Goal: Task Accomplishment & Management: Use online tool/utility

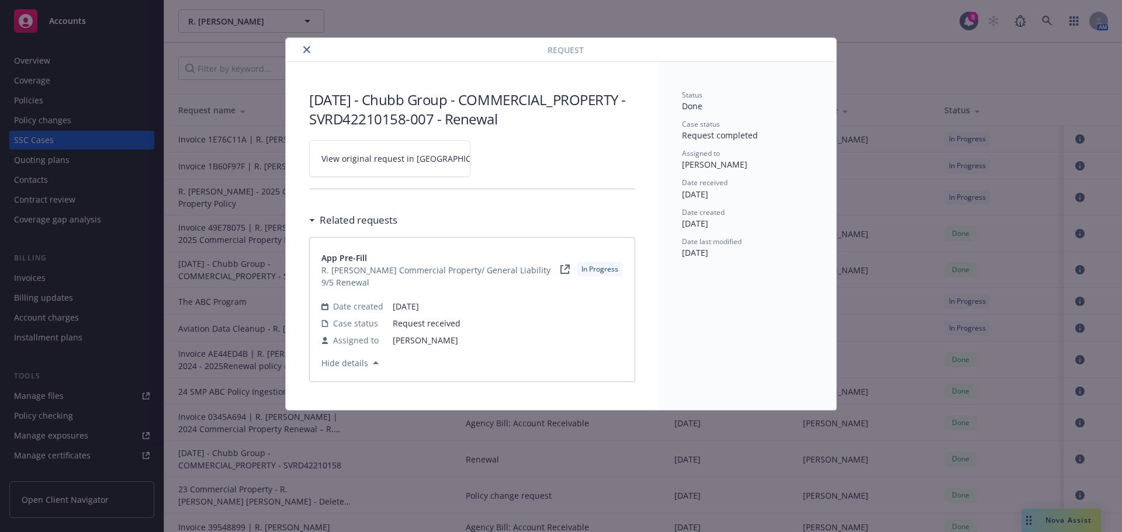
click at [308, 51] on icon "close" at bounding box center [306, 49] width 7 height 7
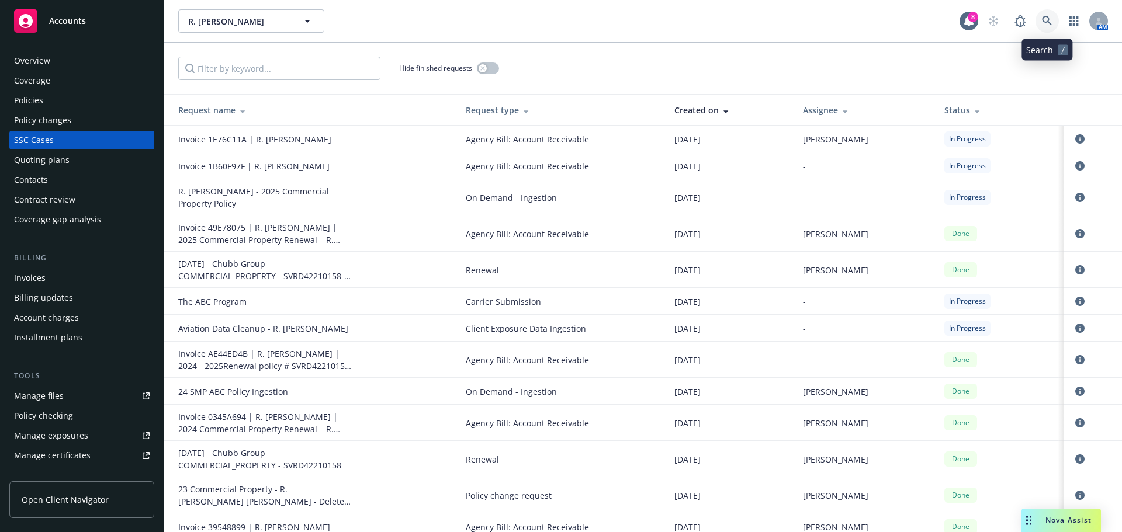
click at [1045, 17] on icon at bounding box center [1047, 21] width 10 height 10
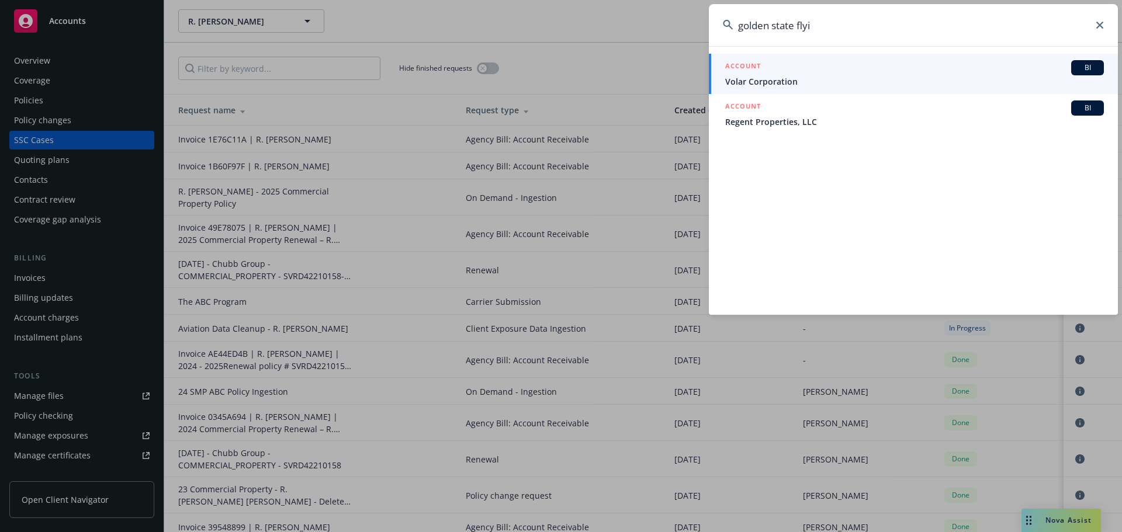
type input "golden state flyi"
click at [771, 72] on div "ACCOUNT BI" at bounding box center [914, 67] width 379 height 15
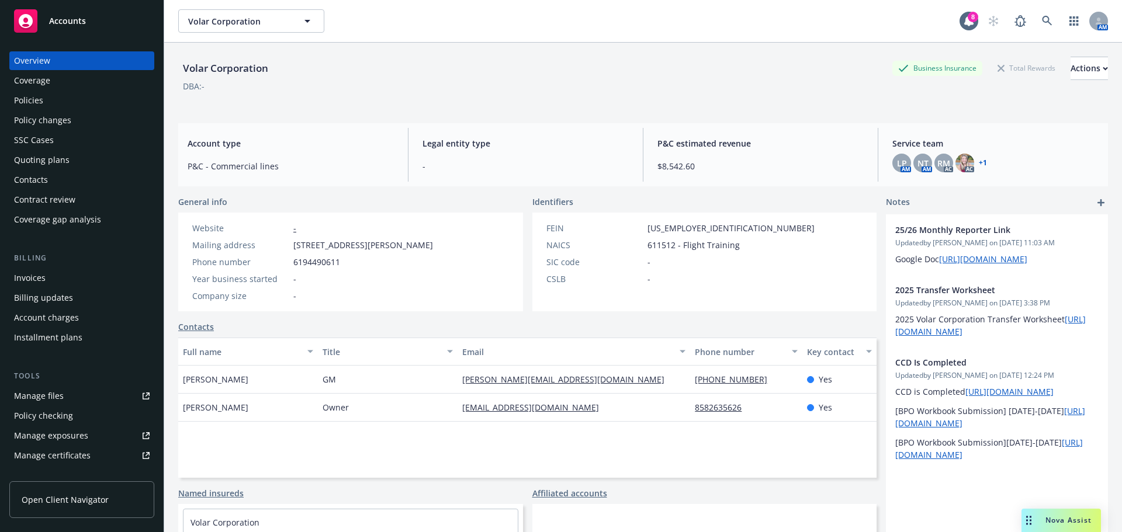
click at [35, 394] on div "Manage files" at bounding box center [39, 396] width 50 height 19
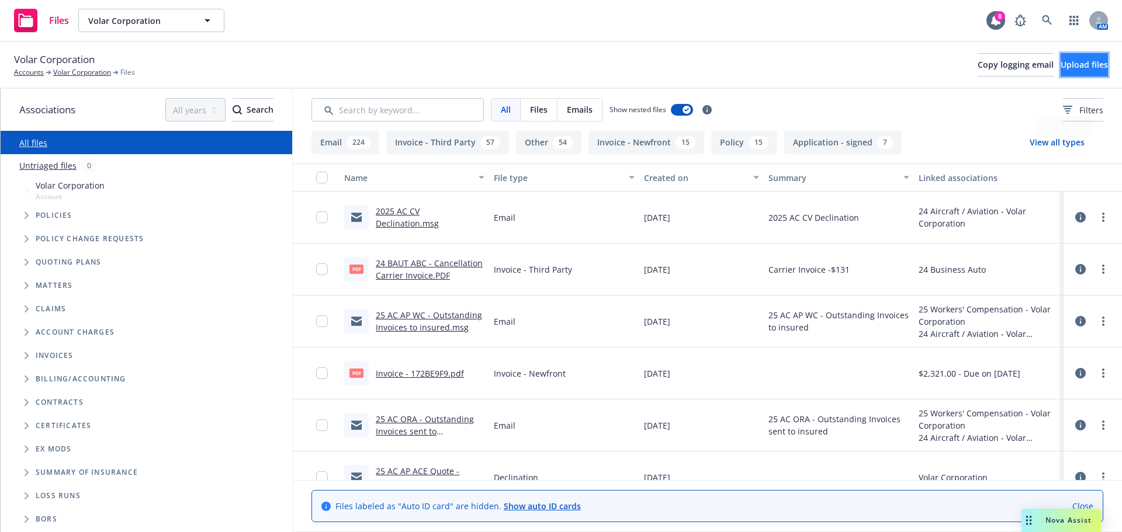
click at [1079, 76] on button "Upload files" at bounding box center [1083, 64] width 47 height 23
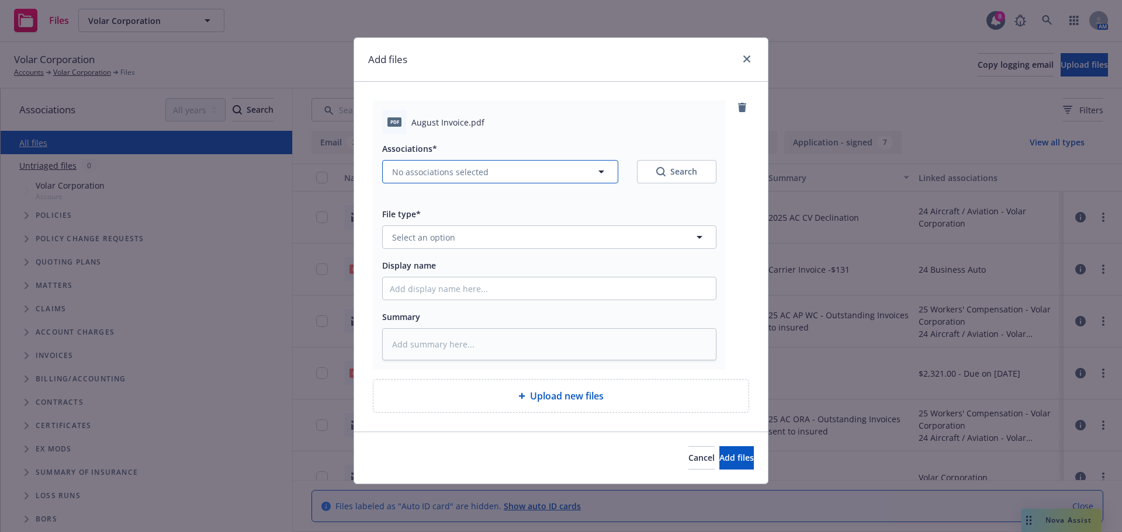
click at [450, 174] on span "No associations selected" at bounding box center [440, 172] width 96 height 12
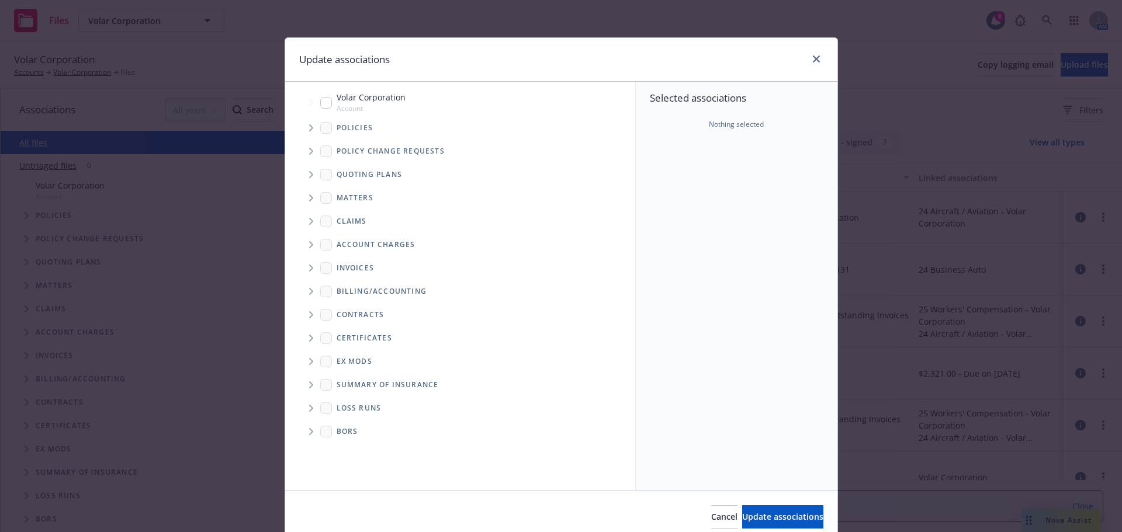
click at [305, 124] on span "Tree Example" at bounding box center [310, 128] width 19 height 19
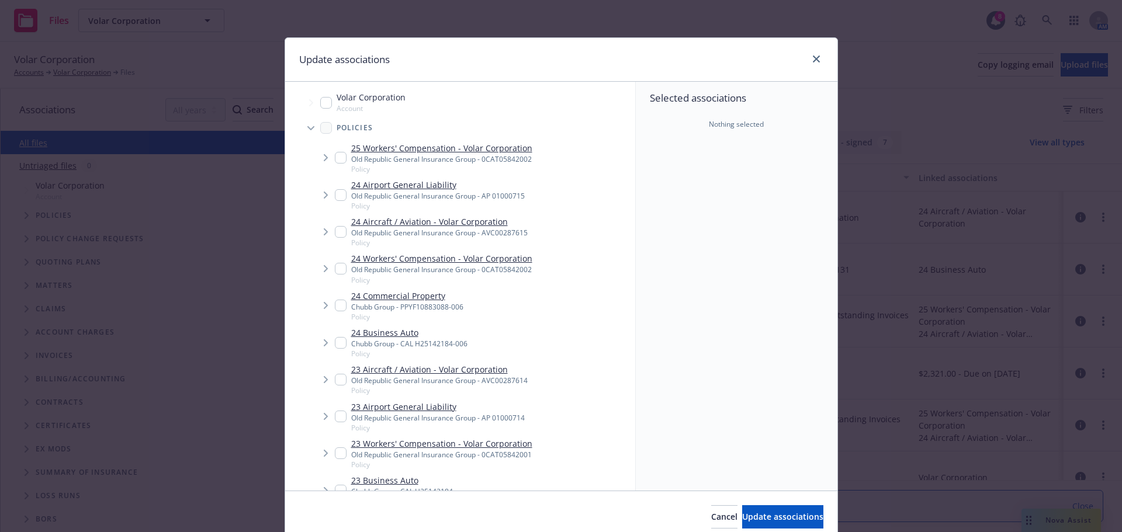
type textarea "x"
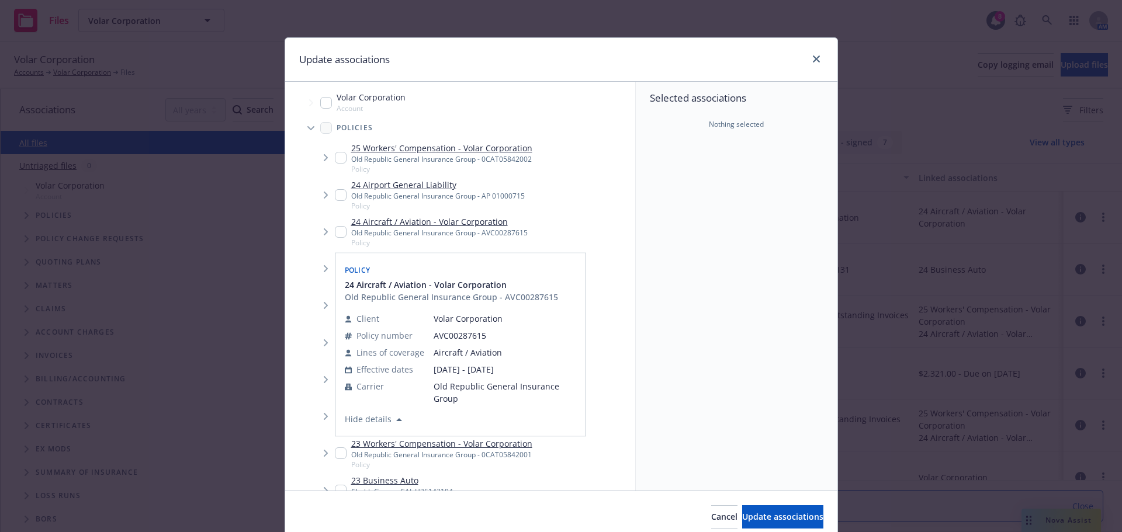
click at [335, 234] on input "Tree Example" at bounding box center [341, 232] width 12 height 12
checkbox input "true"
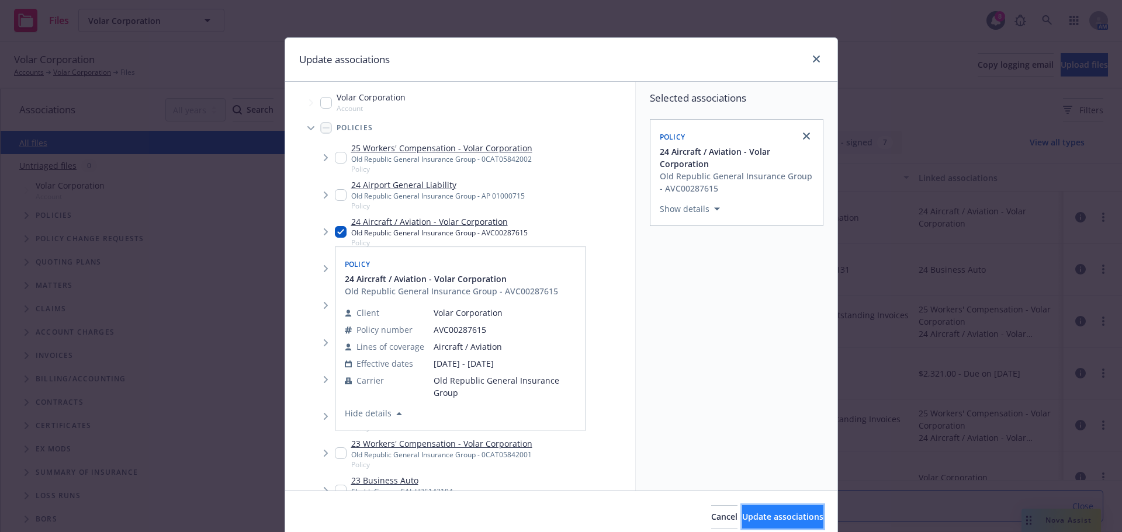
click at [749, 515] on span "Update associations" at bounding box center [782, 516] width 81 height 11
type textarea "x"
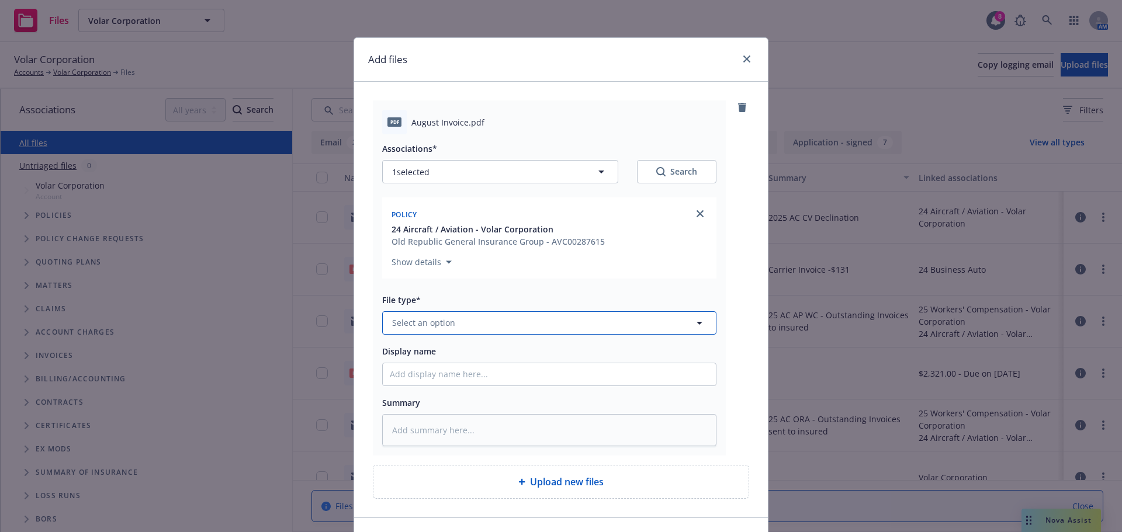
click at [434, 317] on span "Select an option" at bounding box center [423, 323] width 63 height 12
type input "invoice"
click at [440, 292] on span "Invoice - Third Party" at bounding box center [434, 291] width 81 height 12
click at [412, 375] on input "Display name" at bounding box center [549, 374] width 333 height 22
paste input "Please send to insured – has already been uploaded to Nav"
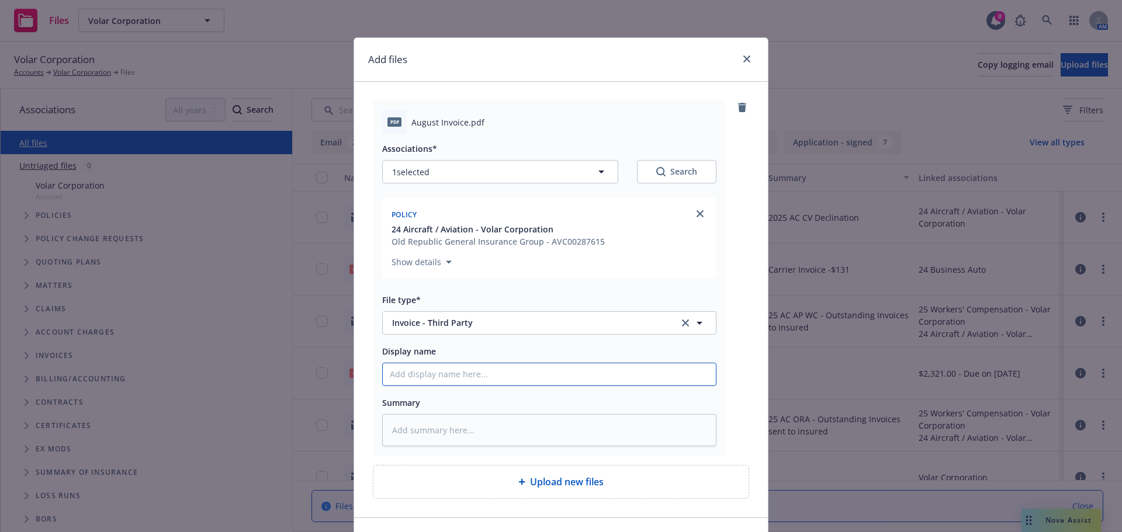
type textarea "x"
type input "Please send to insured – has already been uploaded to Nav"
drag, startPoint x: 634, startPoint y: 373, endPoint x: 254, endPoint y: 396, distance: 381.0
click at [254, 396] on div "Add files pdf August Invoice.pdf Associations* 1 selected Search Policy 24 Airc…" at bounding box center [561, 266] width 1122 height 532
type textarea "x"
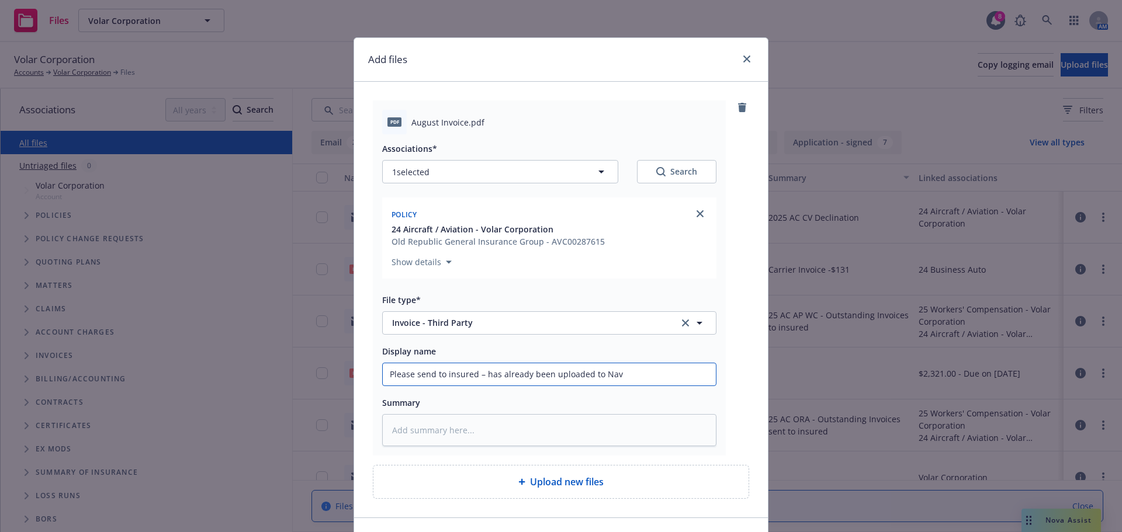
type input "2"
type textarea "x"
type input "25"
type textarea "x"
type input "25/"
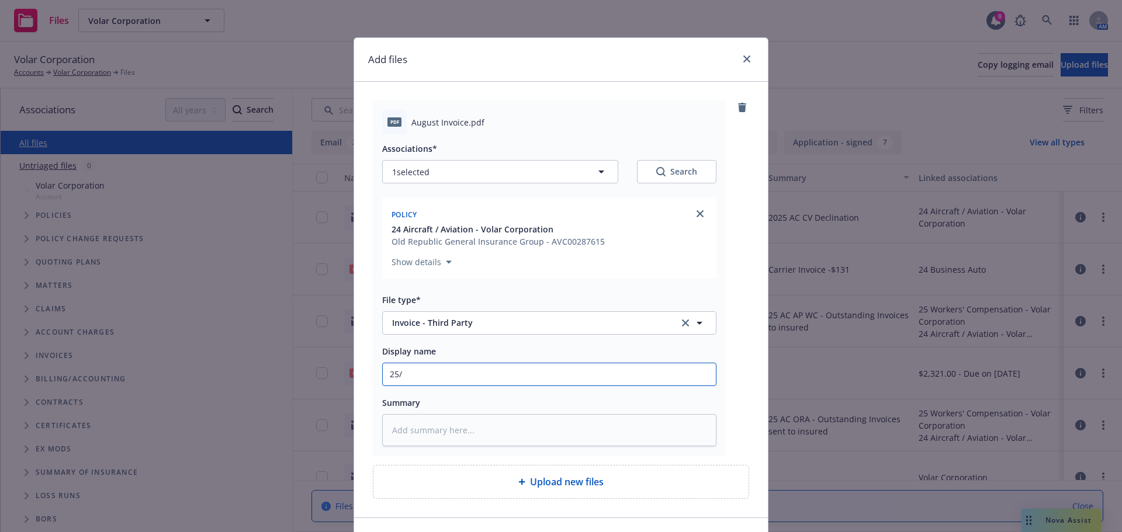
type textarea "x"
type input "25/="
type textarea "x"
type input "25/"
type textarea "x"
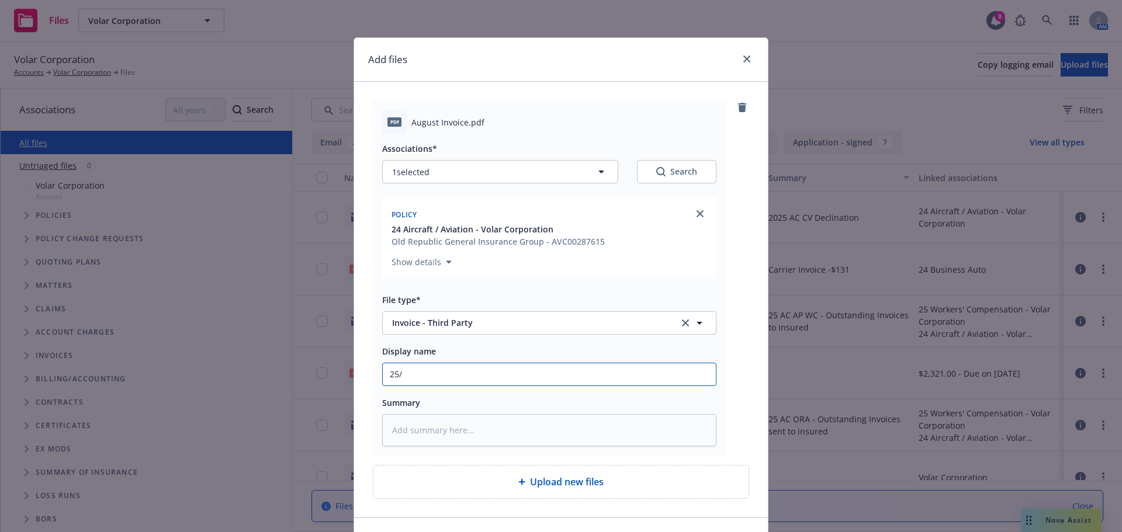
type input "25"
type textarea "x"
type input "2"
type textarea "x"
type input "20"
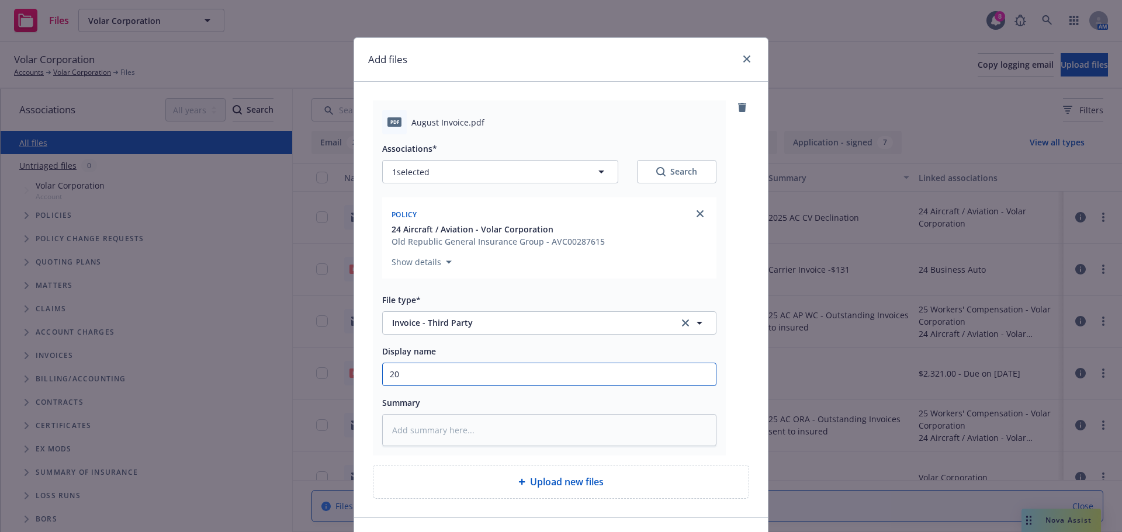
type textarea "x"
type input "202"
type textarea "x"
type input "2025"
type textarea "x"
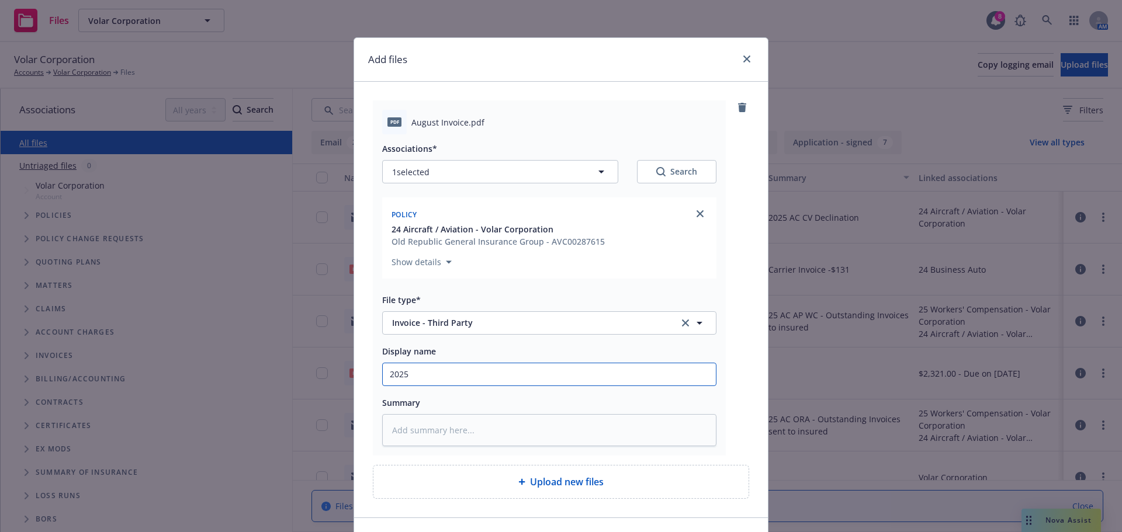
type input "2025"
type textarea "x"
type input "2025 Au"
type textarea "x"
type input "2025 Aug"
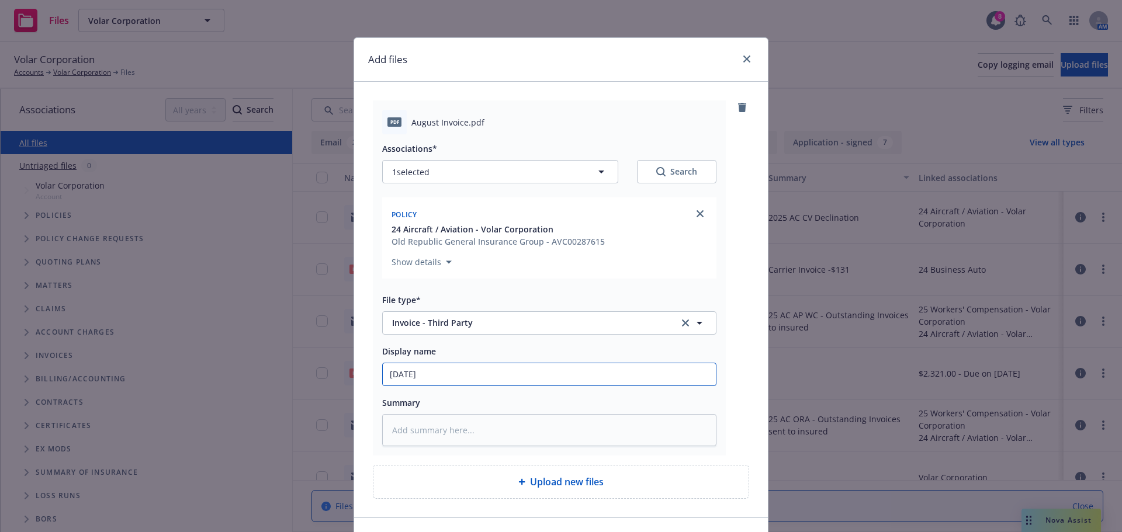
type textarea "x"
type input "2025 Augu"
type textarea "x"
type input "2025 Augus"
type textarea "x"
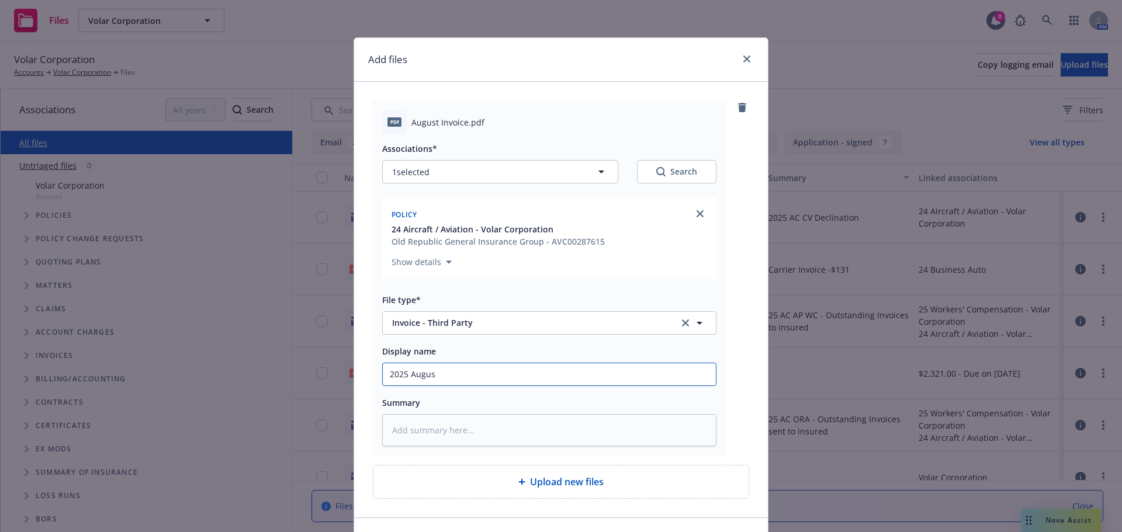
type input "2025 August"
type textarea "x"
type input "2025 August"
type textarea "x"
type input "2025 August R"
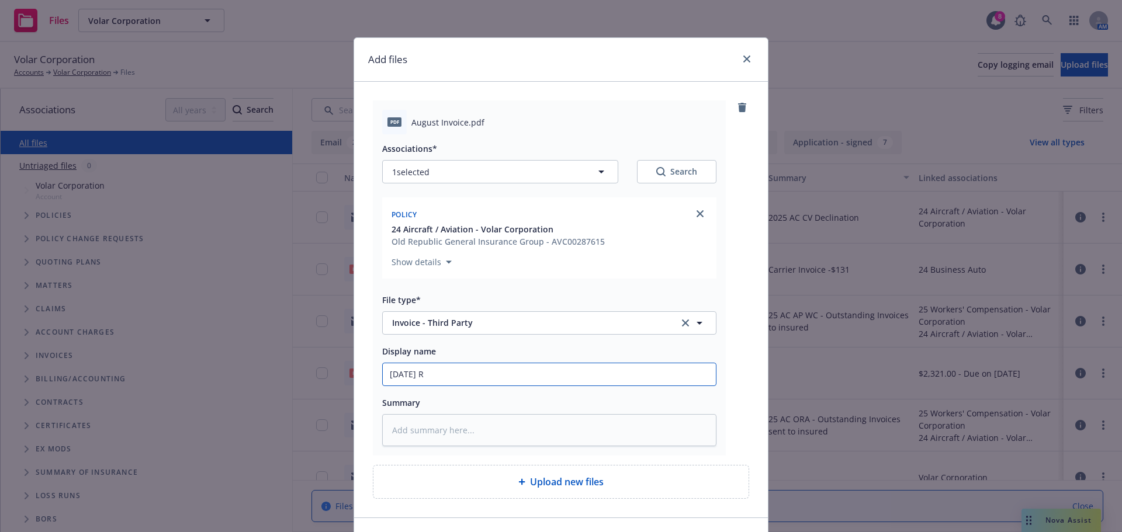
type textarea "x"
type input "2025 August"
type textarea "x"
type input "2025 August I"
type textarea "x"
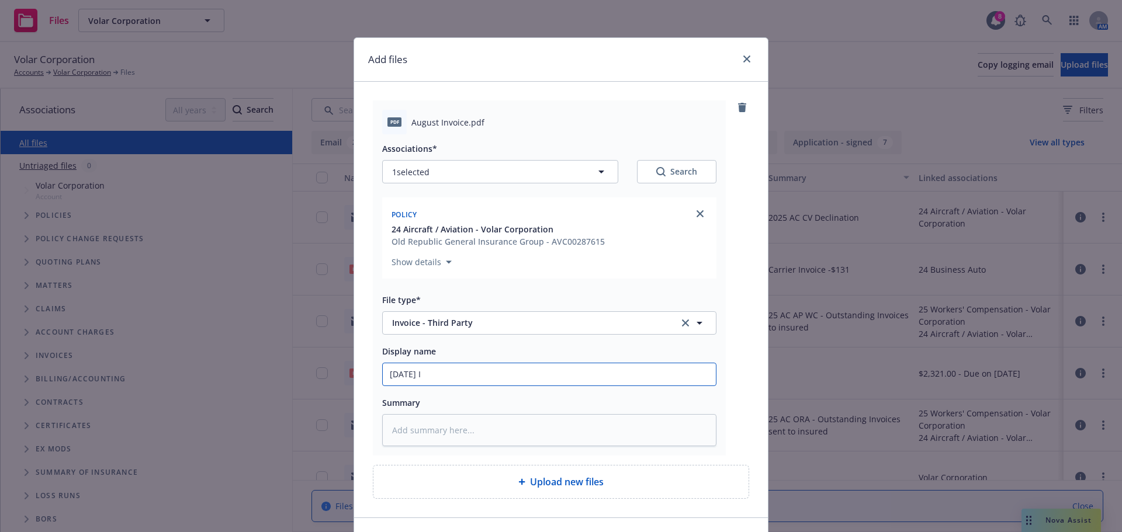
type input "2025 August In"
type textarea "x"
type input "2025 August Inv"
type textarea "x"
type input "2025 August Invo"
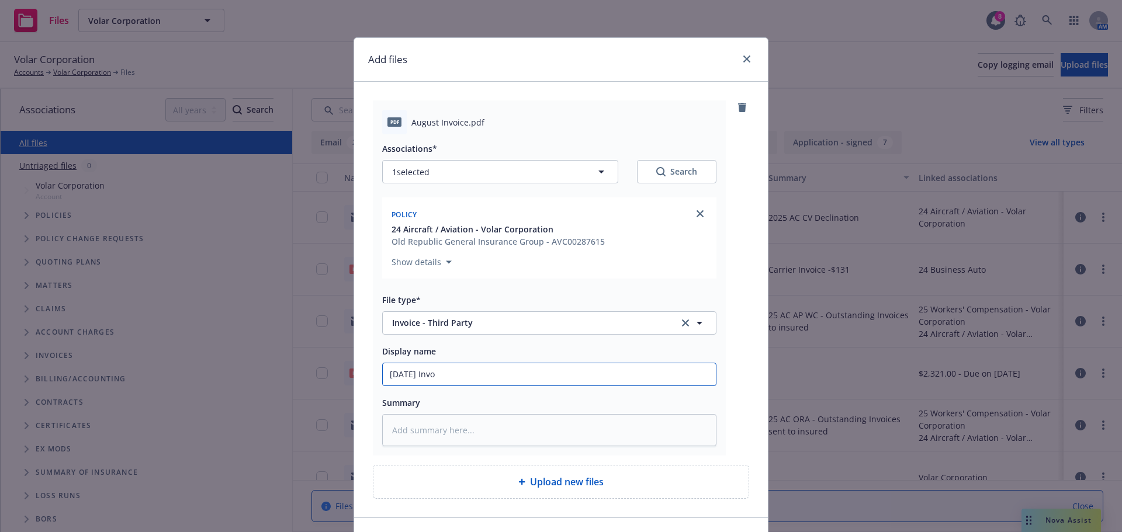
type textarea "x"
type input "2025 August Invoi"
type textarea "x"
type input "2025 August Invoic"
type textarea "x"
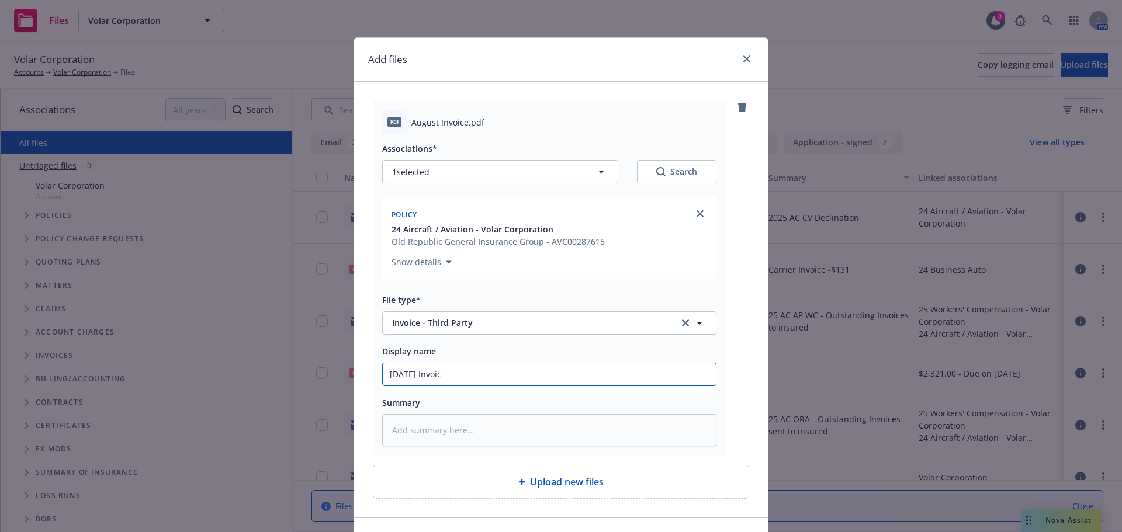
type input "2025 August Invoice"
type textarea "x"
type input "2025 August Invoice"
type textarea "x"
type input "2025 August Invoice $"
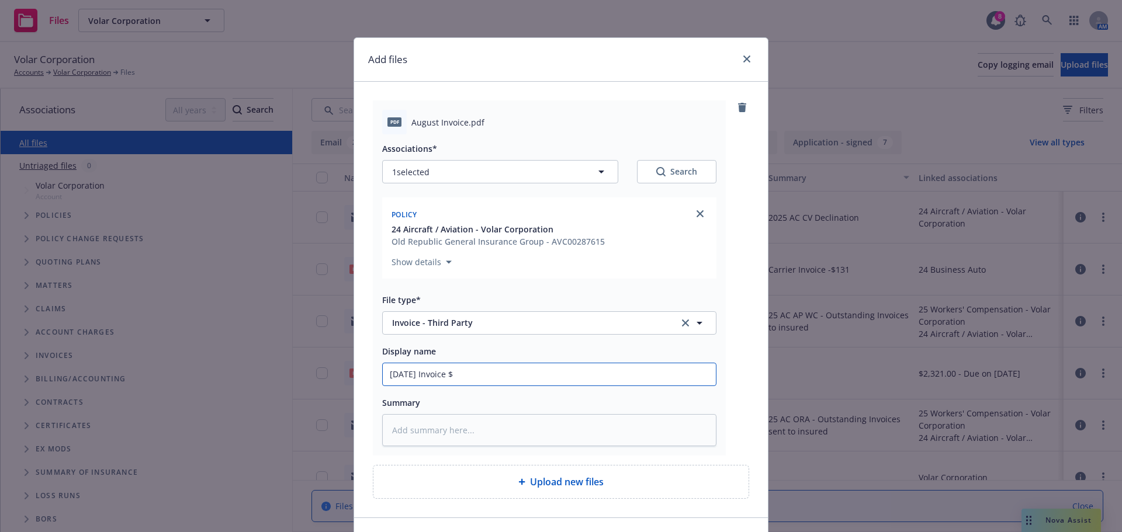
type textarea "x"
type input "2025 August Invoice $2"
type textarea "x"
type input "2025 August Invoice $23"
type textarea "x"
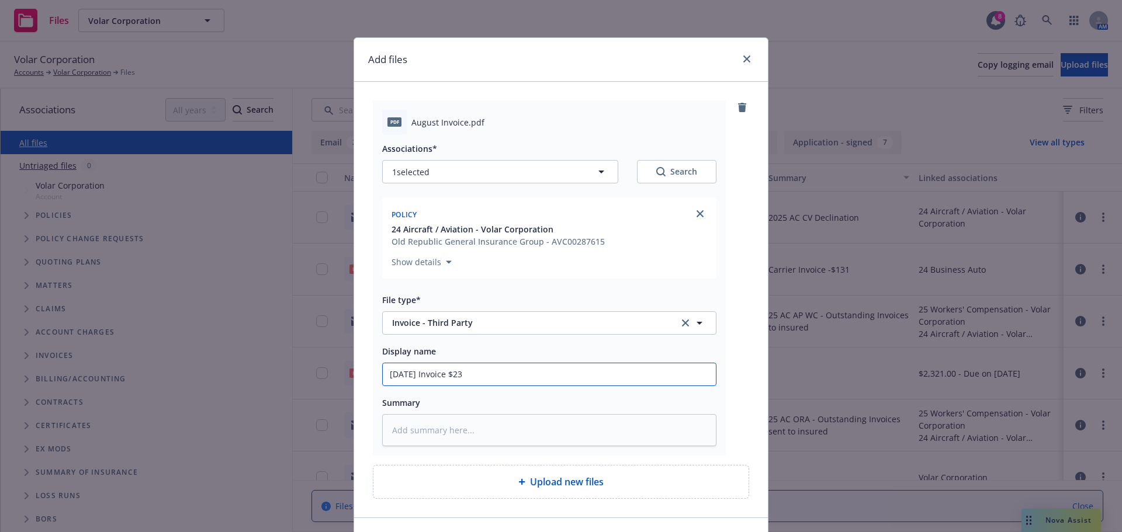
type input "2025 August Invoice $232"
type textarea "x"
click at [406, 377] on input "2025 August Invoice $2321" at bounding box center [549, 374] width 333 height 22
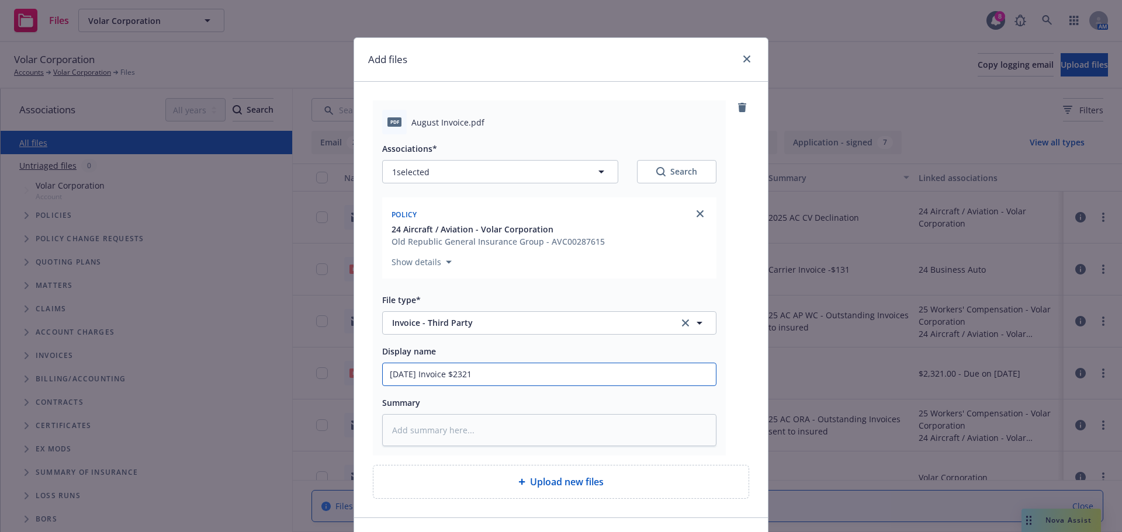
type input "2025 August Invoice $2321"
click at [431, 433] on textarea at bounding box center [549, 430] width 334 height 32
paste textarea "2025 August Invoice $2321"
type textarea "x"
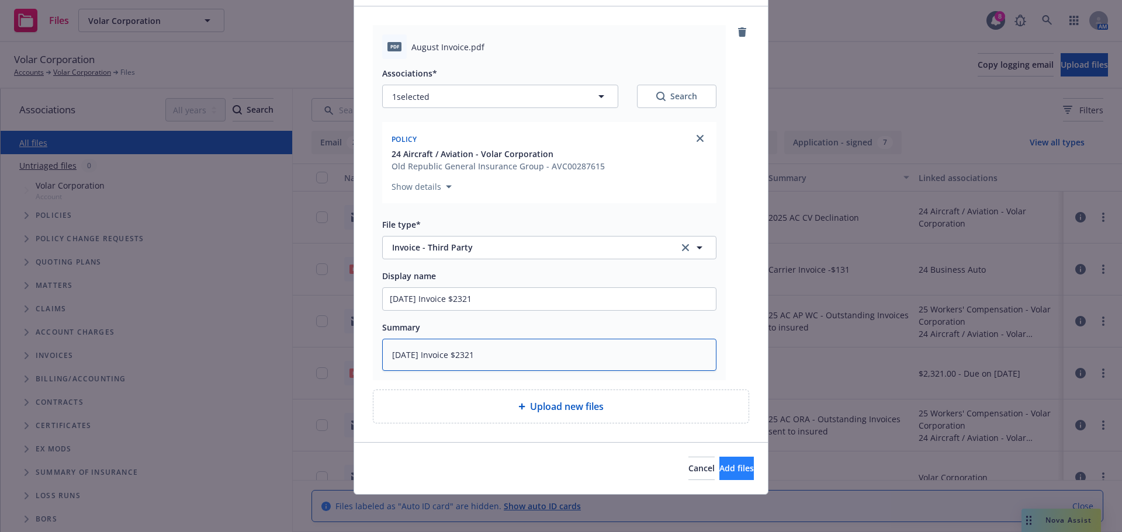
type textarea "2025 August Invoice $2321"
click at [719, 474] on button "Add files" at bounding box center [736, 468] width 34 height 23
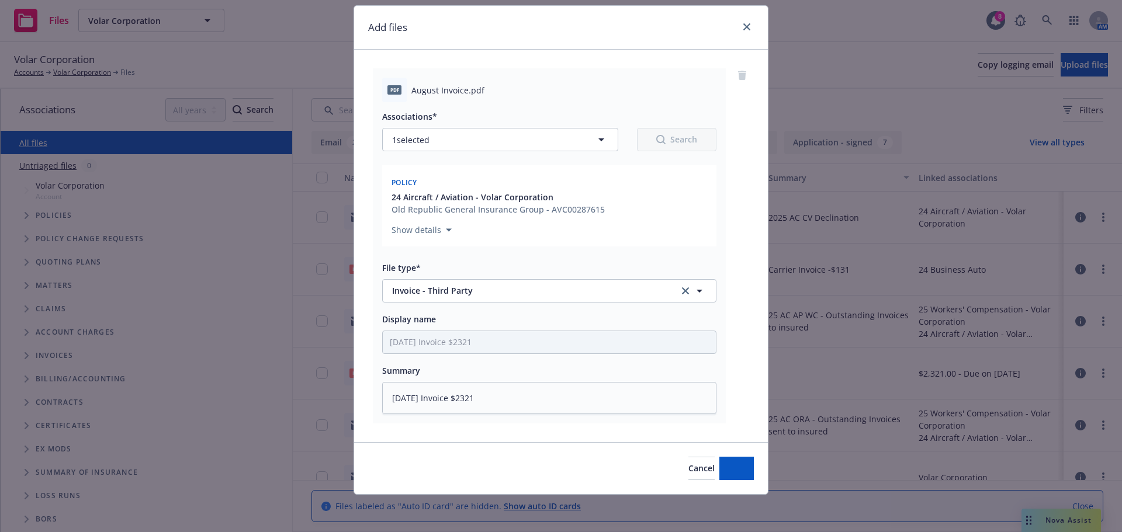
scroll to position [32, 0]
type textarea "x"
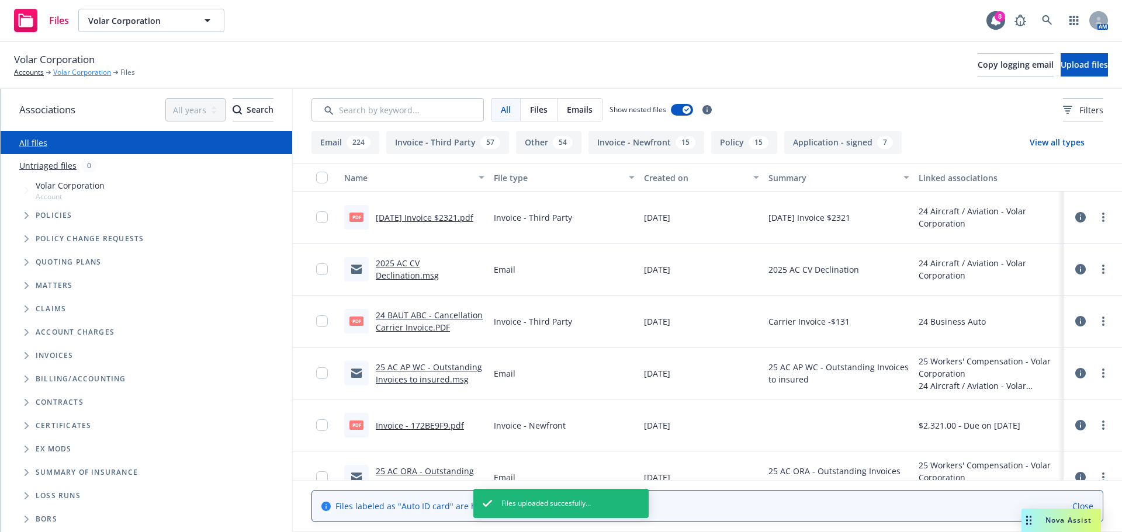
click at [89, 75] on link "Volar Corporation" at bounding box center [82, 72] width 58 height 11
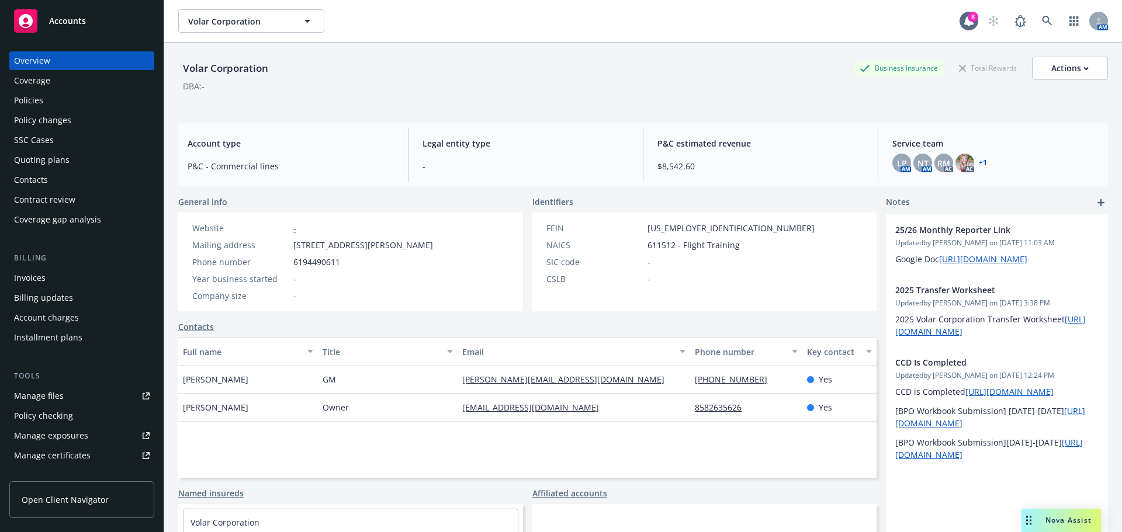
click at [43, 108] on div "Policies" at bounding box center [82, 100] width 136 height 19
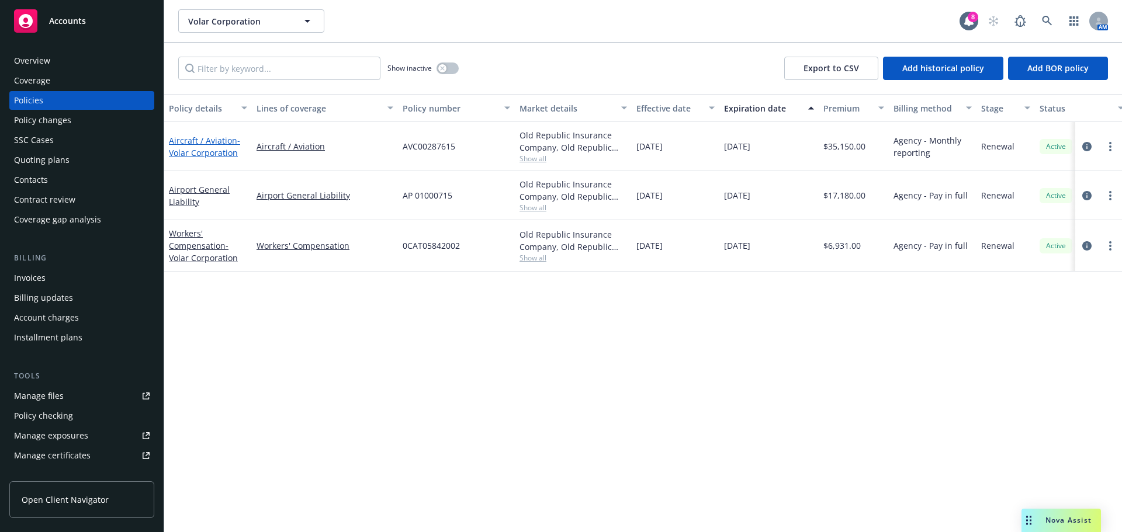
click at [217, 150] on span "- Volar Corporation" at bounding box center [204, 146] width 71 height 23
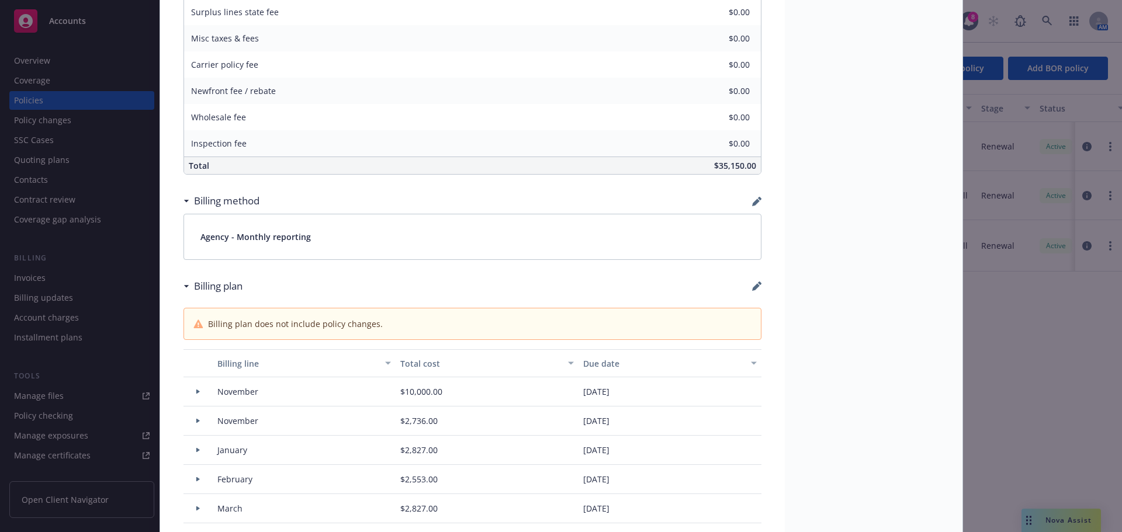
scroll to position [760, 0]
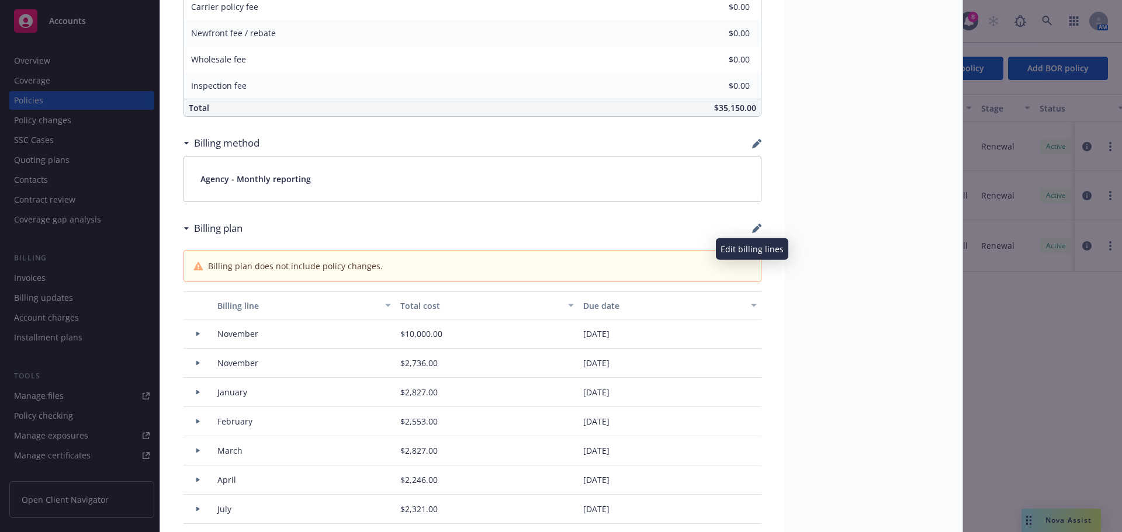
click at [757, 227] on icon "button" at bounding box center [759, 226] width 4 height 4
select select "November"
select select "February"
select select "March"
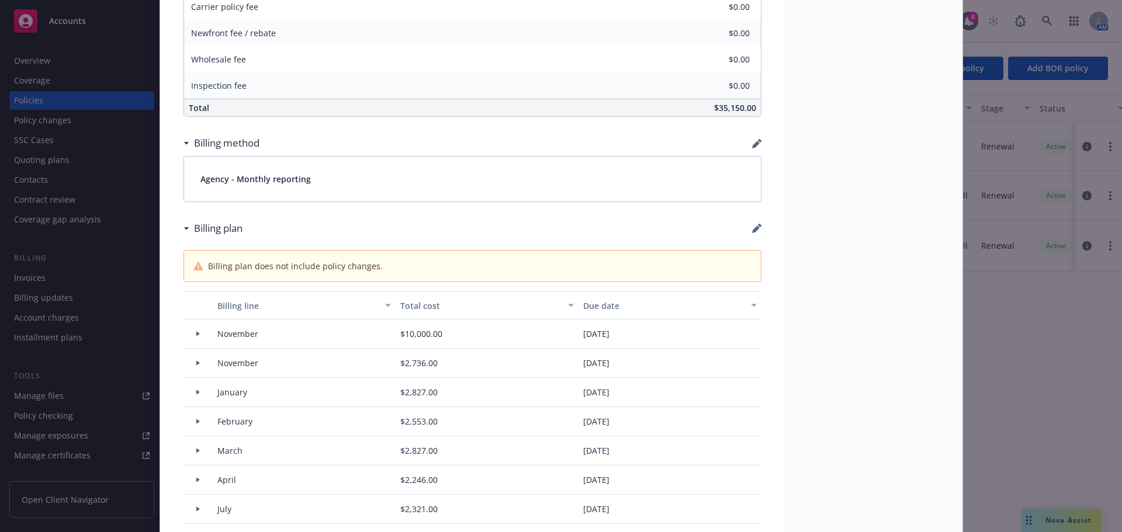
select select "April"
select select "July"
select select "June"
select select "August"
select select "October"
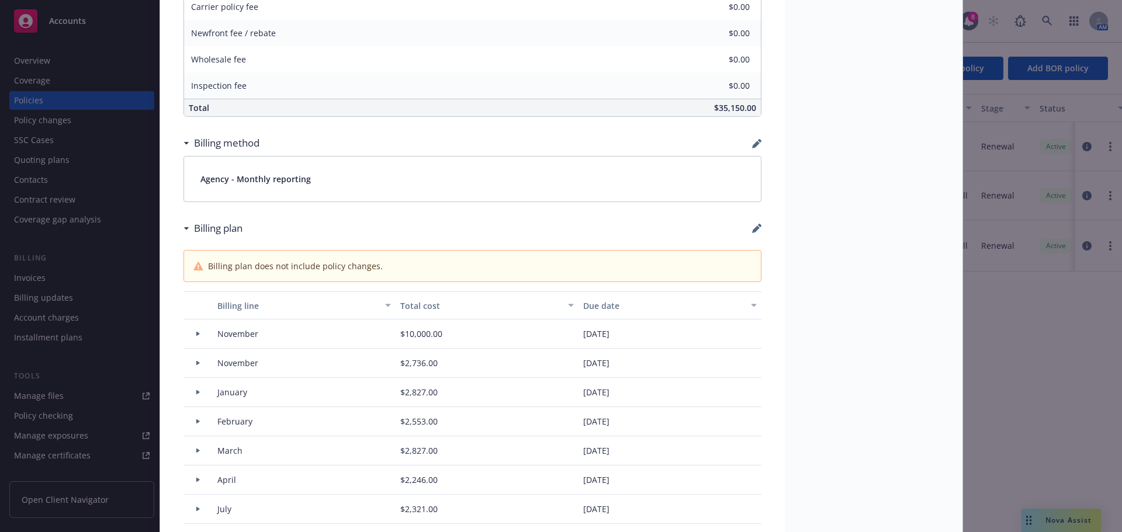
select select "December"
select select "February"
select select "March"
select select "June"
select select "September"
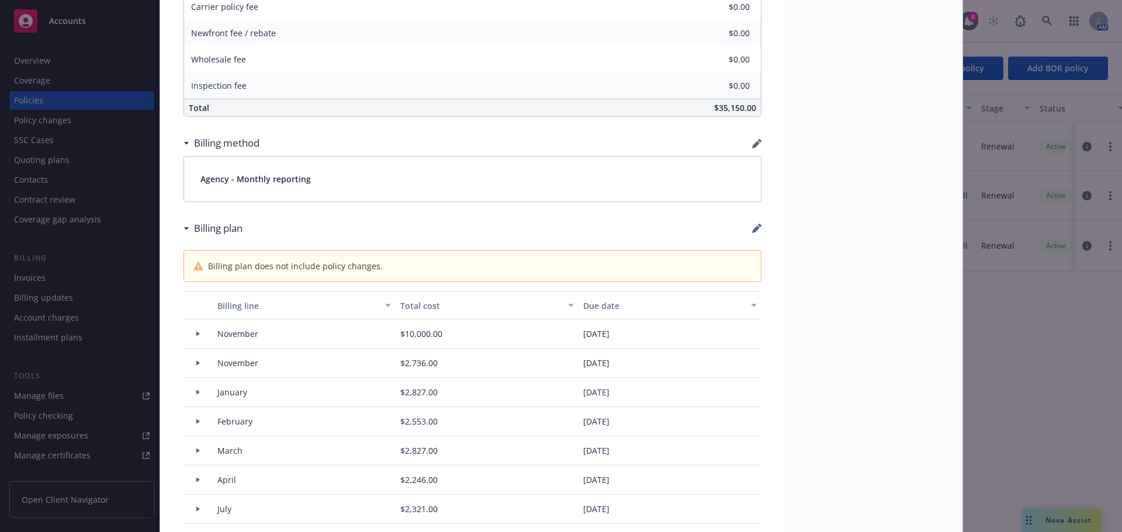
select select "October"
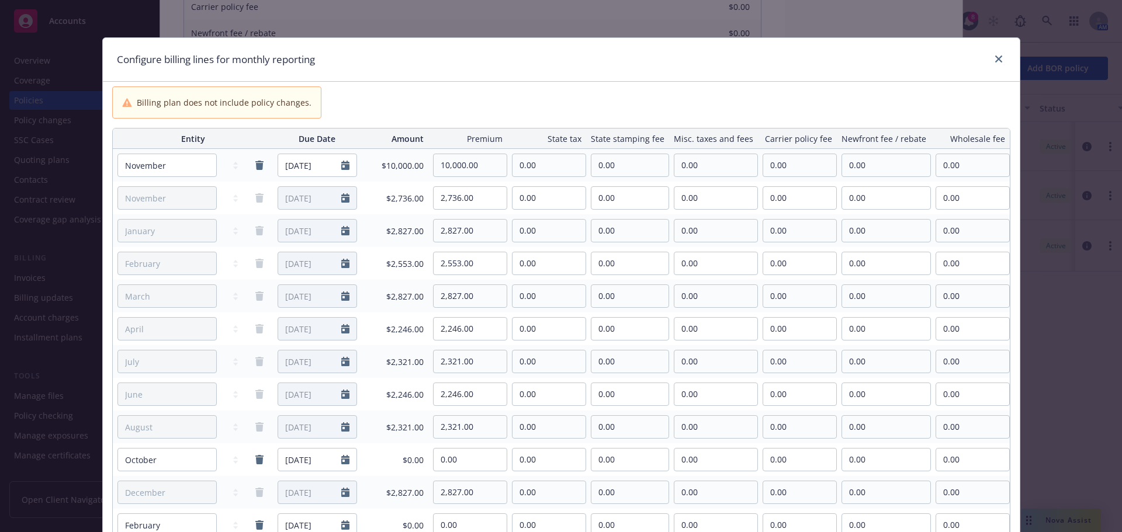
scroll to position [175, 0]
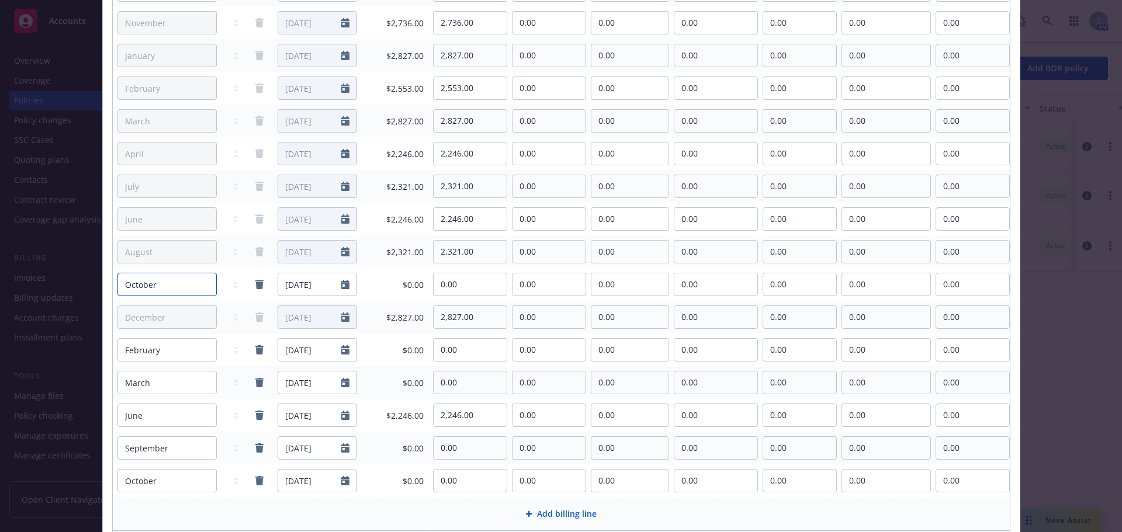
click at [168, 284] on select "January February March April May June July August September October November De…" at bounding box center [166, 284] width 99 height 23
click at [241, 272] on div "January February March April May June July August September October November De…" at bounding box center [193, 284] width 161 height 33
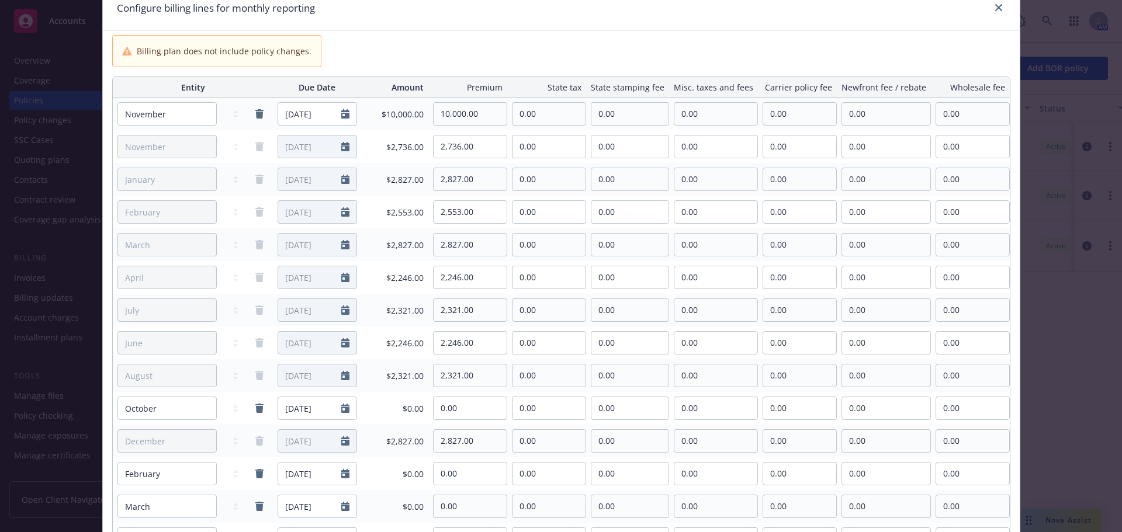
scroll to position [0, 0]
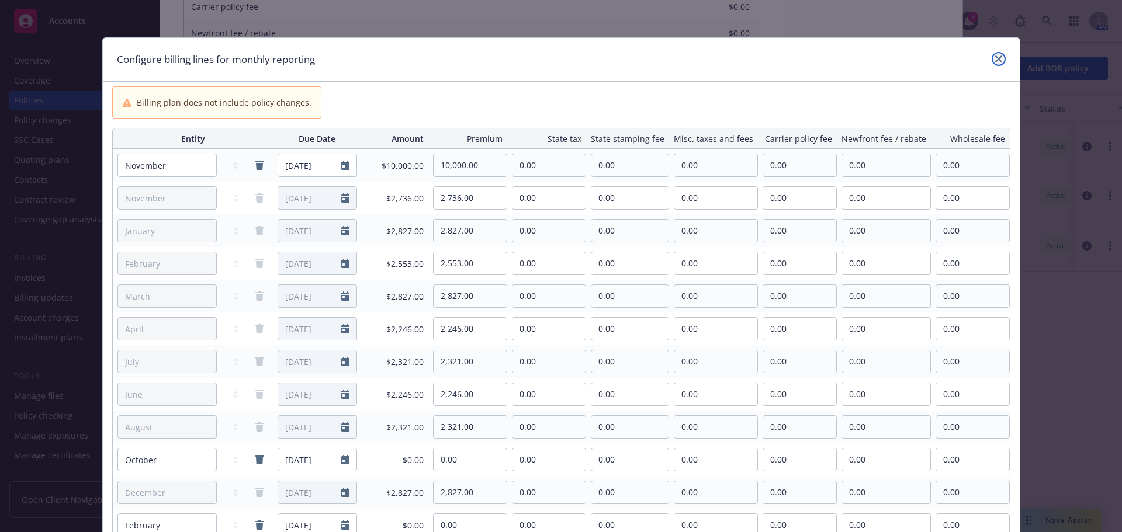
click at [991, 64] on link "close" at bounding box center [998, 59] width 14 height 14
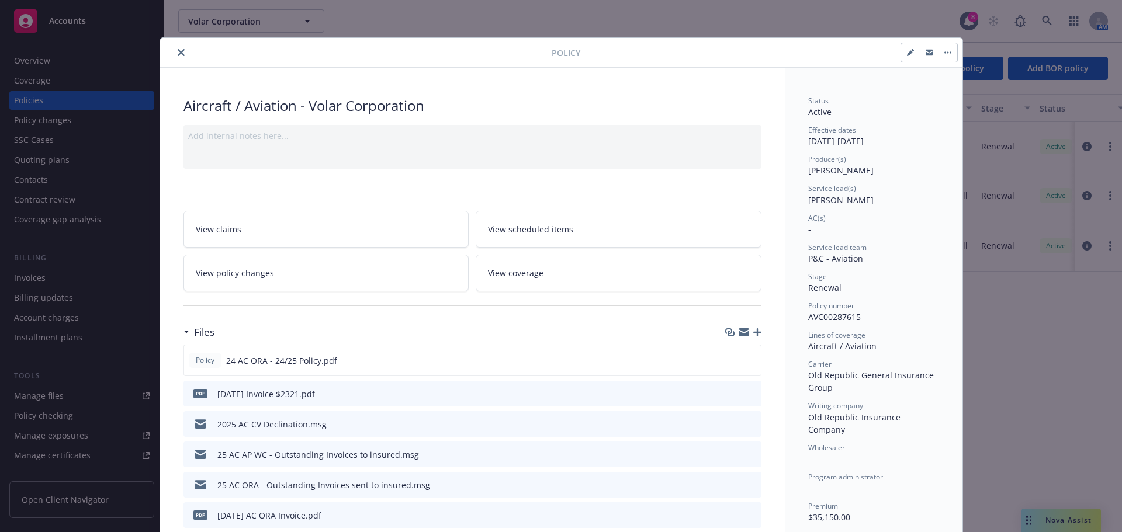
click at [181, 51] on button "close" at bounding box center [181, 53] width 14 height 14
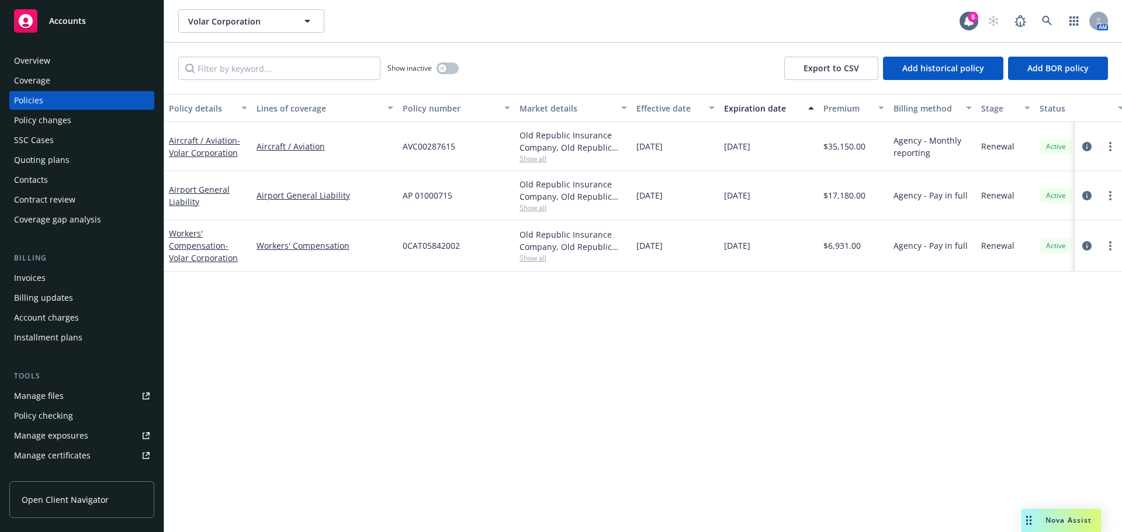
click at [40, 273] on div "Invoices" at bounding box center [30, 278] width 32 height 19
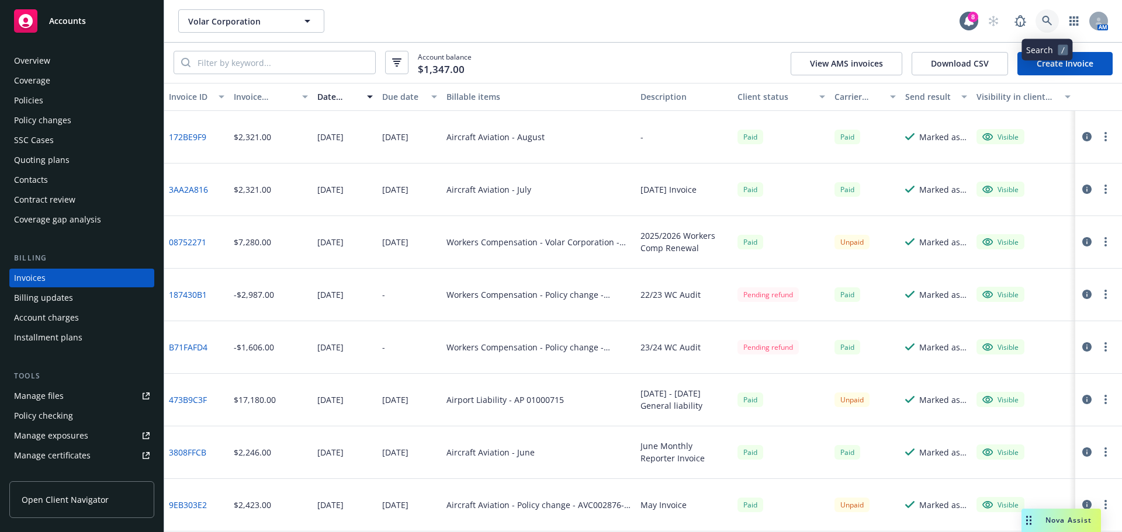
click at [1042, 23] on icon at bounding box center [1047, 21] width 11 height 11
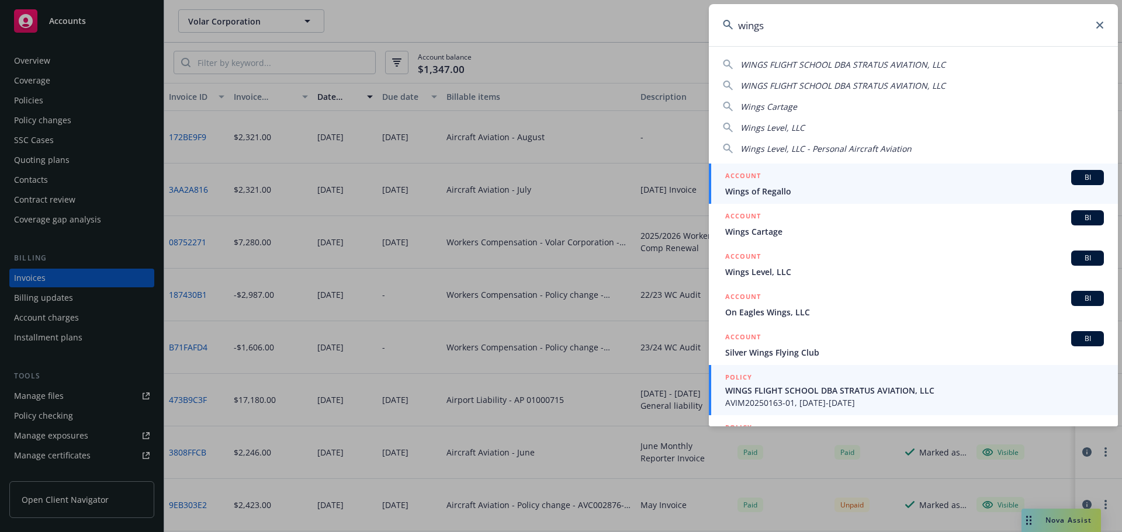
type input "wings"
click at [781, 381] on div "POLICY" at bounding box center [914, 378] width 379 height 13
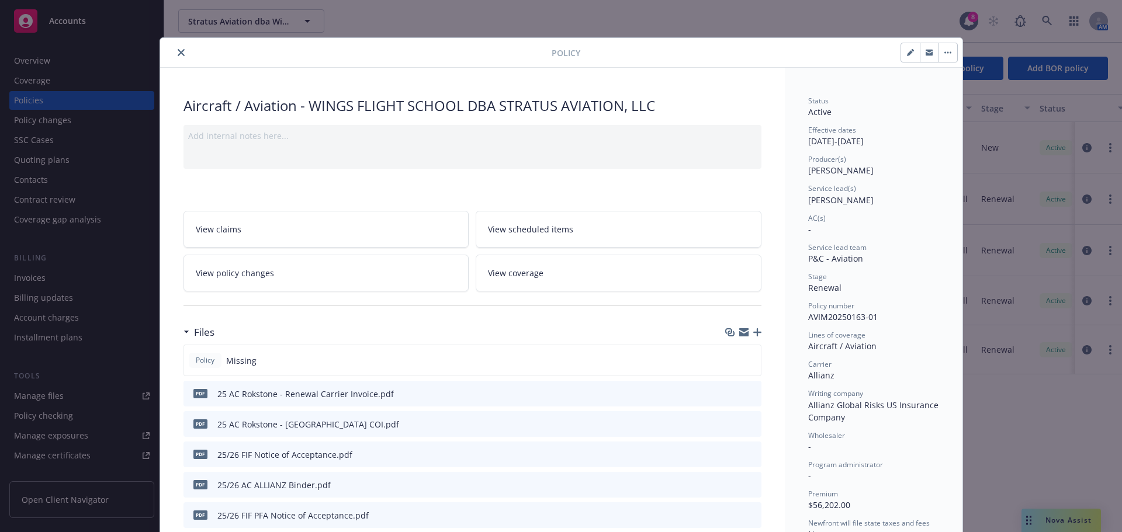
click at [178, 50] on icon "close" at bounding box center [181, 52] width 7 height 7
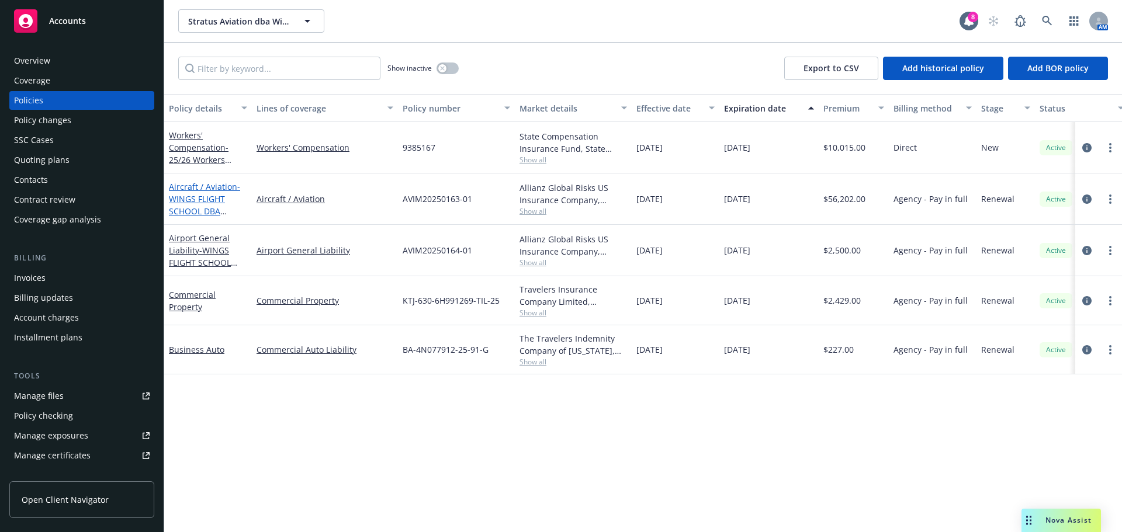
click at [199, 212] on span "- WINGS FLIGHT SCHOOL DBA STRATUS AVIATION, LLC" at bounding box center [207, 211] width 77 height 60
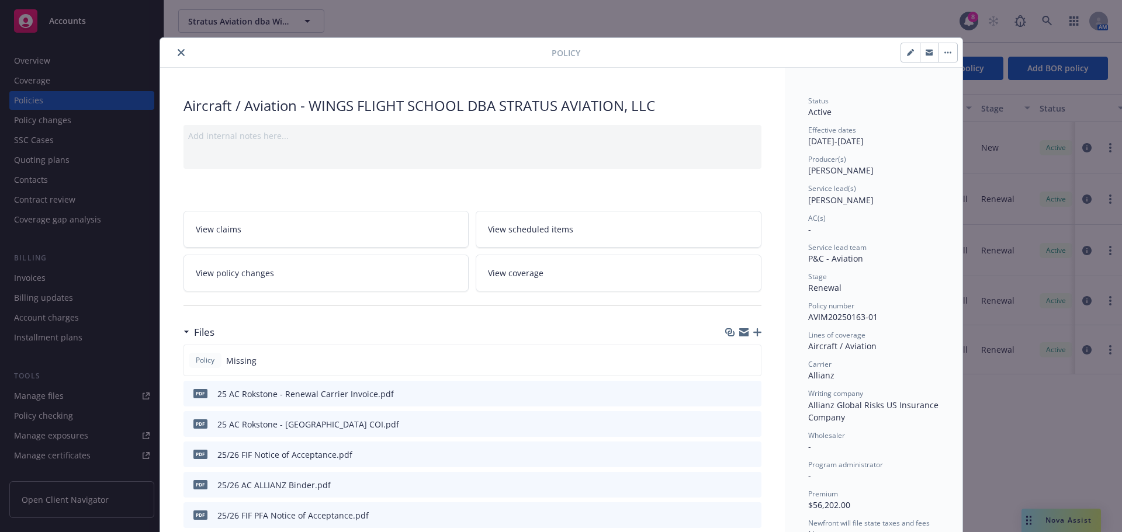
scroll to position [35, 0]
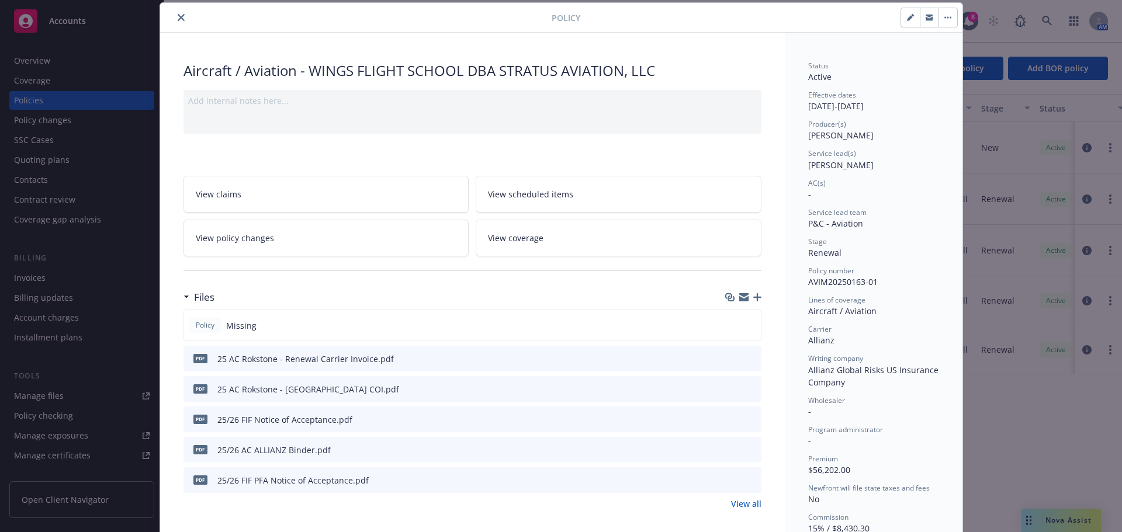
click at [756, 296] on icon "button" at bounding box center [757, 297] width 8 height 8
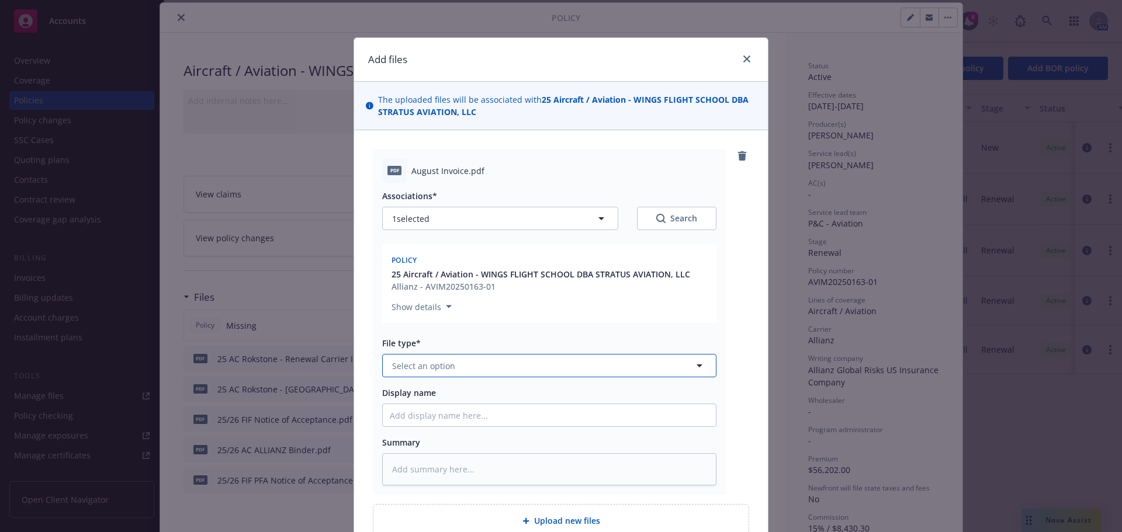
click at [487, 369] on button "Select an option" at bounding box center [549, 365] width 334 height 23
type input "invoice"
click at [472, 436] on div "Invoice - Third Party" at bounding box center [549, 429] width 319 height 17
click at [473, 419] on input "Display name" at bounding box center [549, 415] width 333 height 22
paste input "2025 August Invoice $2321"
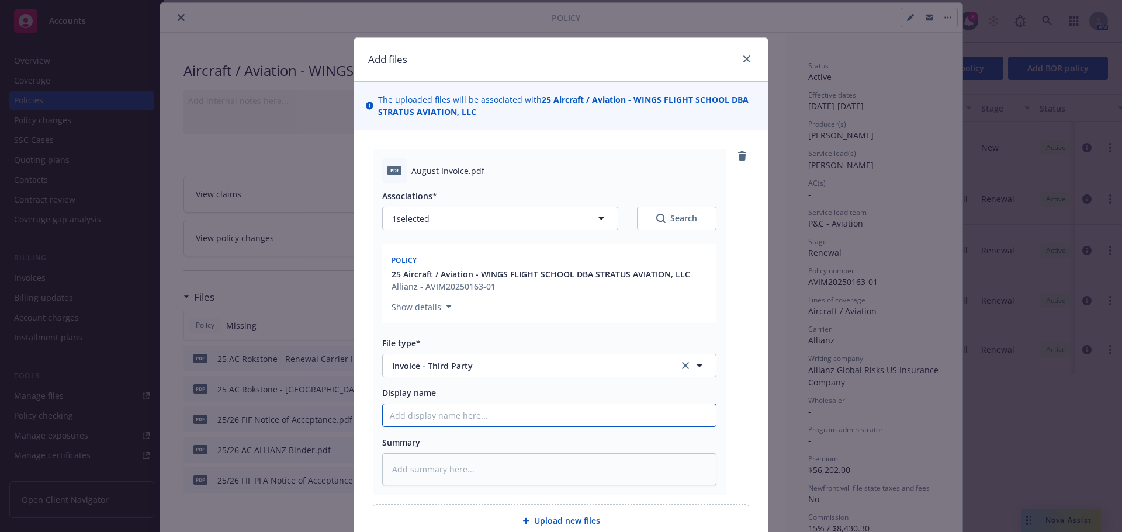
type textarea "x"
type input "2025 August Invoice $2321"
drag, startPoint x: 442, startPoint y: 486, endPoint x: 450, endPoint y: 458, distance: 28.7
click at [442, 486] on textarea at bounding box center [549, 469] width 334 height 32
click at [450, 458] on textarea at bounding box center [549, 469] width 334 height 32
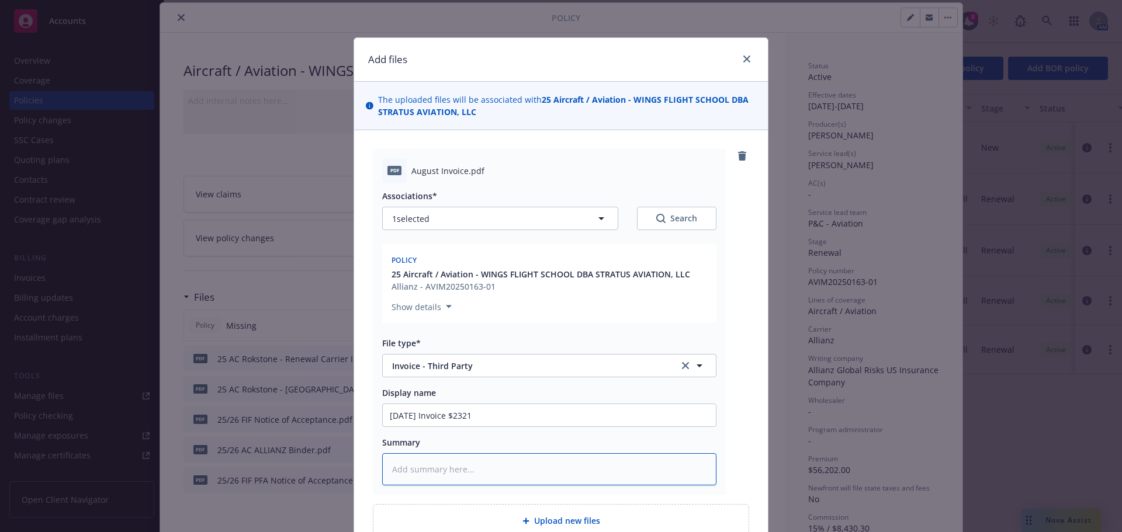
paste textarea "2025 August Invoice $2321"
type textarea "x"
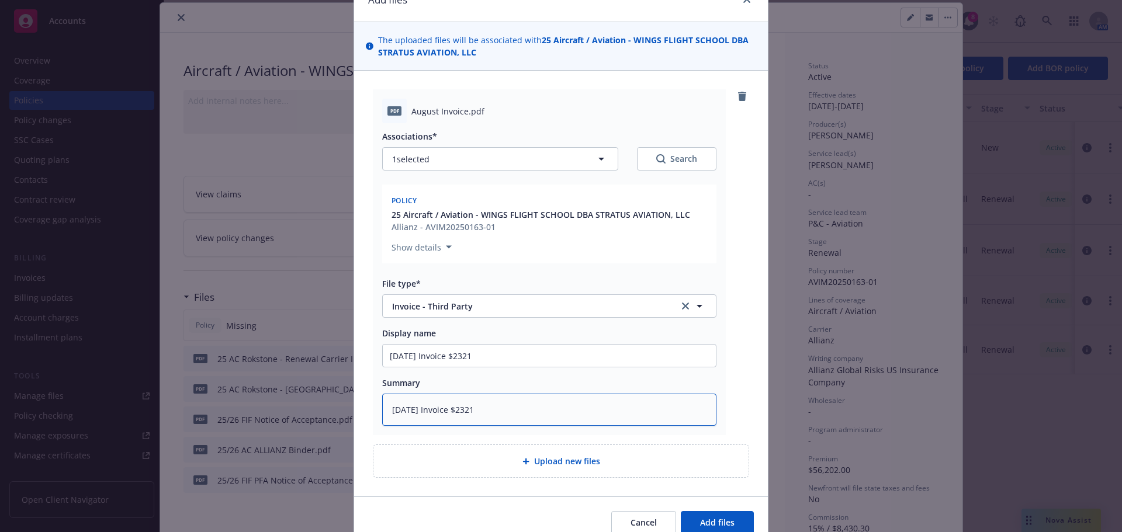
scroll to position [114, 0]
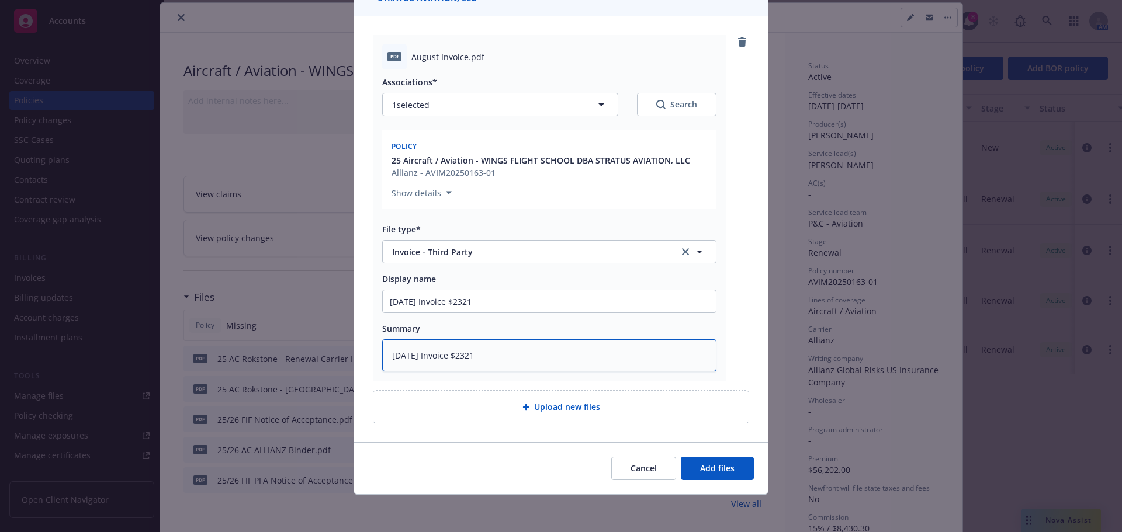
type textarea "2025 August Invoice $2321"
click at [592, 253] on span "Invoice - Third Party" at bounding box center [527, 252] width 271 height 12
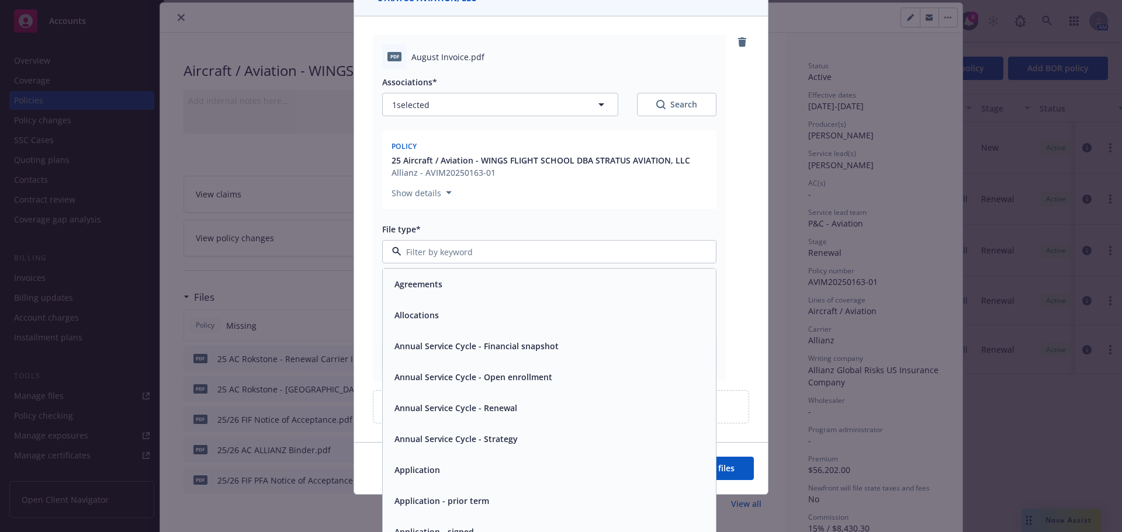
click at [730, 303] on div "pdf August Invoice.pdf Associations* 1 selected Search Policy 25 Aircraft / Avi…" at bounding box center [561, 208] width 376 height 346
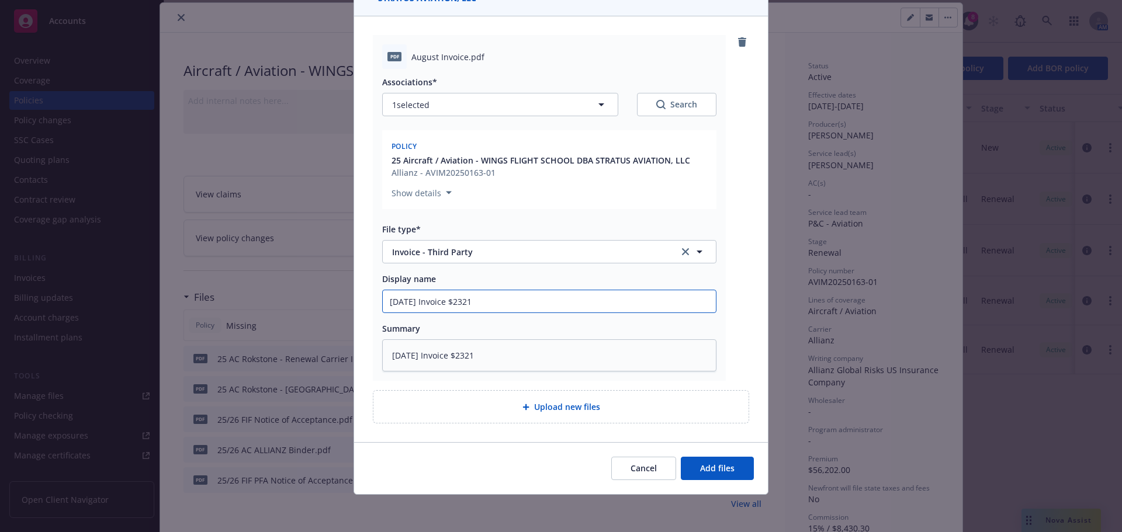
click at [557, 301] on input "2025 August Invoice $2321" at bounding box center [549, 301] width 333 height 22
type textarea "x"
type input "2025 August Invoice $232"
type textarea "x"
type input "2025 August Invoice $23"
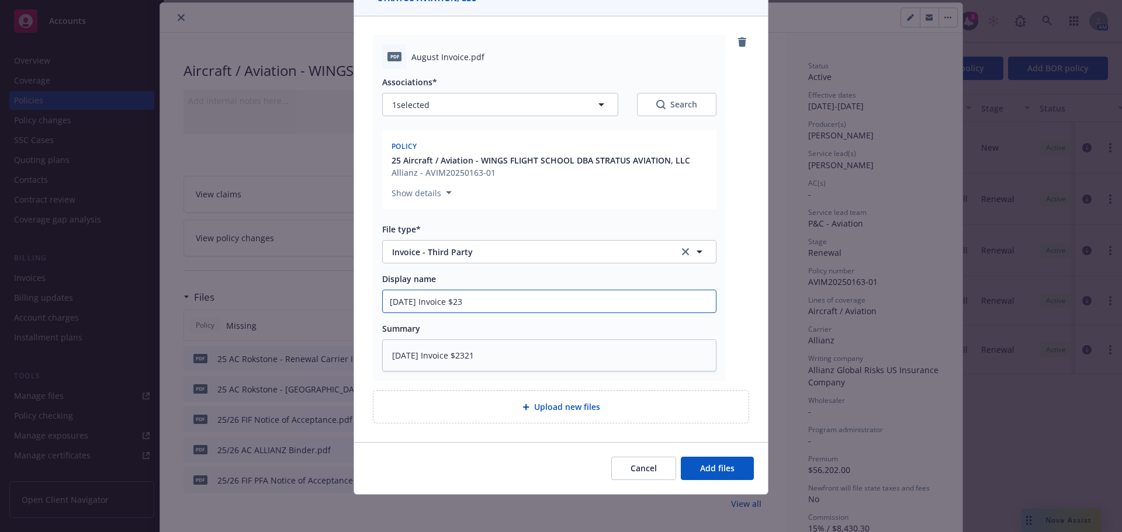
type textarea "x"
type input "2025 August Invoice $2"
type textarea "x"
type input "2025 August Invoice $"
type textarea "x"
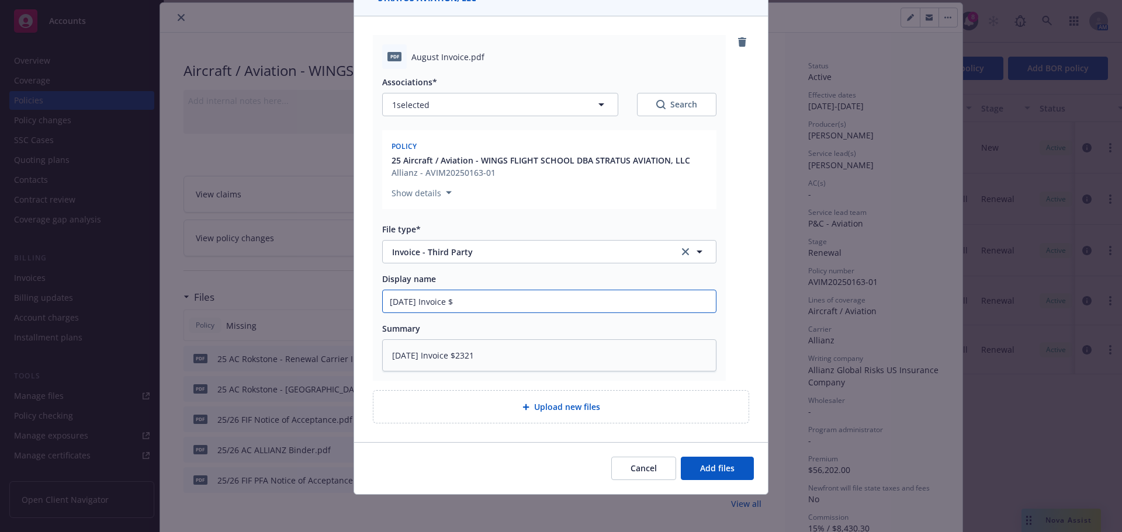
type input "2025 August Invoice $6"
type textarea "x"
type input "2025 August Invoice $63"
type textarea "x"
type input "2025 August Invoice $637"
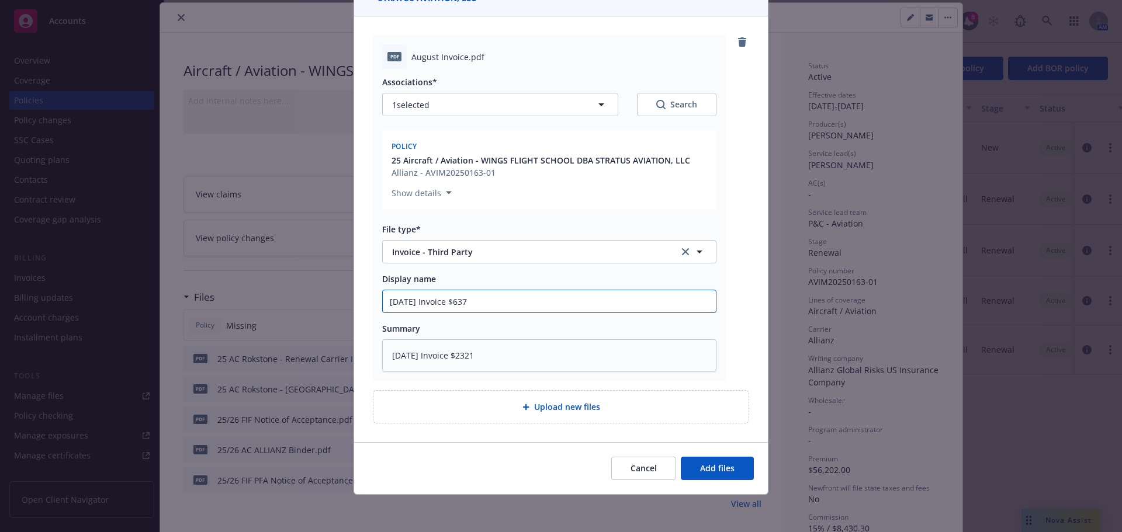
type textarea "x"
type input "2025 August Invoice $6378"
type textarea "x"
type textarea "2025 August Invoice $232"
type textarea "x"
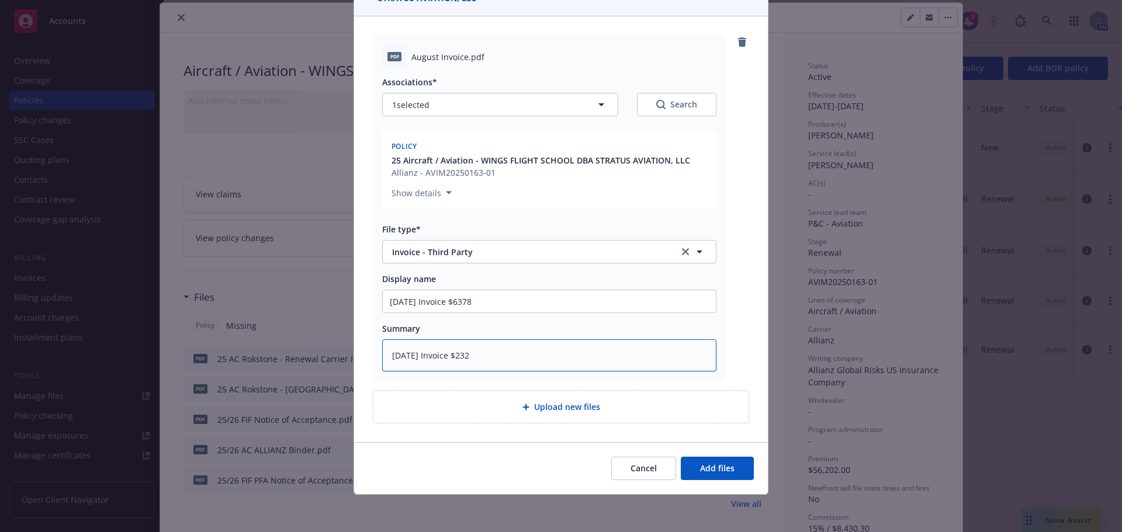
type textarea "2025 August Invoice $23"
type textarea "x"
type textarea "2025 August Invoice $2"
type textarea "x"
type textarea "2025 August Invoice $"
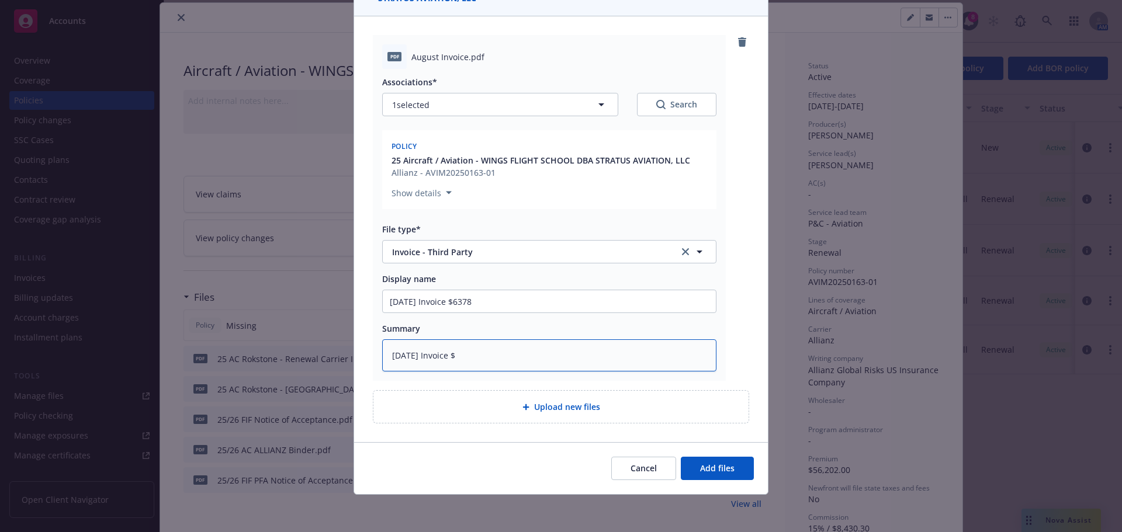
type textarea "x"
type textarea "2025 August Invoice $6"
type textarea "x"
type textarea "2025 August Invoice $63"
type textarea "x"
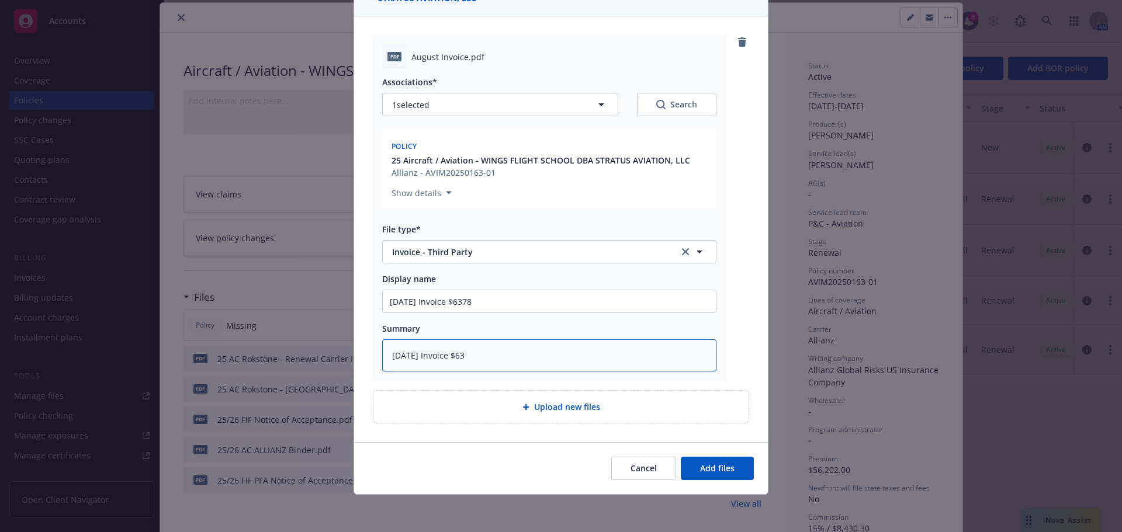
type textarea "2025 August Invoice $637"
type textarea "x"
type textarea "2025 August Invoice $6378"
click at [715, 481] on div "Cancel Add files" at bounding box center [561, 468] width 414 height 52
click at [725, 466] on span "Add files" at bounding box center [717, 468] width 34 height 11
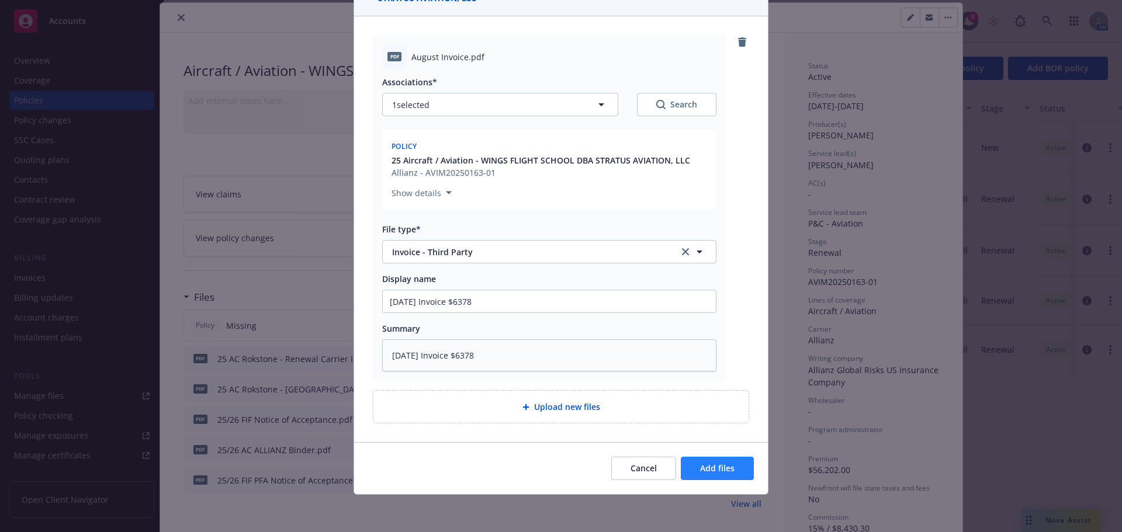
scroll to position [71, 0]
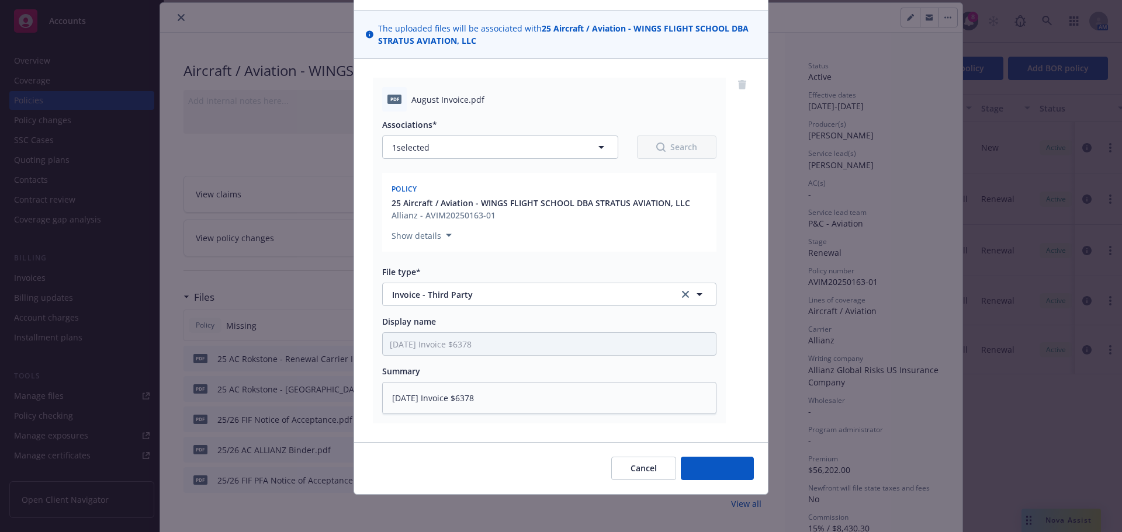
type textarea "x"
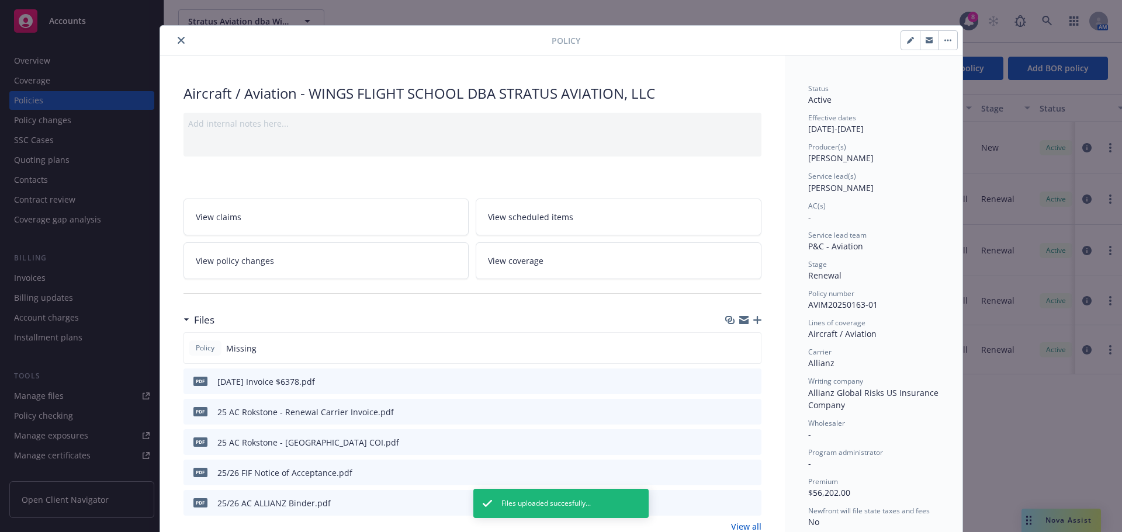
scroll to position [0, 0]
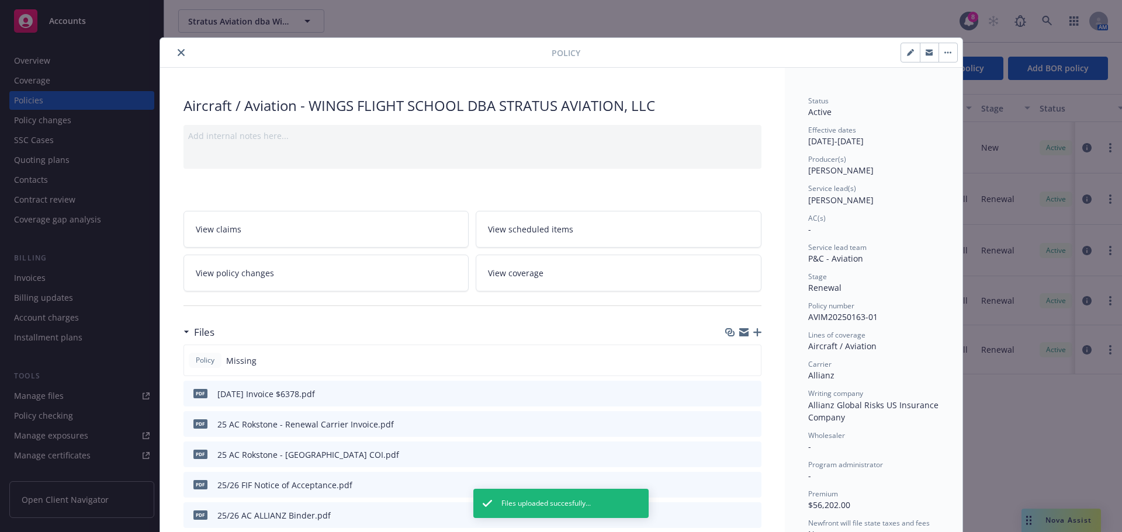
click at [178, 50] on icon "close" at bounding box center [181, 52] width 7 height 7
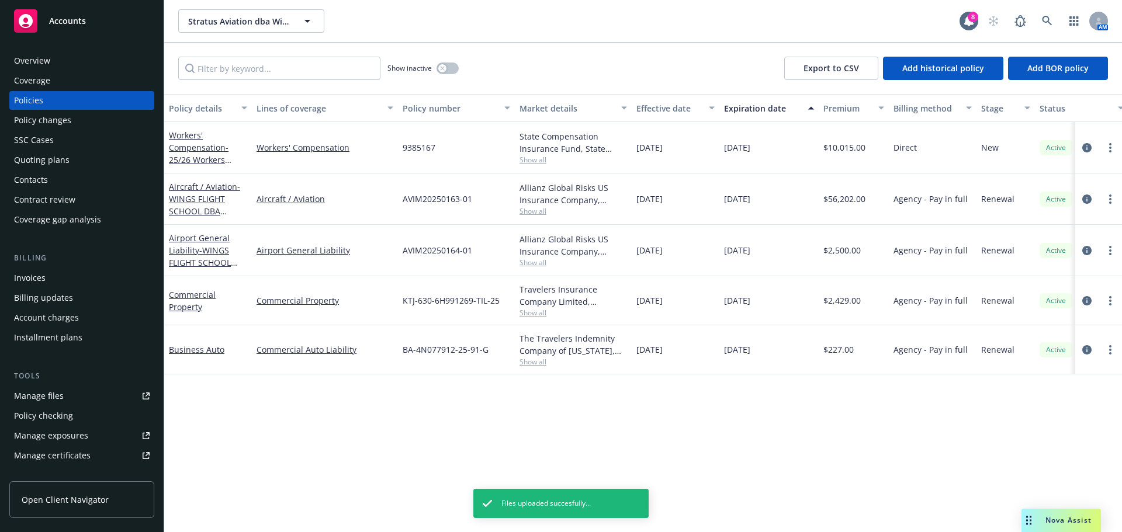
click at [47, 273] on div "Invoices" at bounding box center [82, 278] width 136 height 19
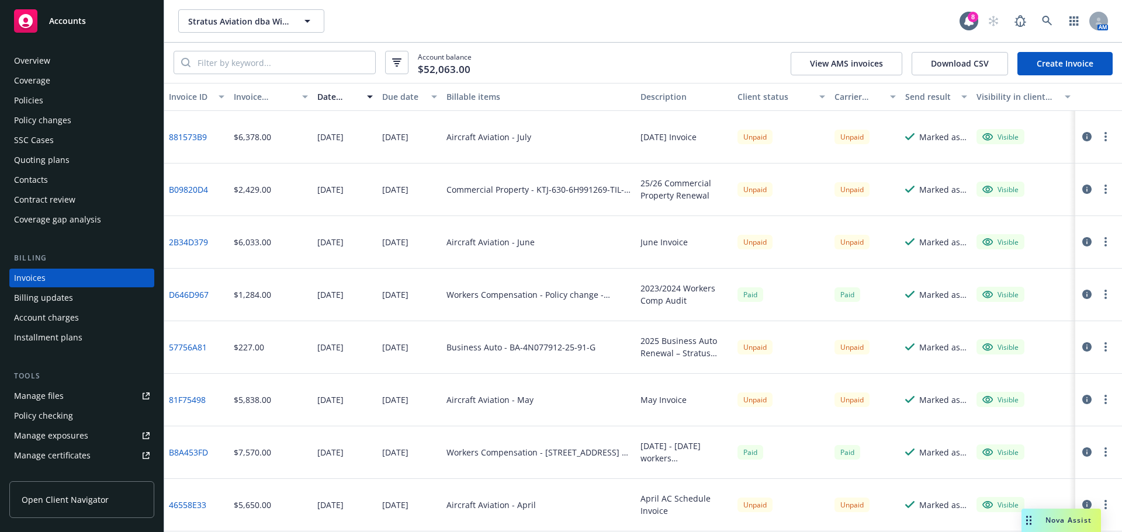
click at [40, 98] on div "Policies" at bounding box center [28, 100] width 29 height 19
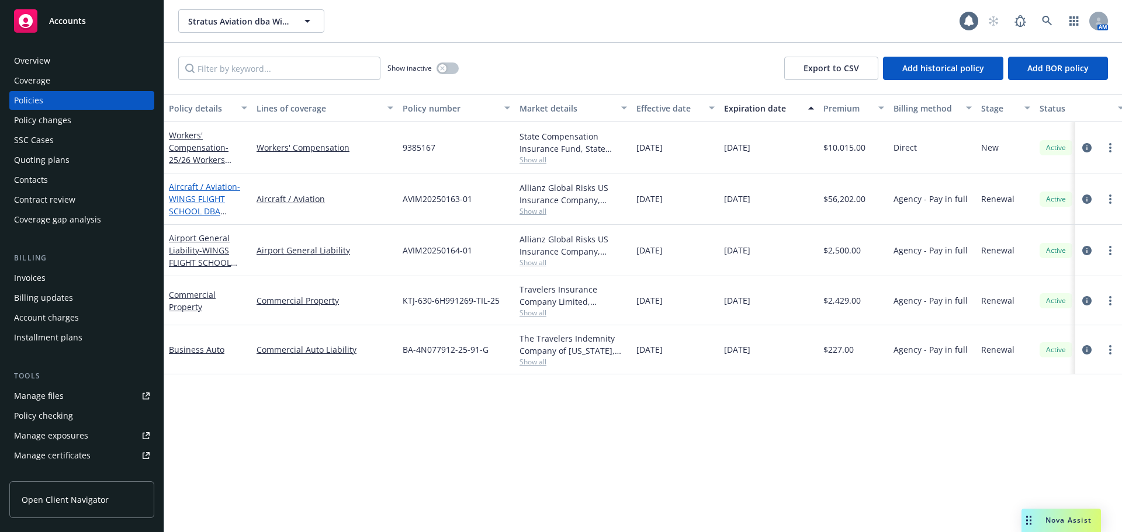
click at [187, 194] on span "- WINGS FLIGHT SCHOOL DBA STRATUS AVIATION, LLC" at bounding box center [207, 211] width 77 height 60
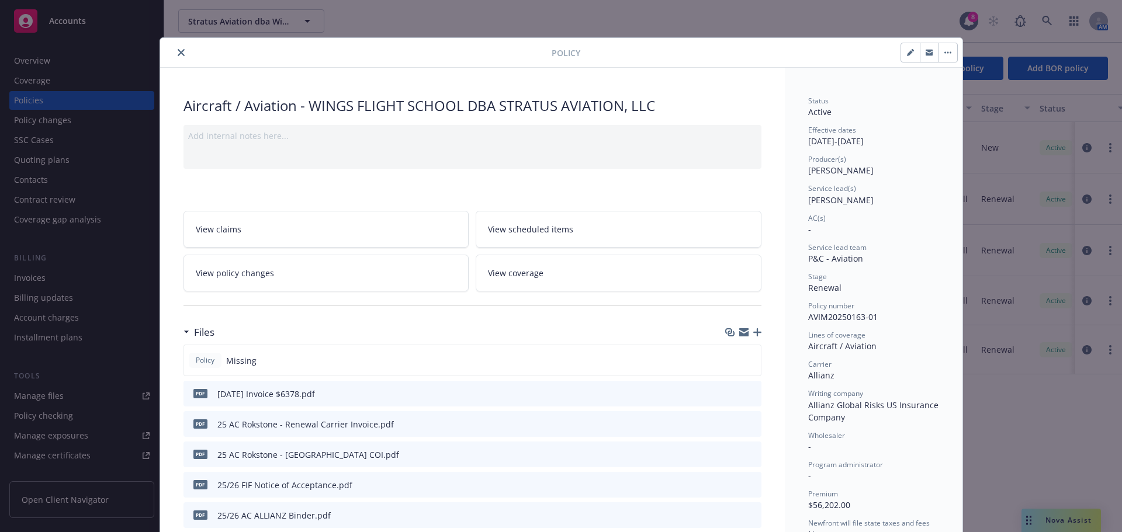
click at [175, 48] on button "close" at bounding box center [181, 53] width 14 height 14
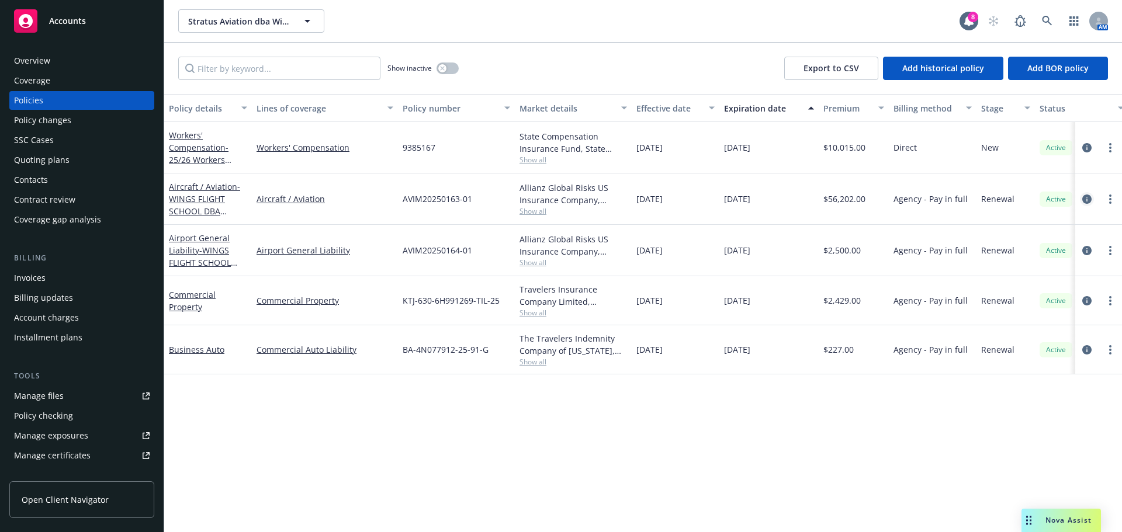
click at [1088, 201] on icon "circleInformation" at bounding box center [1086, 199] width 9 height 9
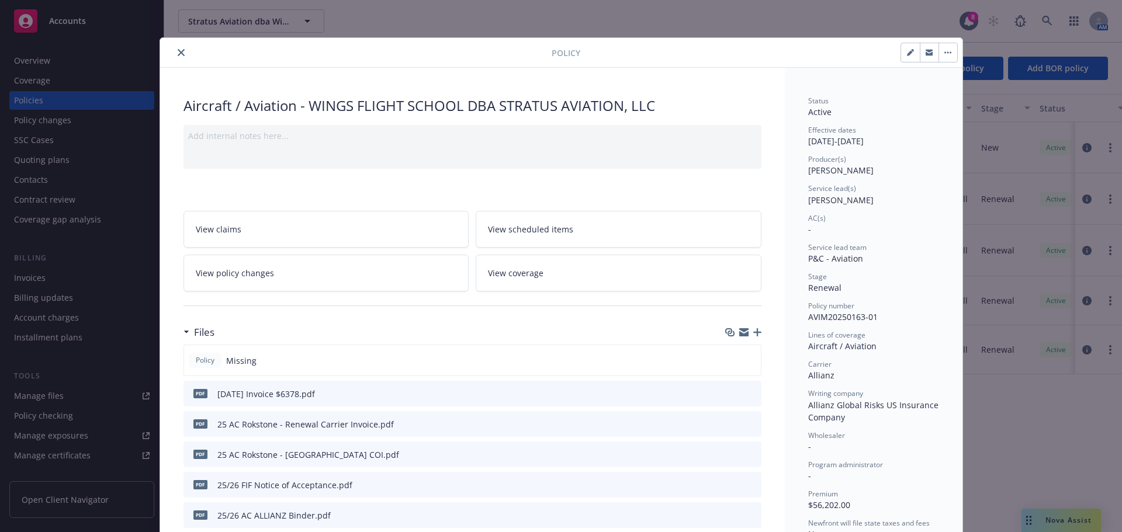
scroll to position [35, 0]
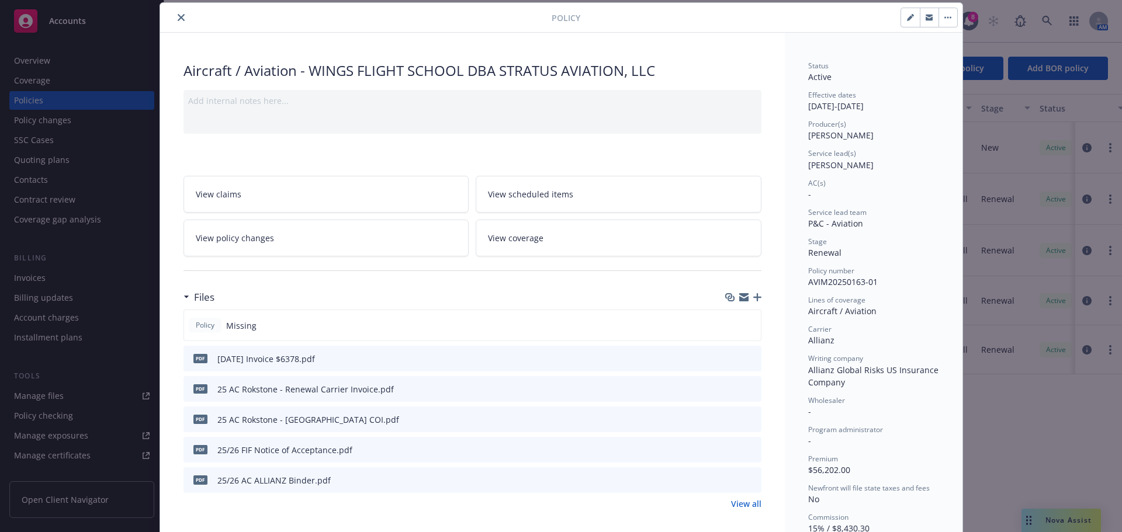
click at [178, 21] on button "close" at bounding box center [181, 18] width 14 height 14
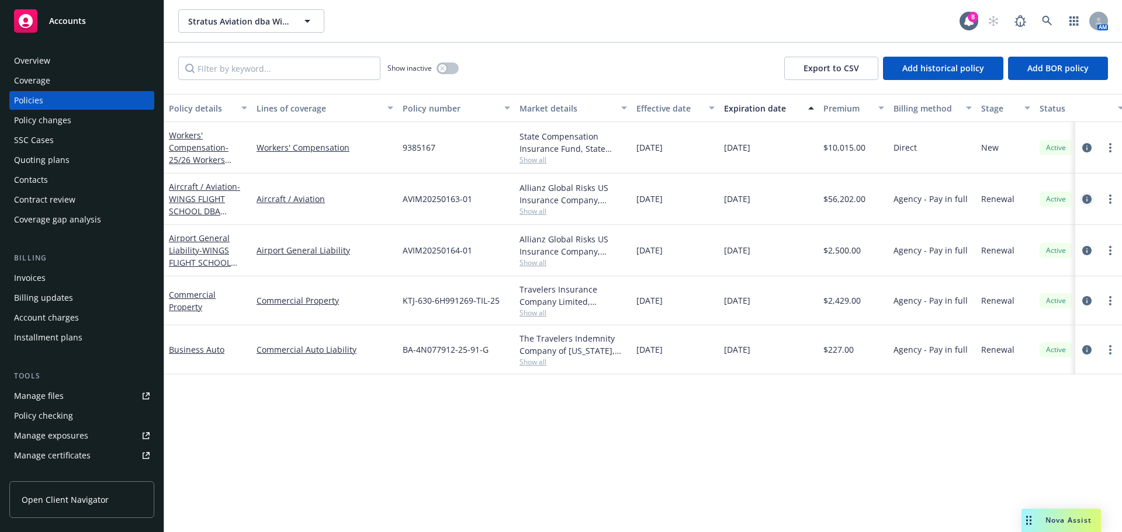
click at [1088, 197] on icon "circleInformation" at bounding box center [1086, 199] width 9 height 9
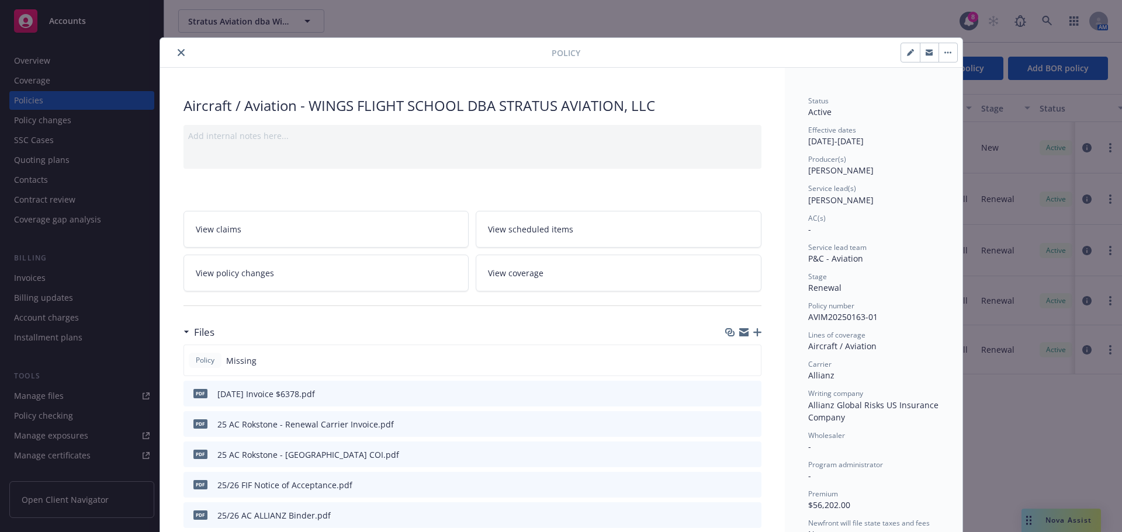
scroll to position [35, 0]
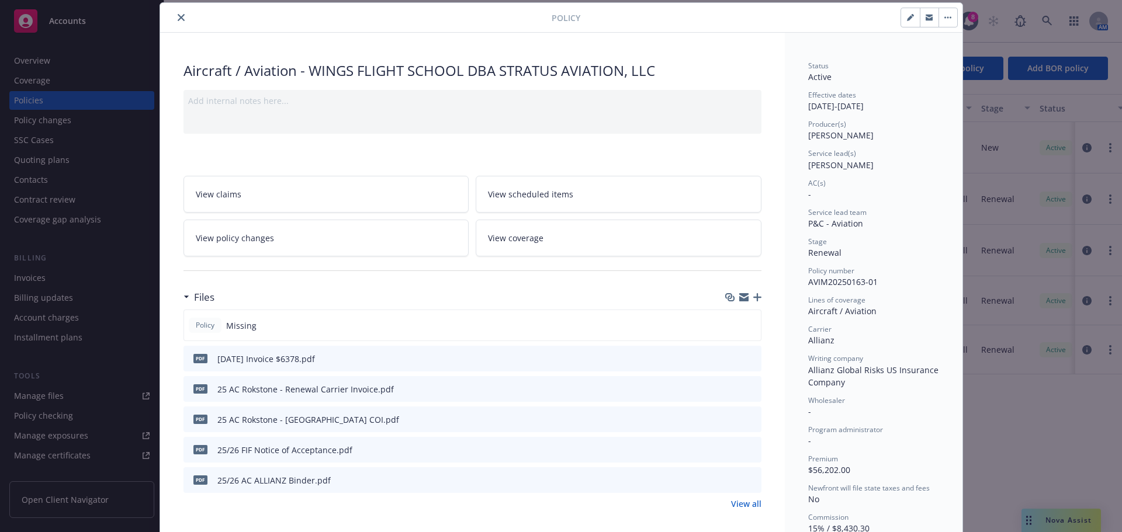
click at [907, 18] on icon "button" at bounding box center [910, 17] width 7 height 7
select select "RENEWAL"
select select "12"
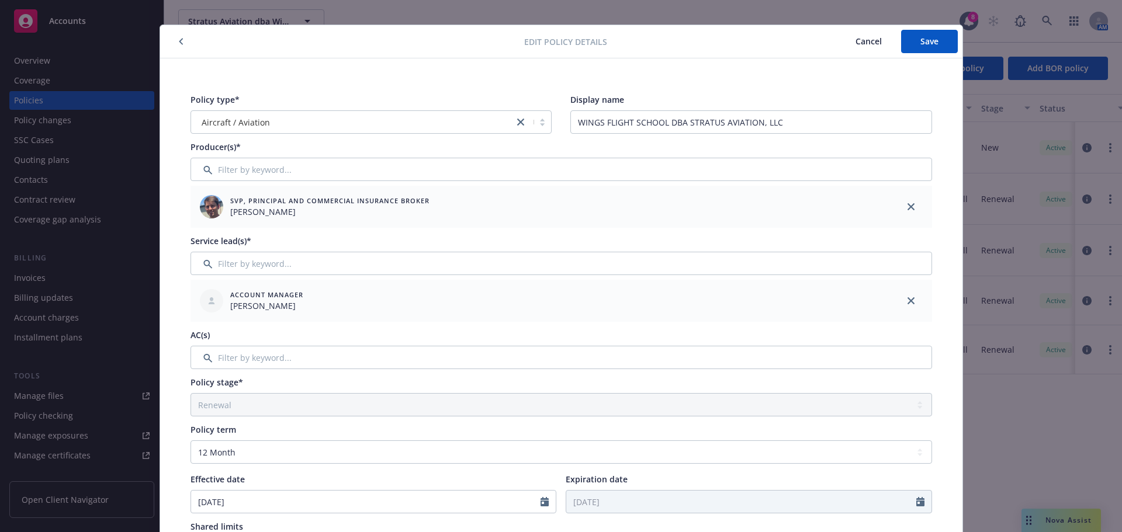
scroll to position [0, 0]
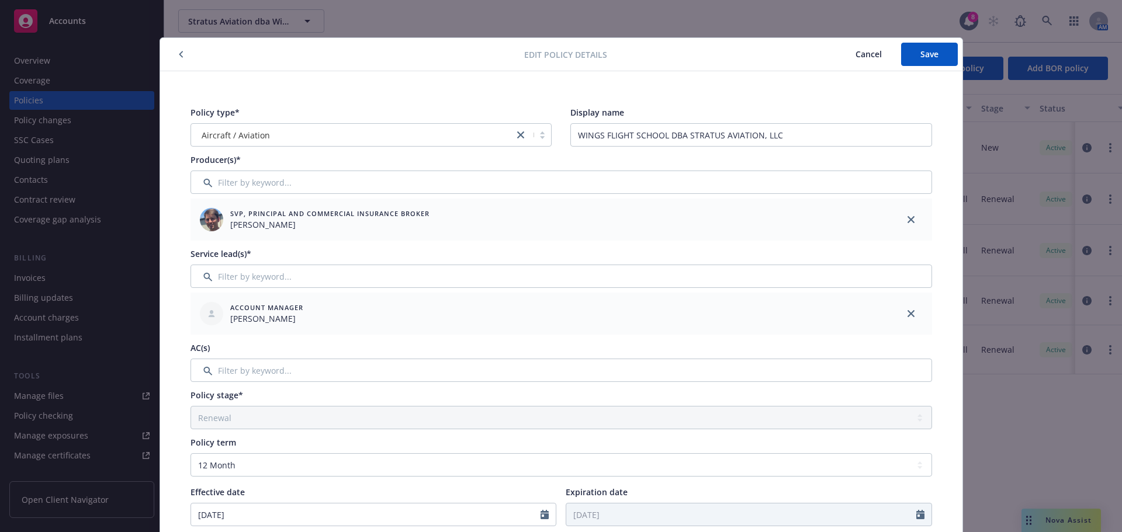
click at [174, 50] on button "button" at bounding box center [181, 54] width 14 height 14
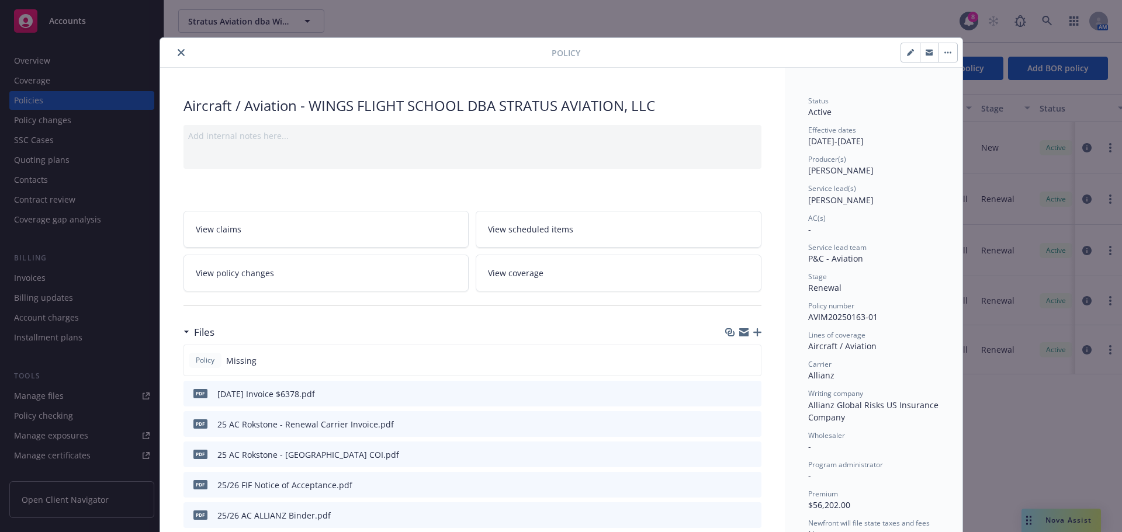
click at [182, 50] on button "close" at bounding box center [181, 53] width 14 height 14
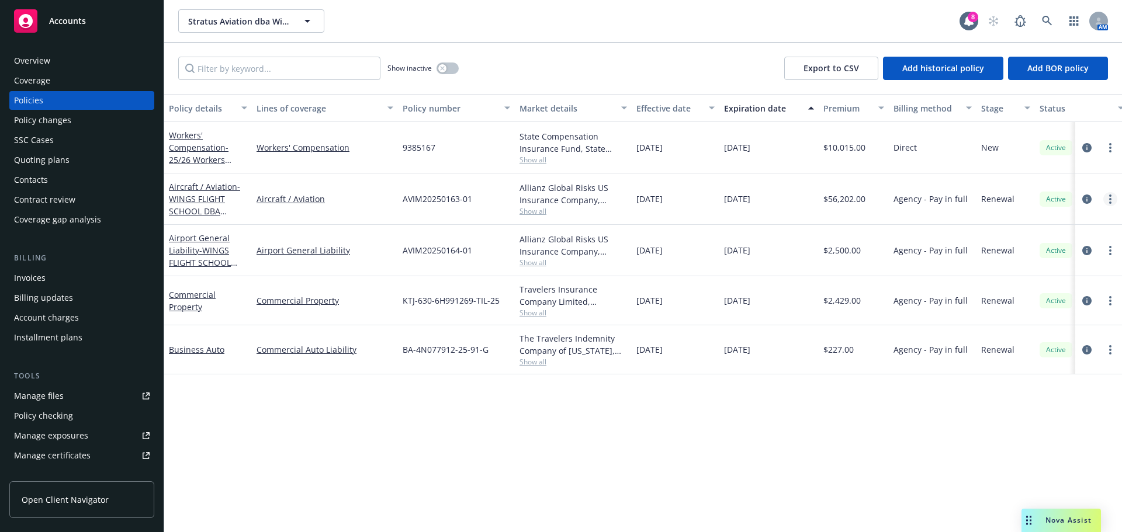
click at [1108, 199] on link "more" at bounding box center [1110, 199] width 14 height 14
click at [190, 195] on span "- WINGS FLIGHT SCHOOL DBA STRATUS AVIATION, LLC" at bounding box center [207, 211] width 77 height 60
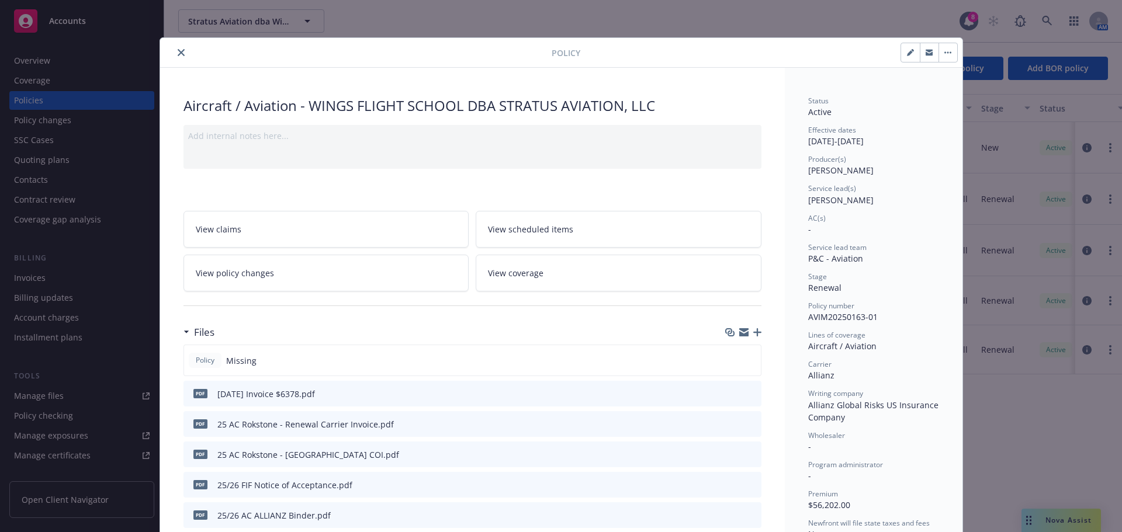
scroll to position [35, 0]
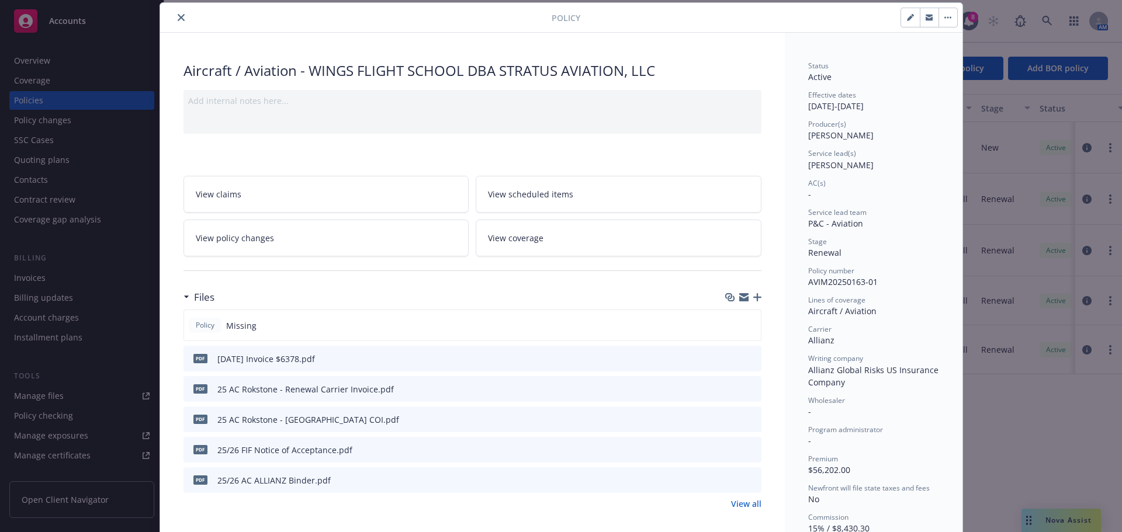
click at [901, 17] on button "button" at bounding box center [910, 17] width 19 height 19
select select "RENEWAL"
select select "12"
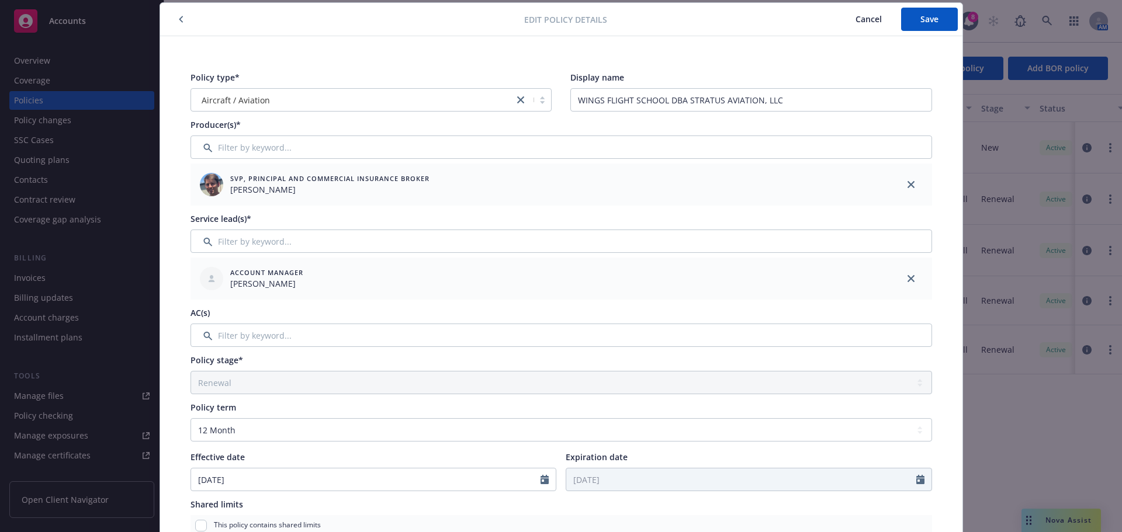
click at [179, 21] on button "button" at bounding box center [181, 19] width 14 height 14
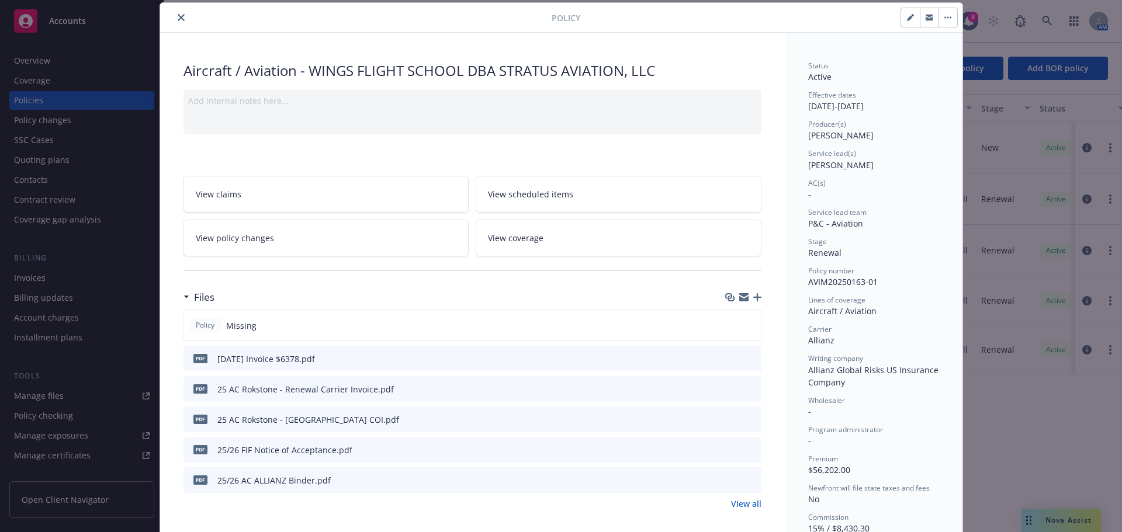
click at [942, 21] on button "button" at bounding box center [947, 17] width 19 height 19
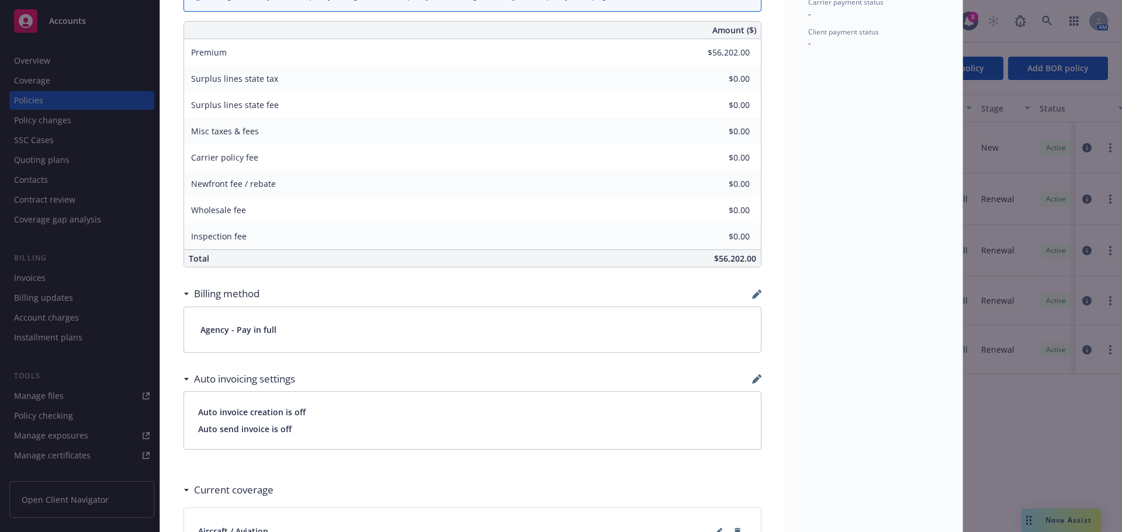
scroll to position [619, 0]
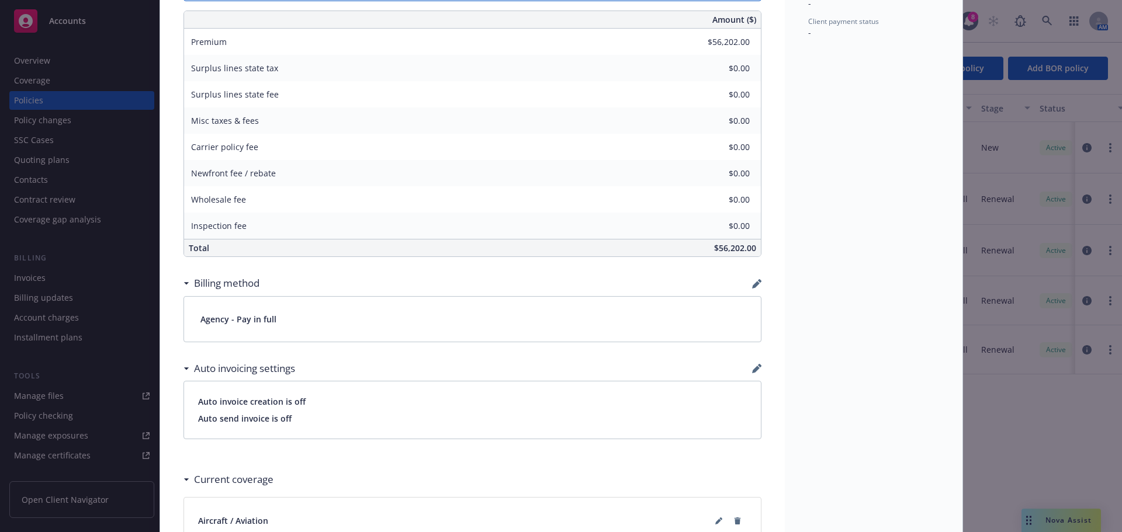
click at [753, 286] on icon "button" at bounding box center [756, 283] width 9 height 9
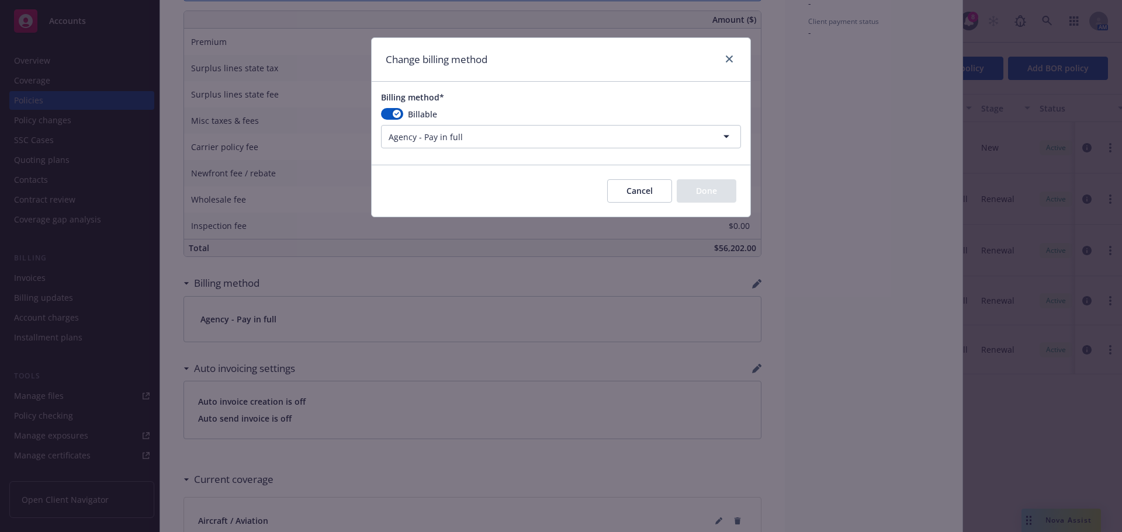
click at [704, 136] on html "Accounts Overview Coverage Policies Policy changes SSC Cases Quoting plans Cont…" at bounding box center [561, 266] width 1122 height 532
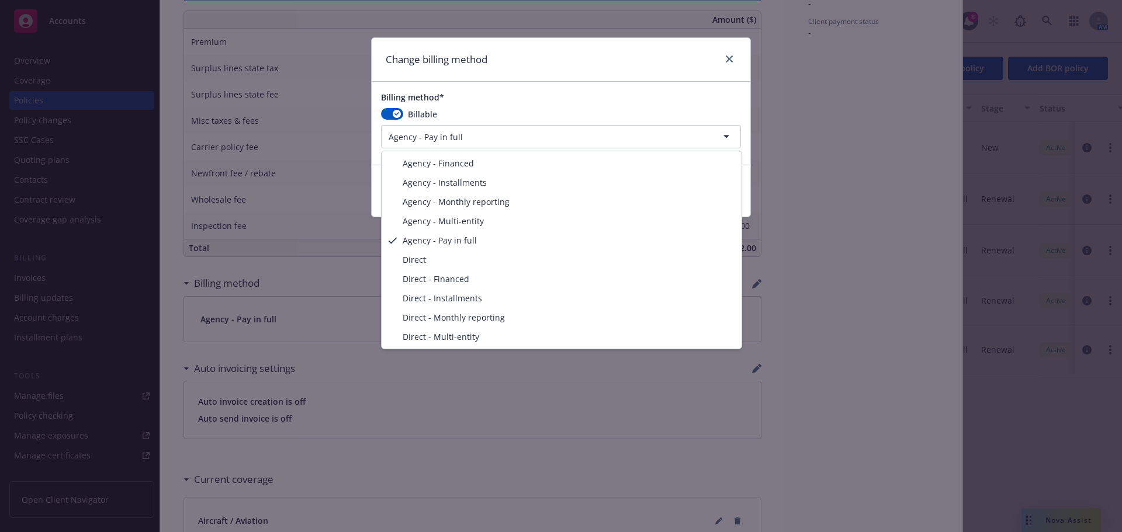
select select "AGENCY_INSTALLMENTS"
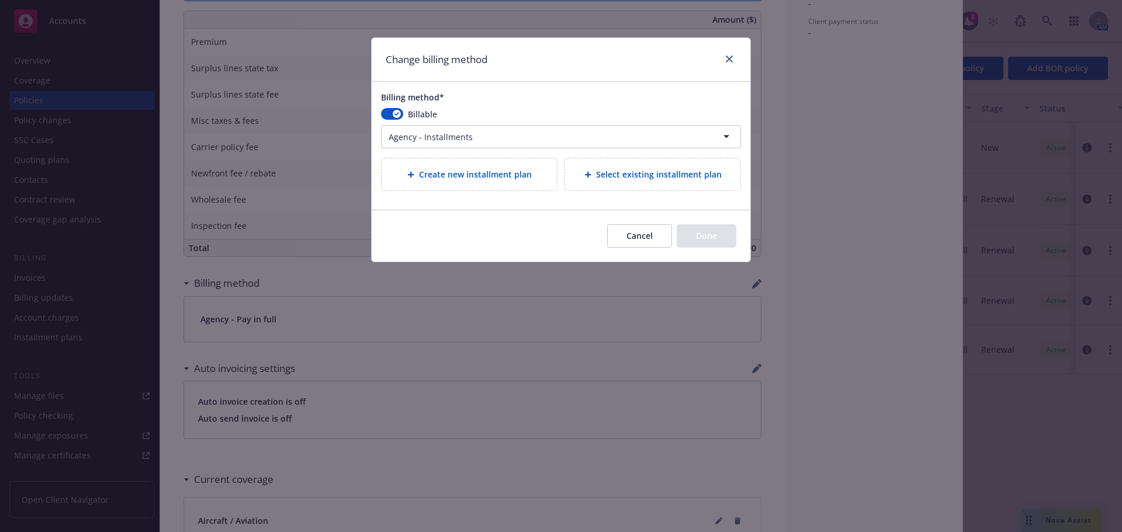
click at [668, 171] on span "Select existing installment plan" at bounding box center [659, 174] width 126 height 12
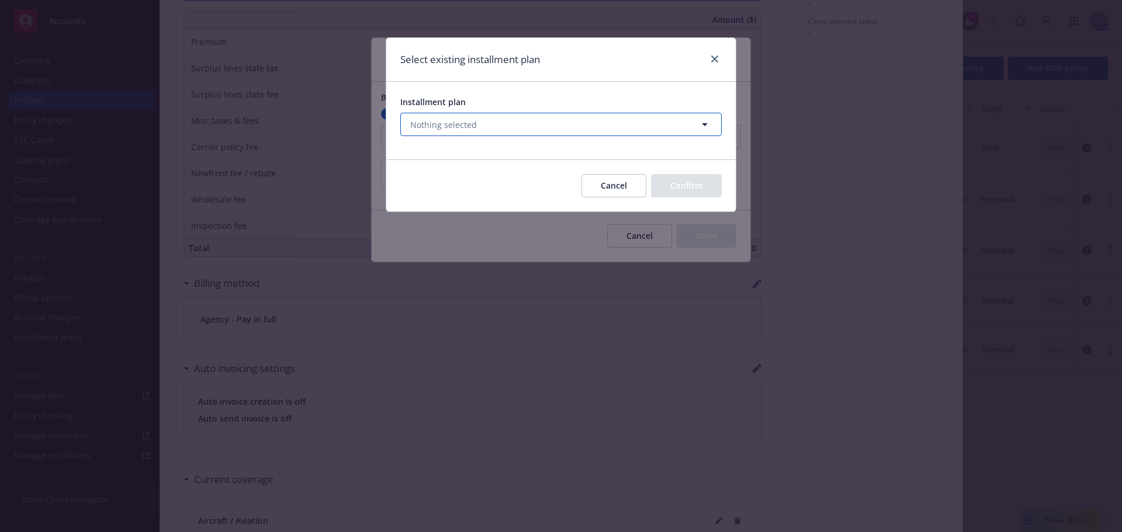
click at [661, 129] on button "Nothing selected" at bounding box center [560, 124] width 321 height 23
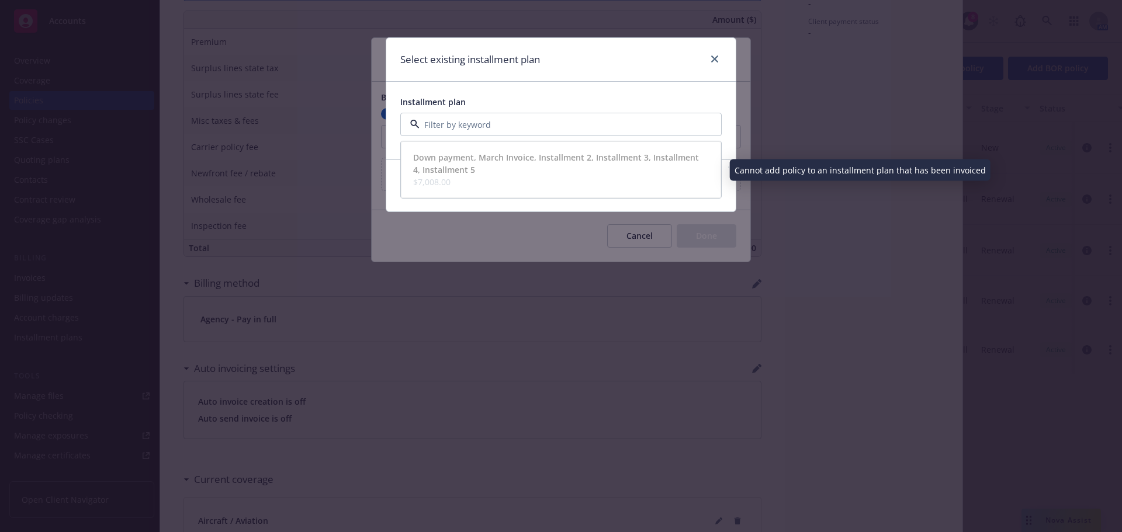
click at [574, 171] on span "Down payment, March Invoice, Installment 2, Installment 3, Installment 4, Insta…" at bounding box center [559, 163] width 293 height 25
click at [460, 220] on div "Select existing installment plan Installment plan Down payment, March Invoice, …" at bounding box center [561, 266] width 1122 height 532
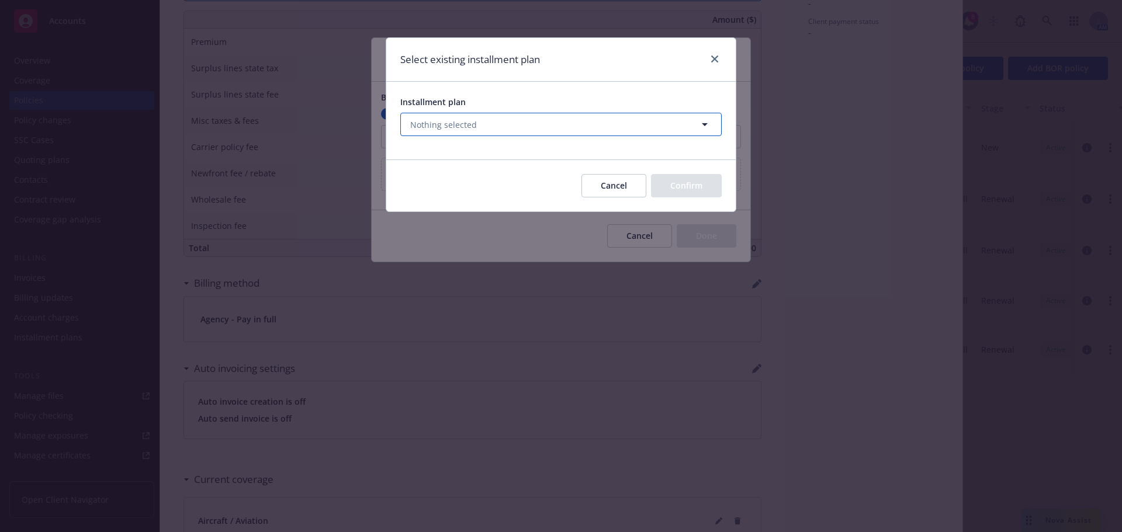
click at [598, 125] on button "Nothing selected" at bounding box center [560, 124] width 321 height 23
click at [545, 217] on div "Select existing installment plan Installment plan Down payment, March Invoice, …" at bounding box center [561, 266] width 1122 height 532
click at [604, 190] on button "Cancel" at bounding box center [613, 185] width 65 height 23
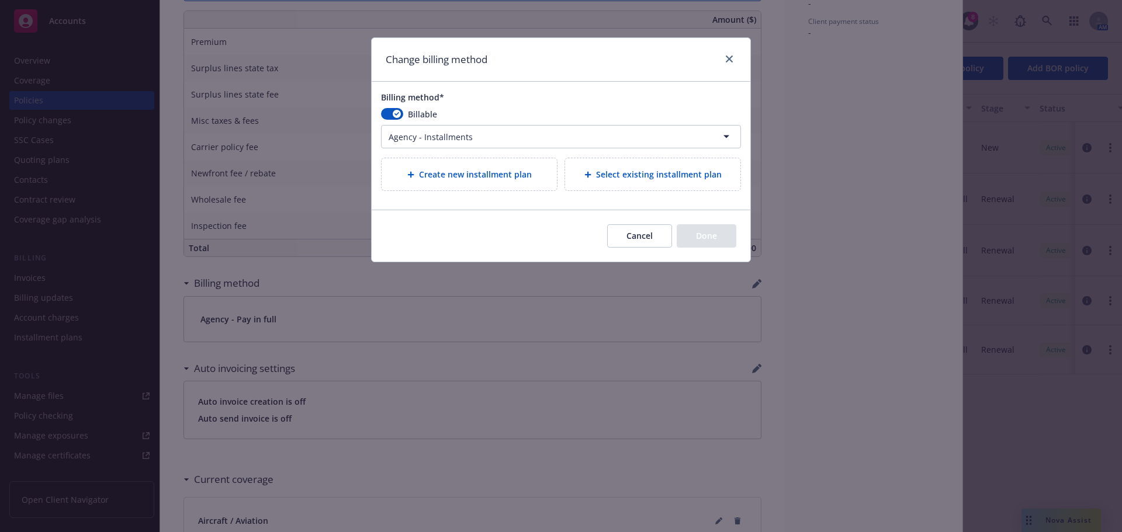
click at [490, 191] on div "Create new installment plan" at bounding box center [469, 174] width 176 height 33
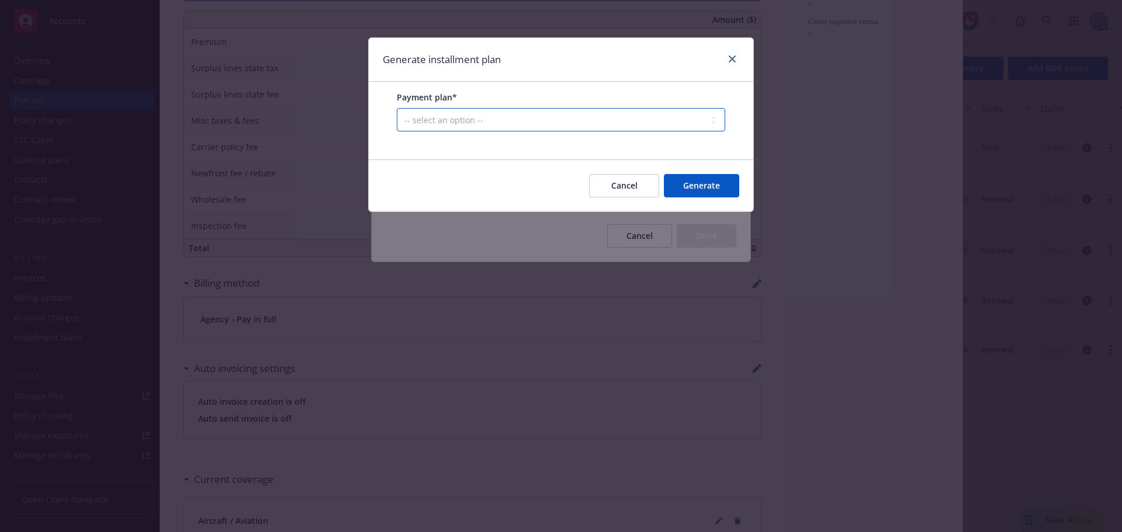
click at [549, 127] on select "-- select an option -- Only down payment 0% down payment + 12 monthly installme…" at bounding box center [561, 119] width 328 height 23
select select "20% down payment + 11 monthly installments"
click at [397, 131] on select "-- select an option -- Only down payment 0% down payment + 12 monthly installme…" at bounding box center [561, 119] width 328 height 23
select select "MONTHLY"
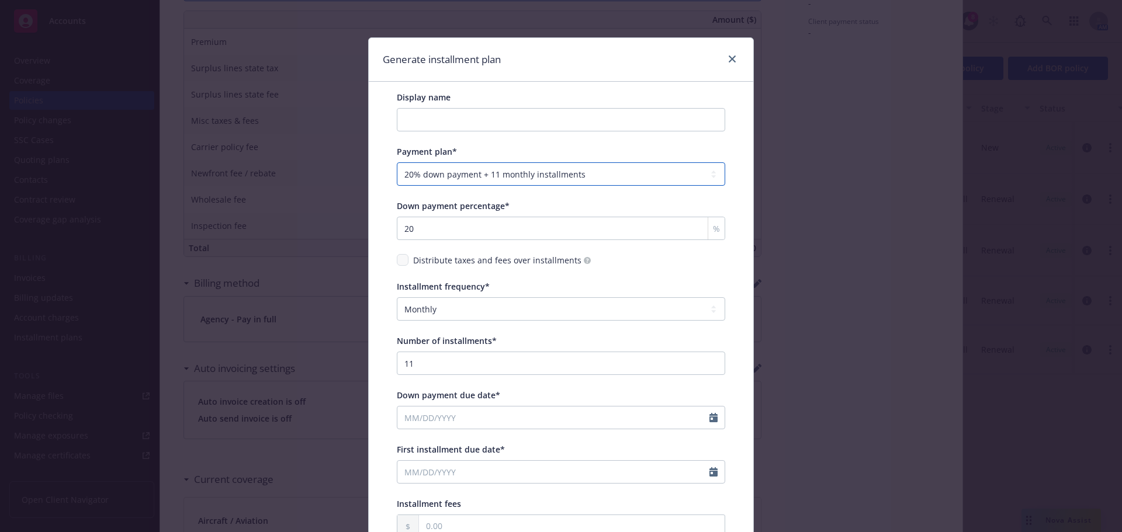
scroll to position [58, 0]
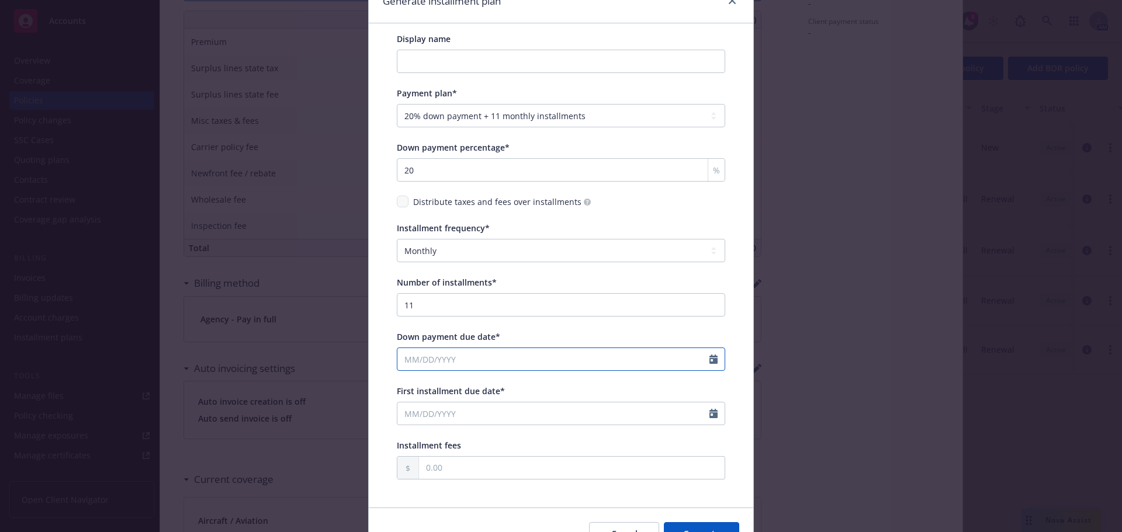
select select "9"
click at [403, 368] on input "Down payment due date*" at bounding box center [553, 359] width 312 height 22
click at [422, 425] on span "1" at bounding box center [431, 427] width 18 height 15
type input "09/01/2025"
click at [418, 415] on input "First installment due date*" at bounding box center [553, 414] width 312 height 22
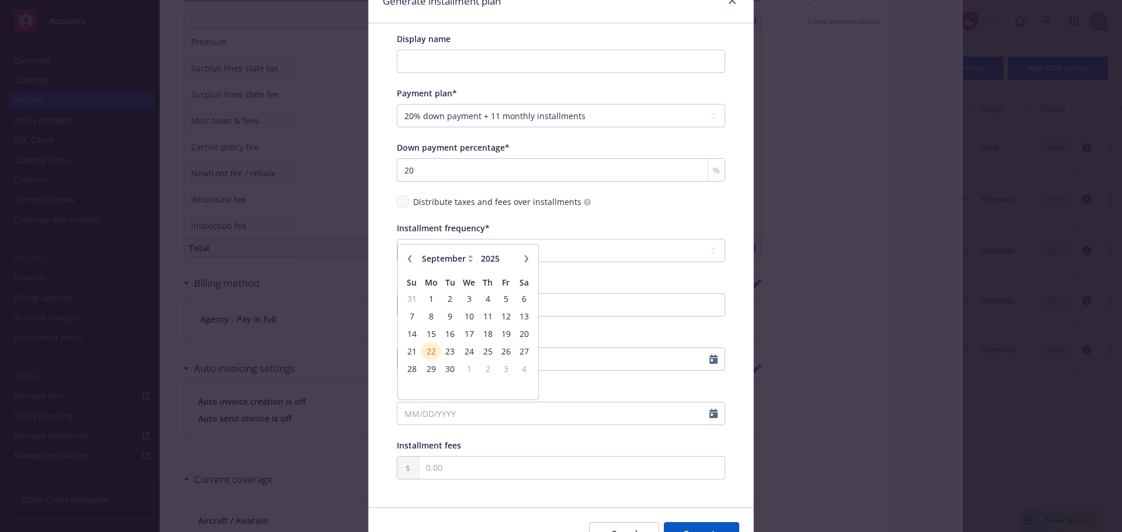
click at [526, 261] on button "button" at bounding box center [526, 259] width 14 height 14
select select "10"
click at [464, 300] on span "1" at bounding box center [468, 299] width 17 height 15
type input "10/01/2025"
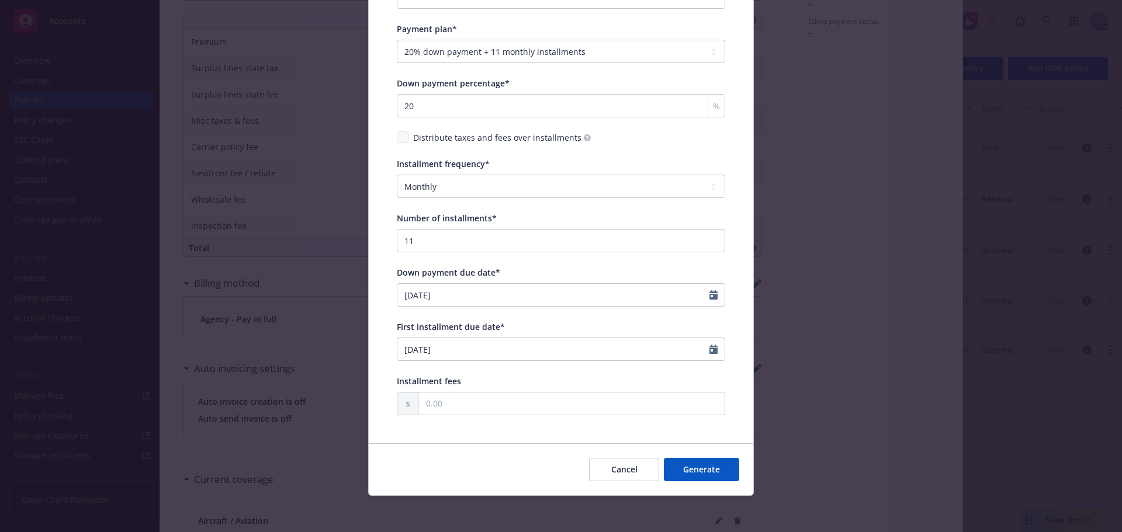
scroll to position [124, 0]
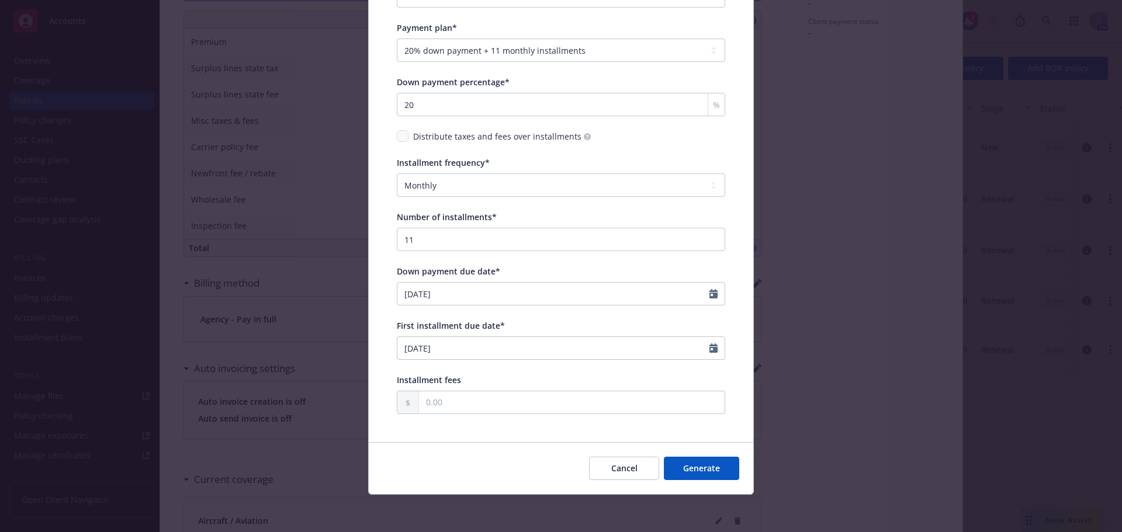
click at [709, 476] on button "Generate" at bounding box center [701, 468] width 75 height 23
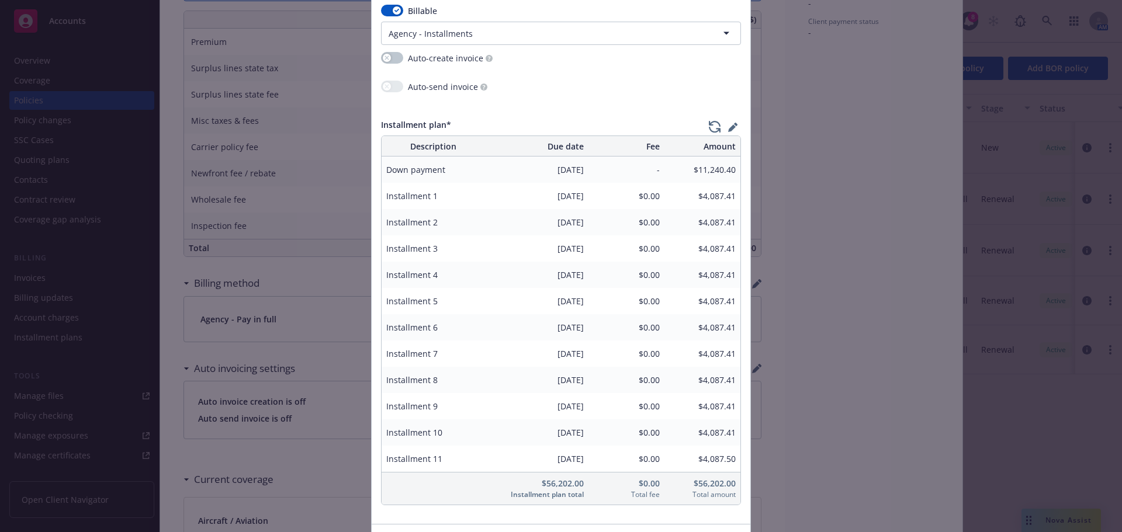
scroll to position [185, 0]
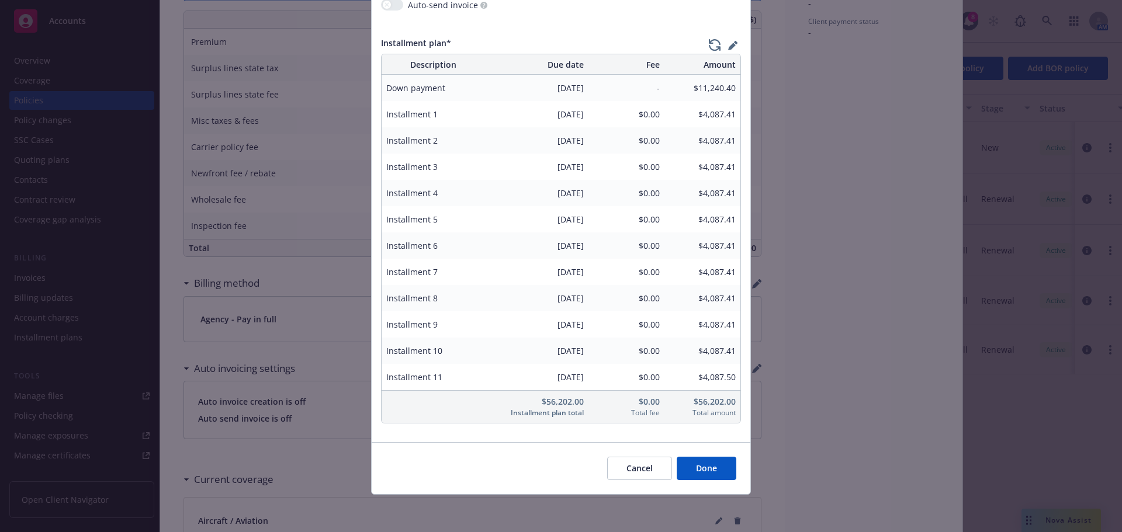
click at [724, 473] on button "Done" at bounding box center [707, 468] width 60 height 23
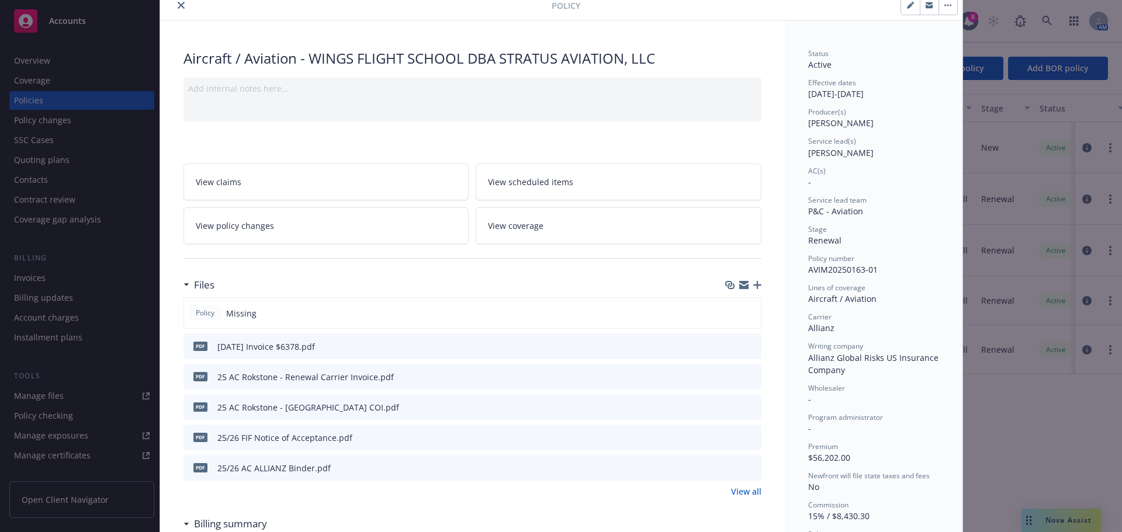
scroll to position [0, 0]
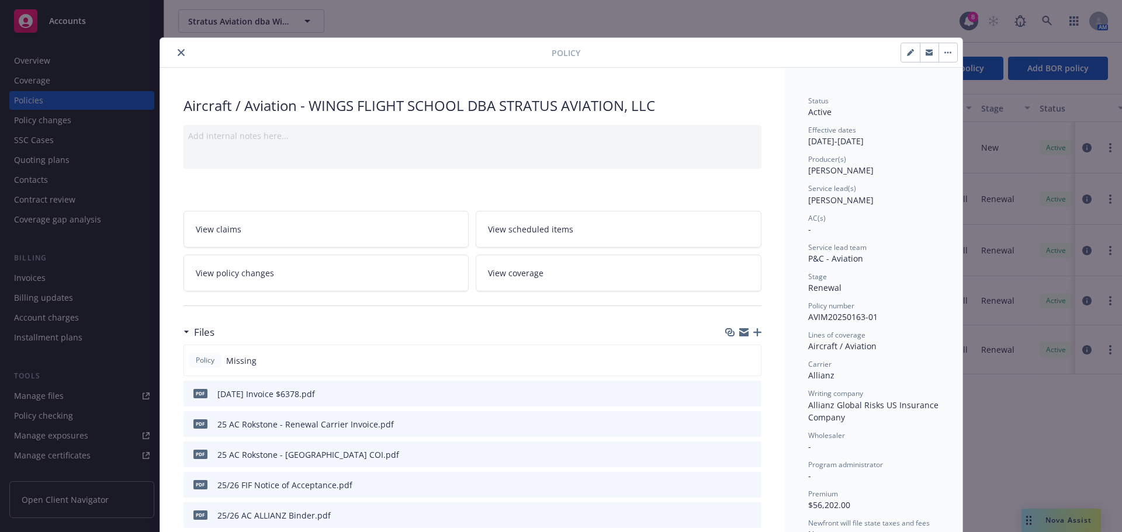
click at [178, 54] on icon "close" at bounding box center [181, 52] width 7 height 7
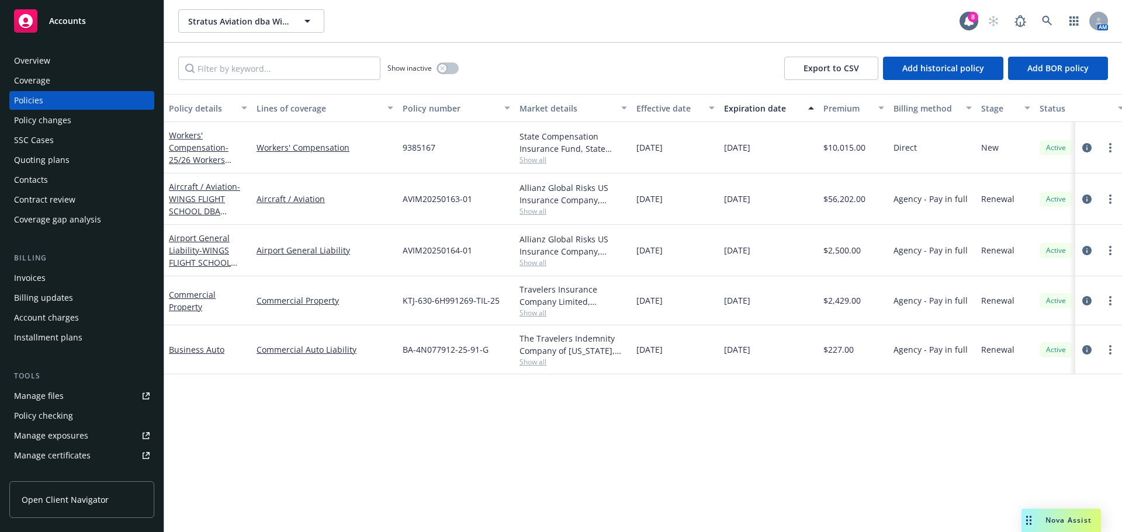
click at [45, 282] on div "Invoices" at bounding box center [82, 278] width 136 height 19
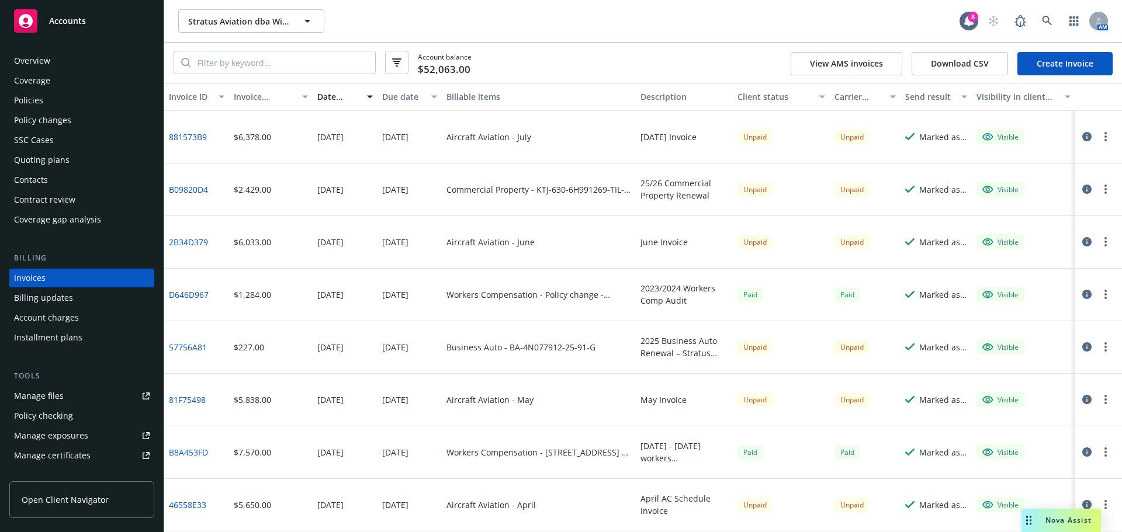
click at [36, 96] on div "Policies" at bounding box center [28, 100] width 29 height 19
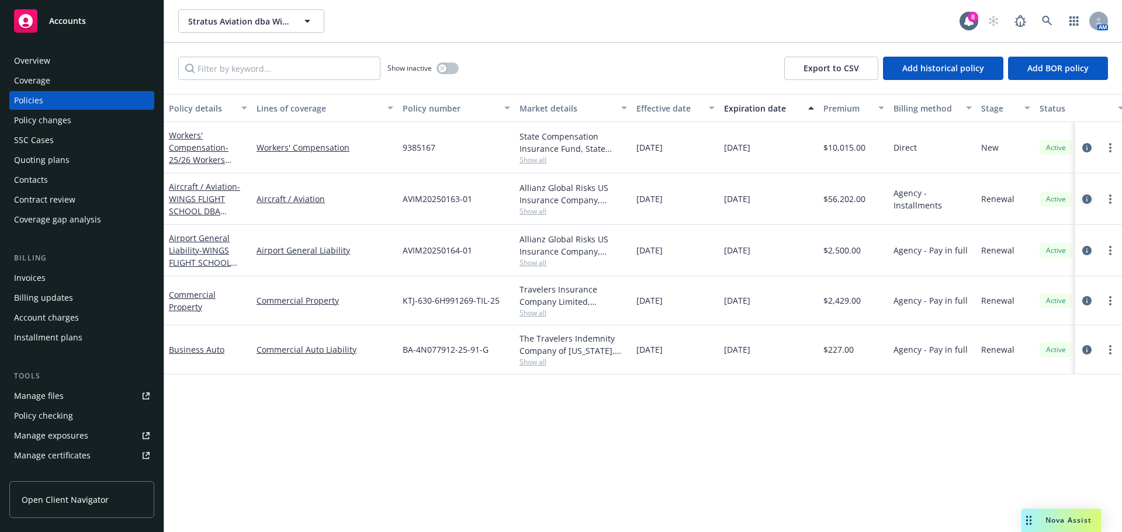
click at [1088, 203] on icon "circleInformation" at bounding box center [1086, 199] width 9 height 9
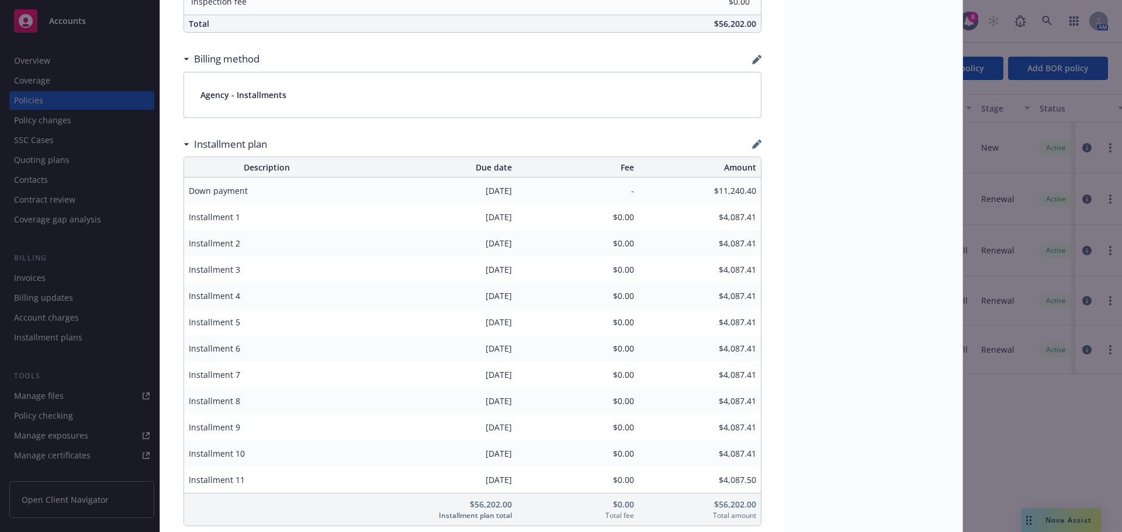
scroll to position [736, 0]
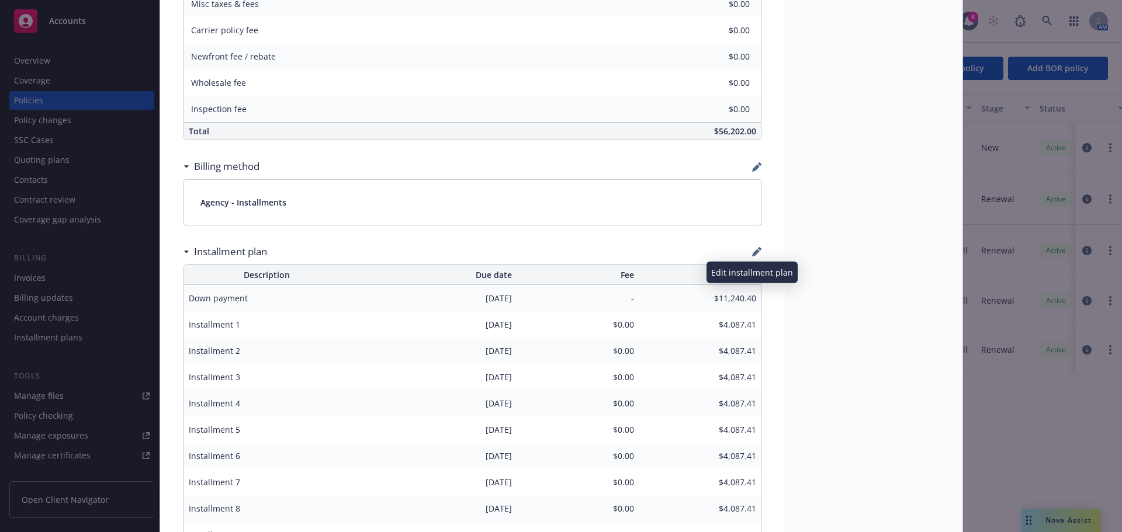
click at [755, 253] on icon "button" at bounding box center [756, 251] width 9 height 9
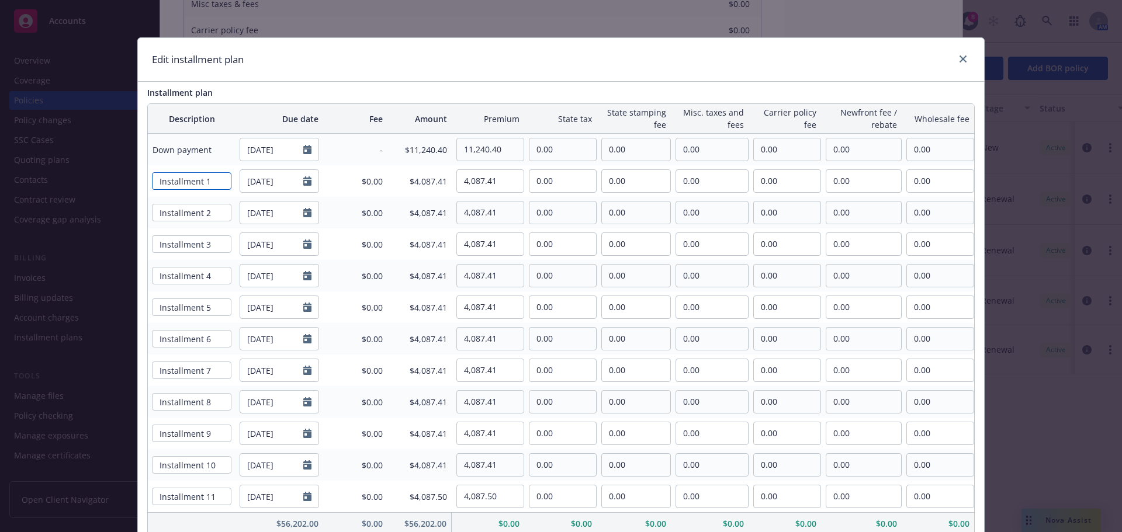
click at [183, 186] on input "Installment 1" at bounding box center [191, 181] width 79 height 18
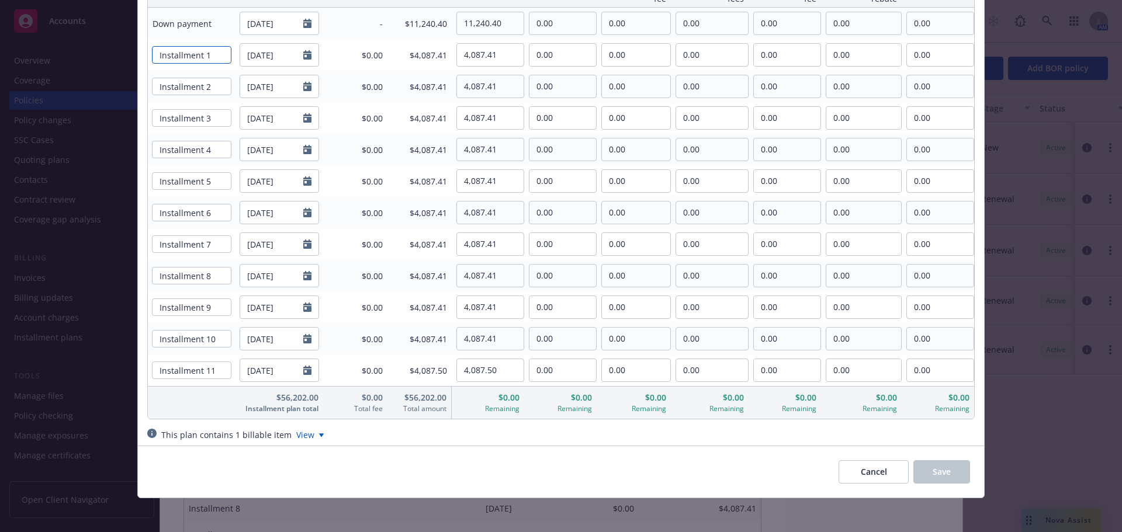
scroll to position [130, 0]
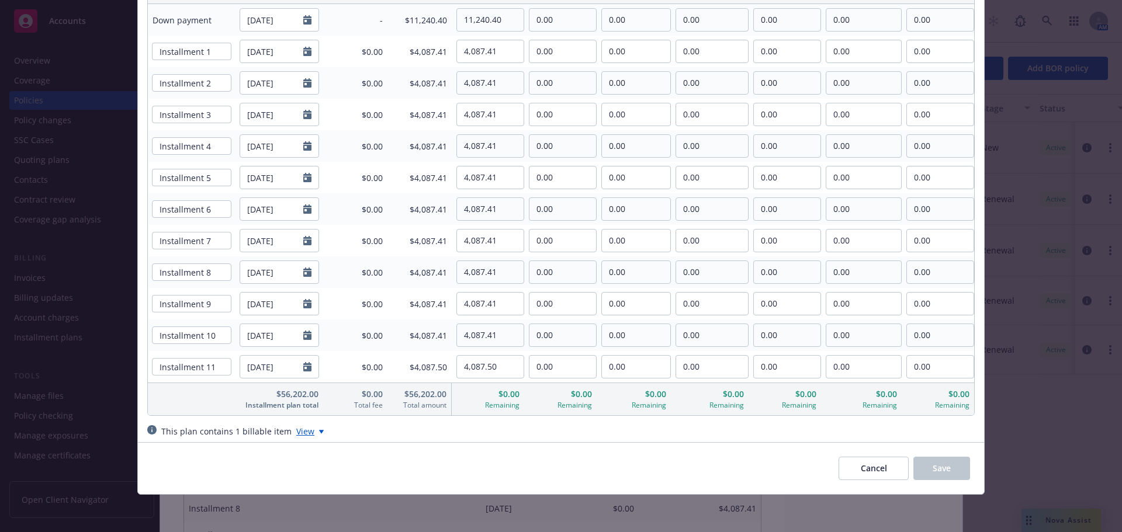
click at [297, 433] on div "View" at bounding box center [309, 431] width 27 height 12
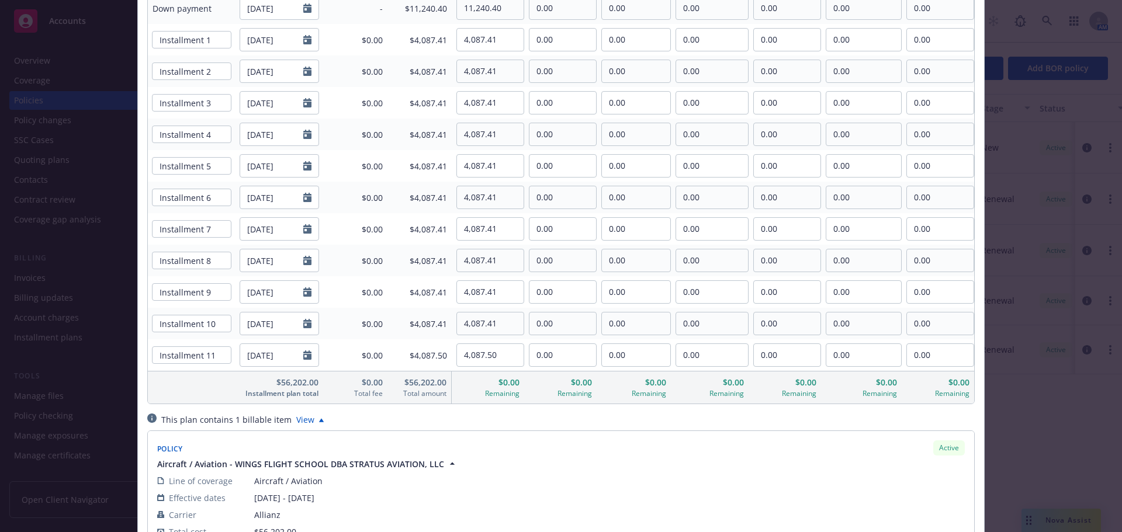
scroll to position [0, 0]
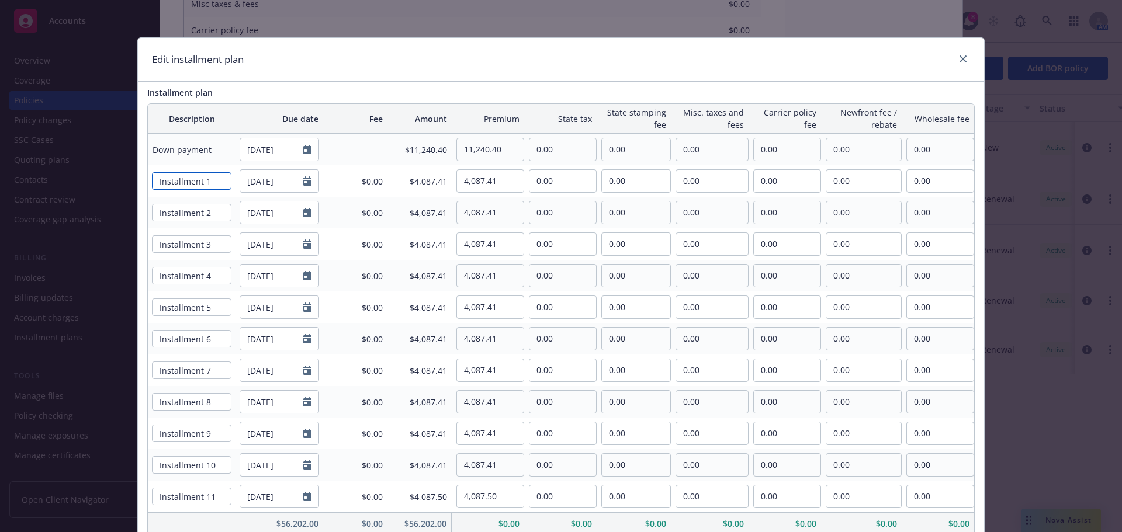
click at [171, 182] on input "Installment 1" at bounding box center [191, 181] width 79 height 18
click at [956, 63] on link "close" at bounding box center [963, 59] width 14 height 14
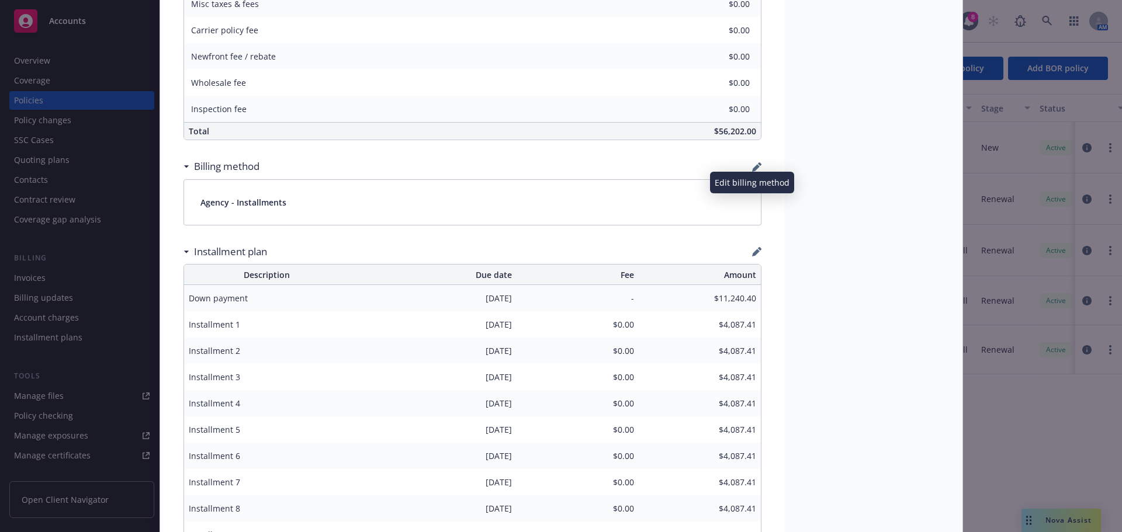
click at [756, 169] on icon "button" at bounding box center [756, 166] width 9 height 9
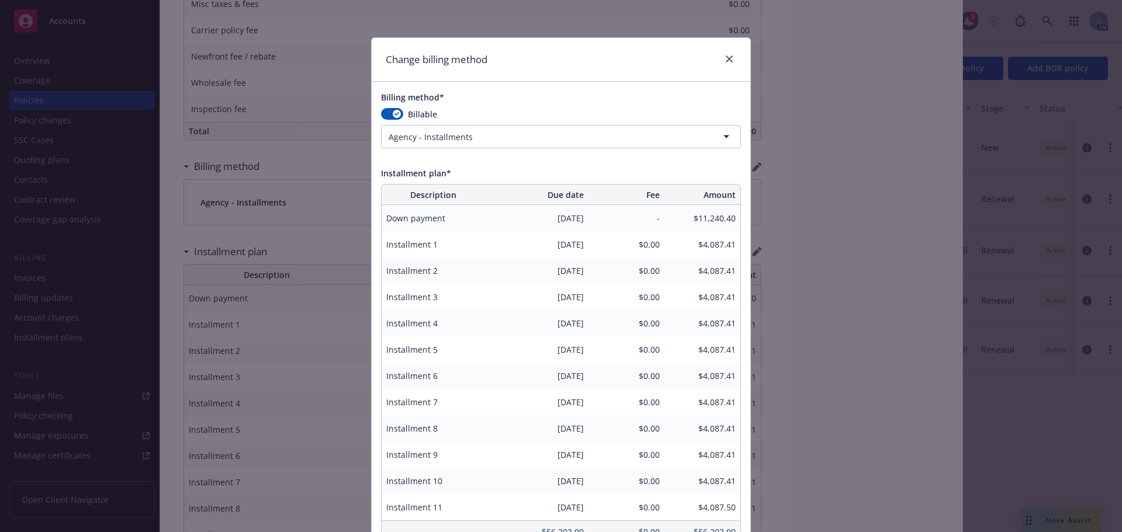
click at [495, 137] on html "Accounts Overview Coverage Policies Policy changes SSC Cases Quoting plans Cont…" at bounding box center [561, 266] width 1122 height 532
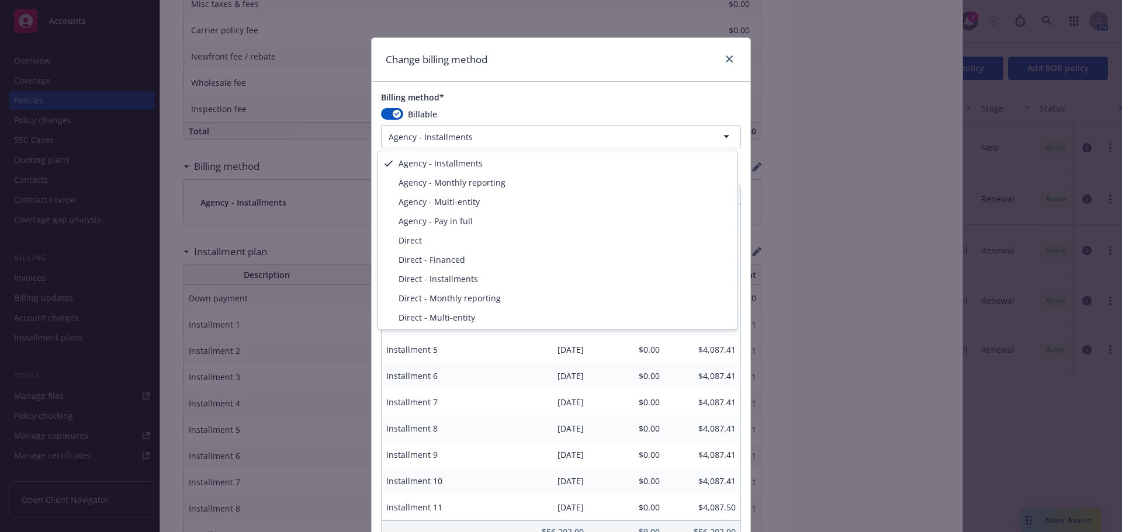
select select "AGENCY_MONTHLY_REPORTING"
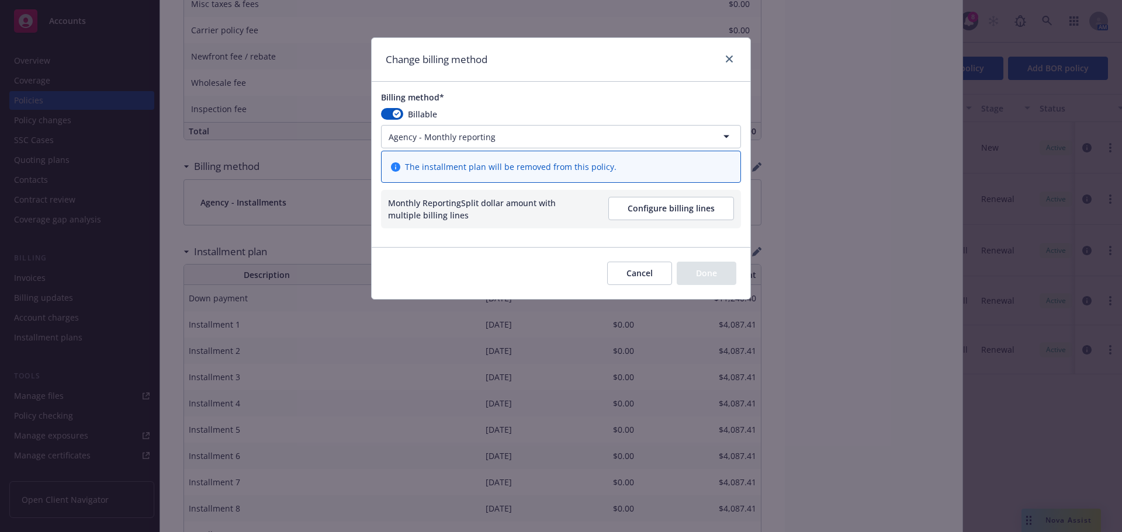
click at [670, 217] on button "Configure billing lines" at bounding box center [671, 208] width 126 height 23
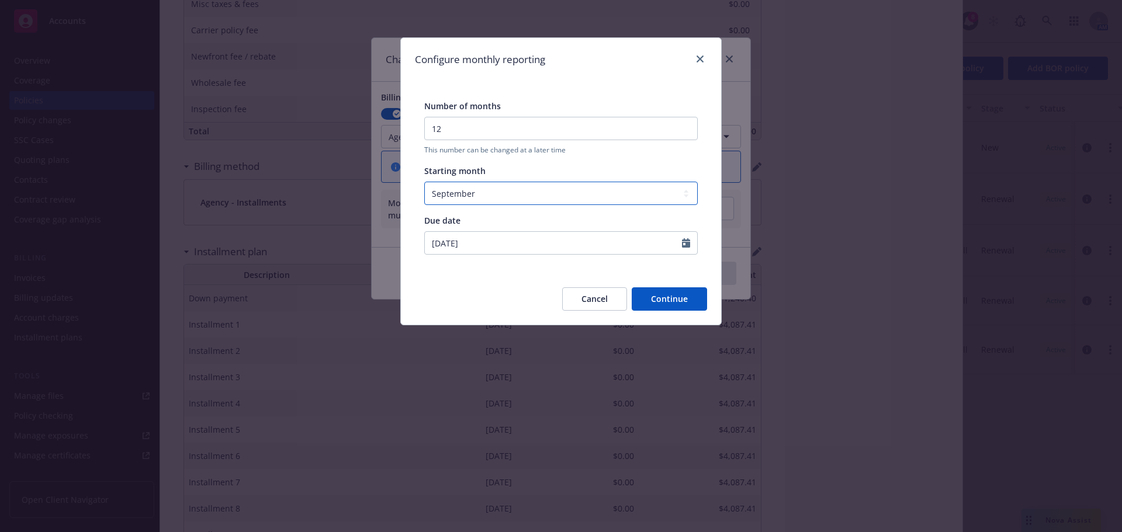
click at [493, 193] on select "January February March April May June July August September October November De…" at bounding box center [560, 193] width 273 height 23
select select "August"
click at [424, 182] on select "January February March April May June July August September October November De…" at bounding box center [560, 193] width 273 height 23
type input "08/22/2025"
click at [682, 303] on button "Continue" at bounding box center [669, 298] width 75 height 23
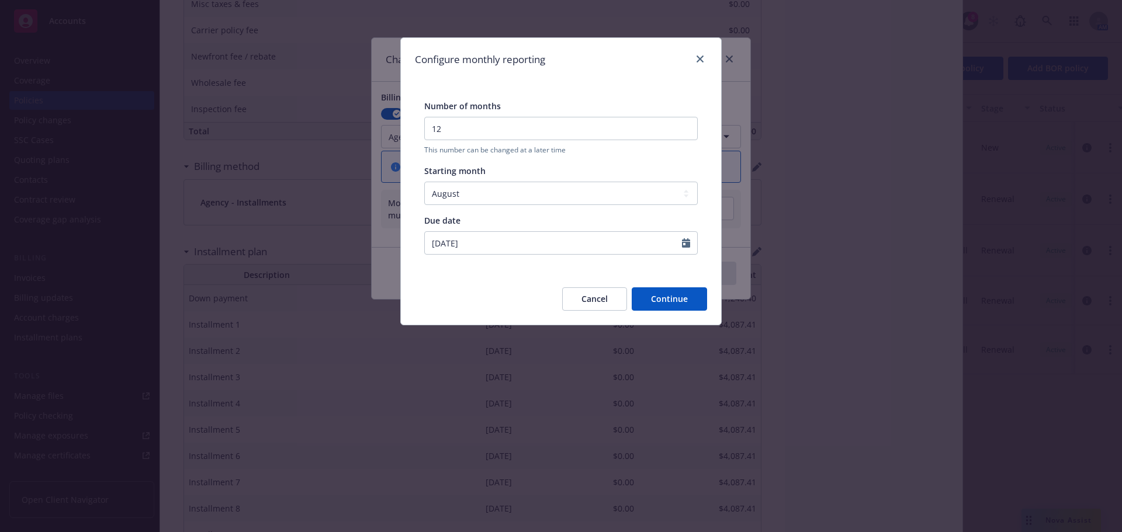
select select "August"
select select "September"
select select "October"
select select "November"
select select "December"
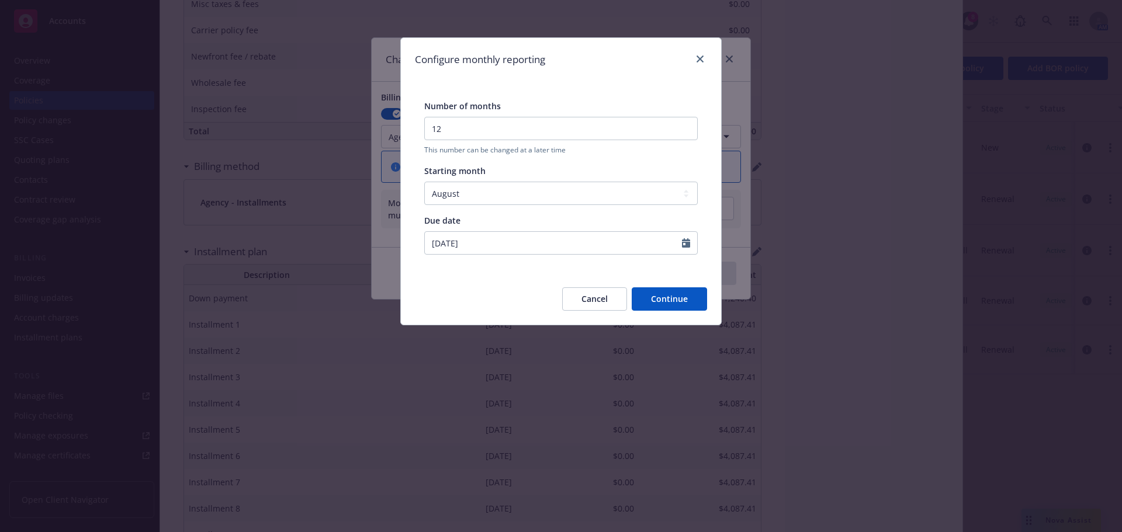
select select "February"
select select "March"
select select "April"
select select "May"
select select "June"
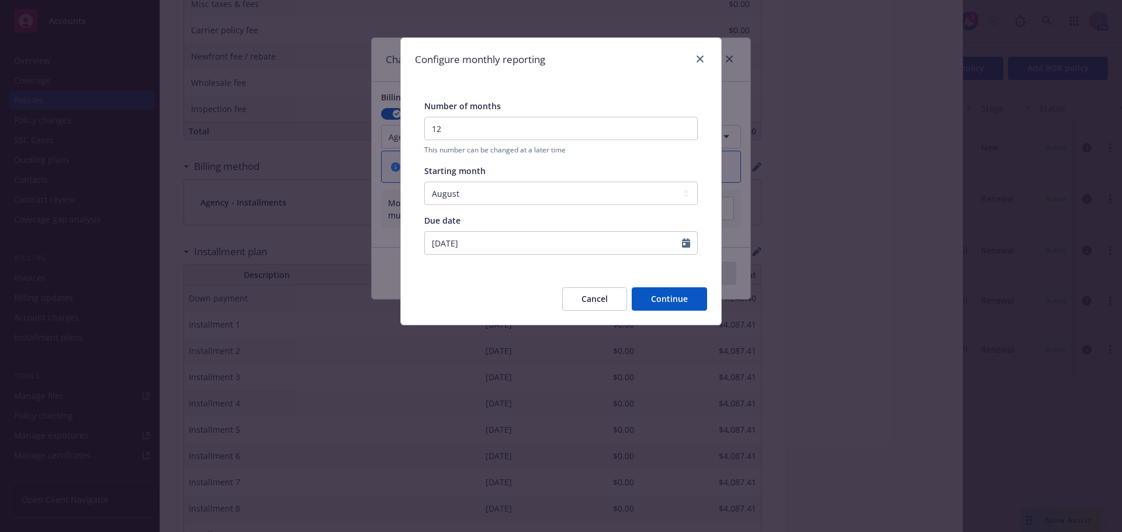
select select "July"
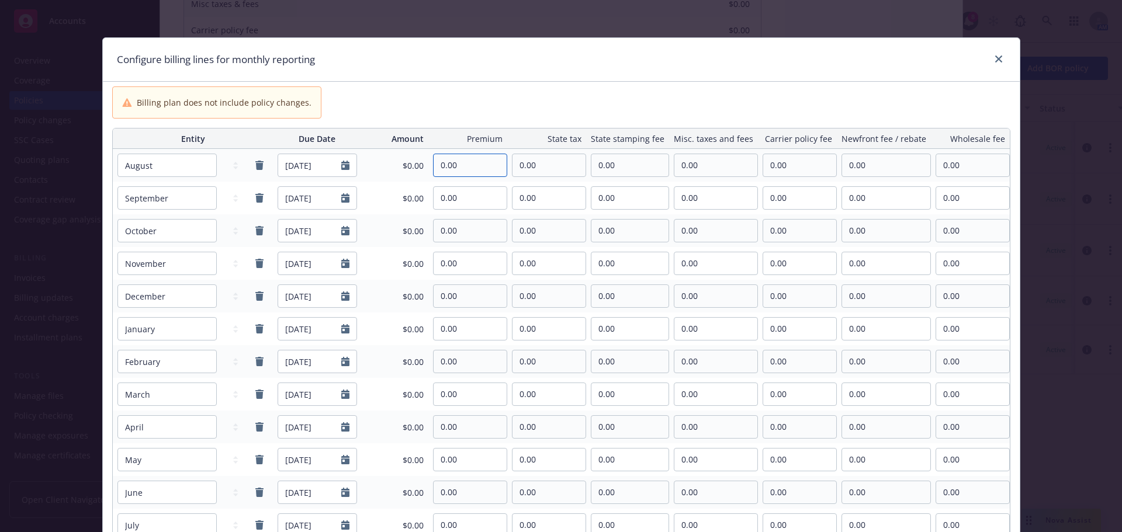
click at [456, 169] on input "0.00" at bounding box center [470, 165] width 73 height 22
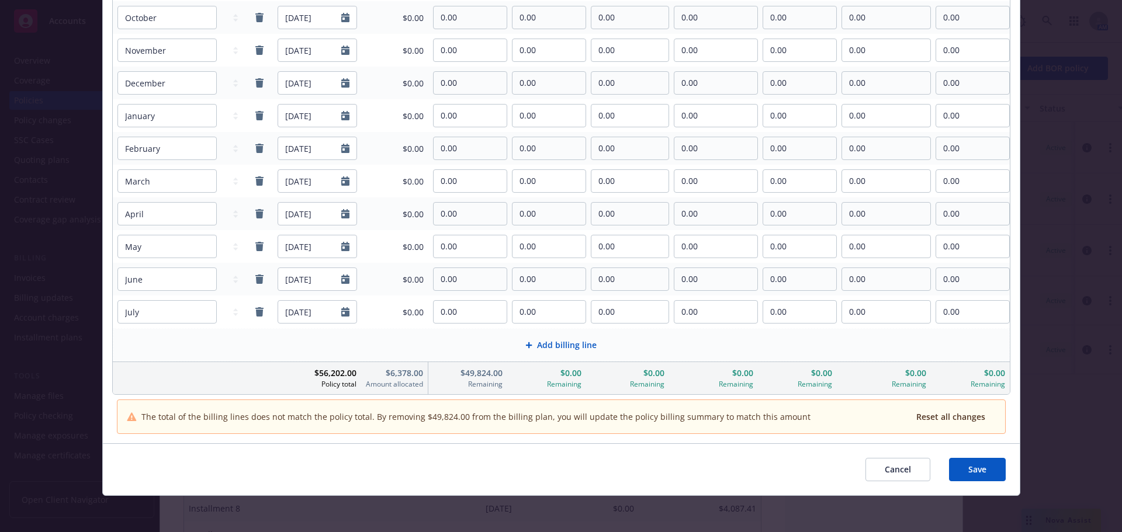
scroll to position [214, 0]
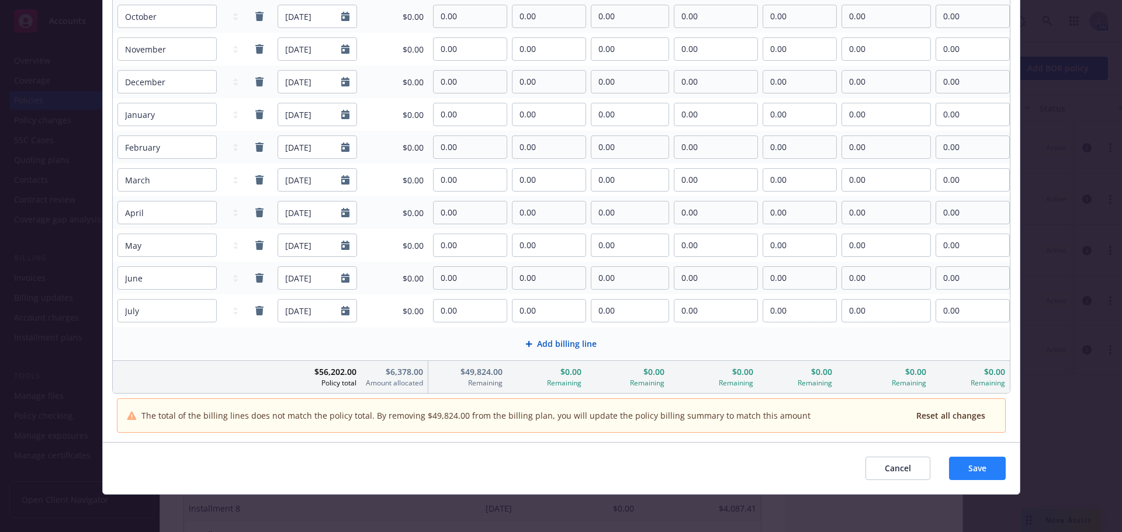
type input "6,378.00"
click at [954, 469] on button "Save" at bounding box center [977, 468] width 57 height 23
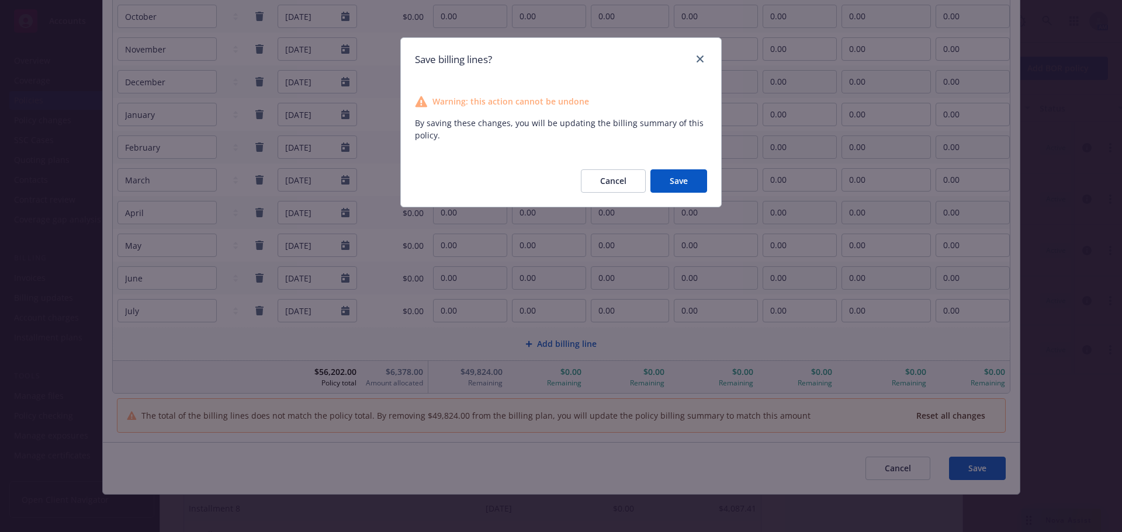
click at [682, 185] on button "Save" at bounding box center [678, 180] width 57 height 23
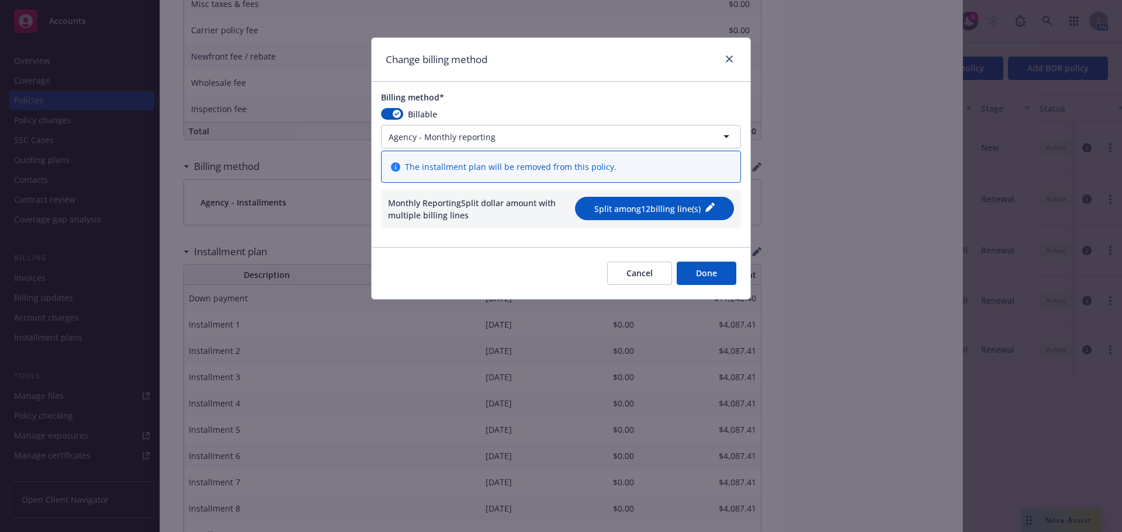
click at [706, 279] on button "Done" at bounding box center [707, 273] width 60 height 23
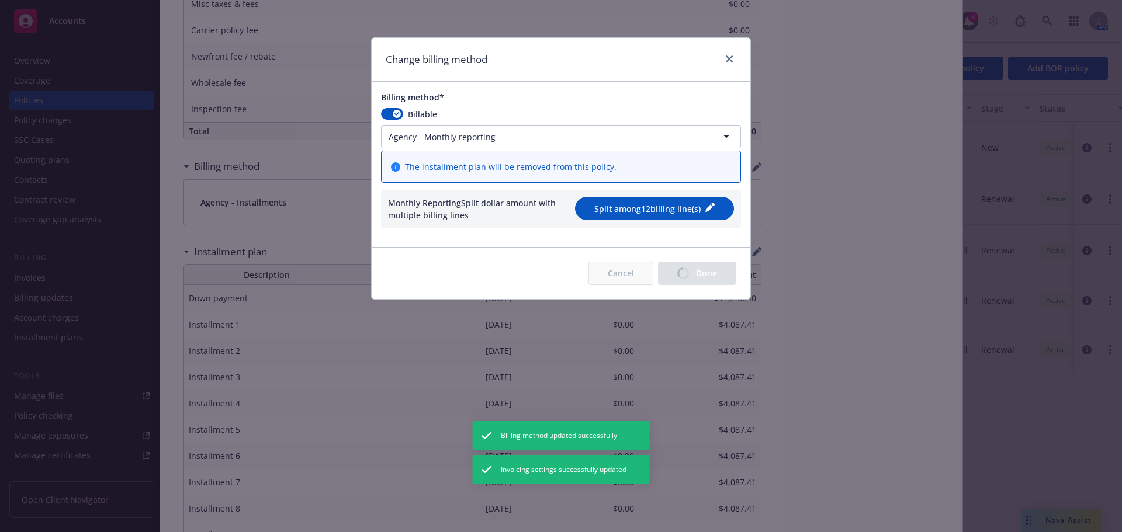
type input "$6,378.00"
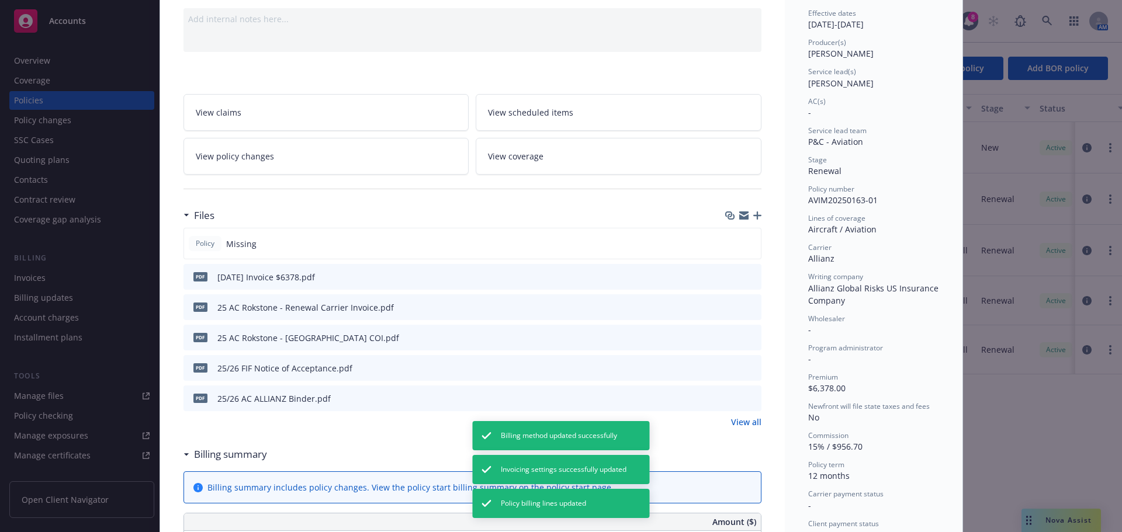
scroll to position [0, 0]
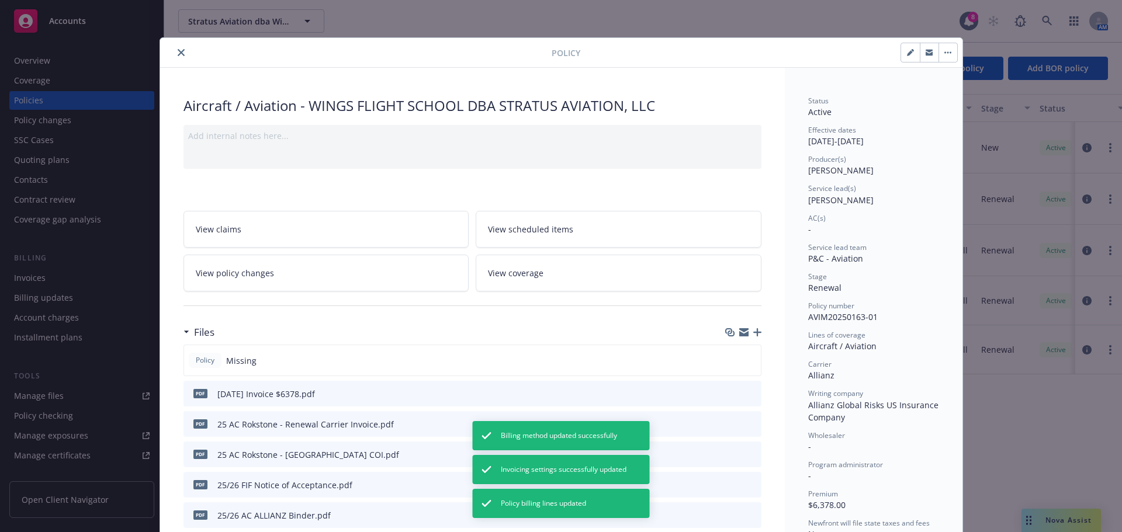
click at [178, 52] on icon "close" at bounding box center [181, 52] width 7 height 7
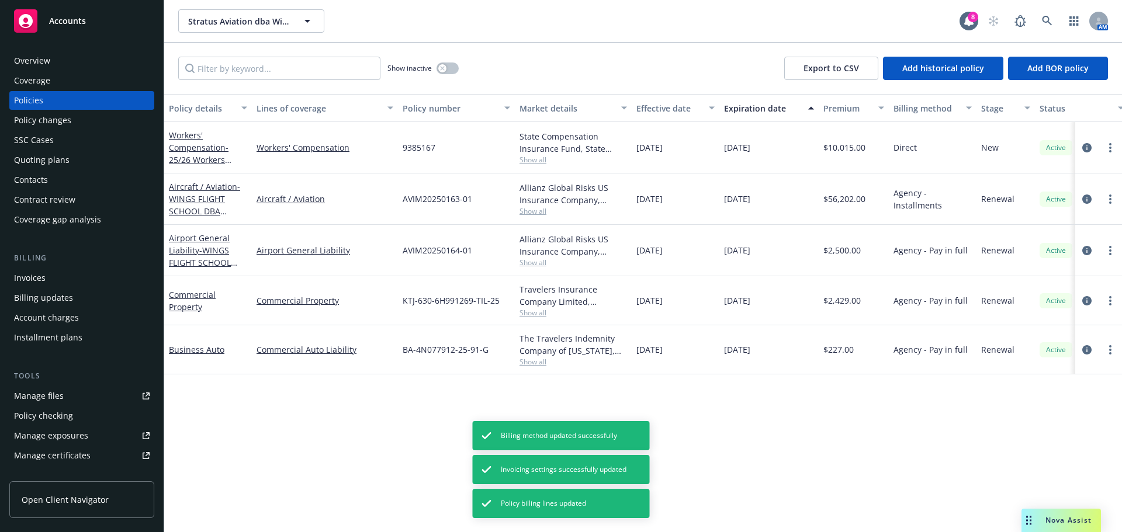
click at [71, 283] on div "Invoices" at bounding box center [82, 278] width 136 height 19
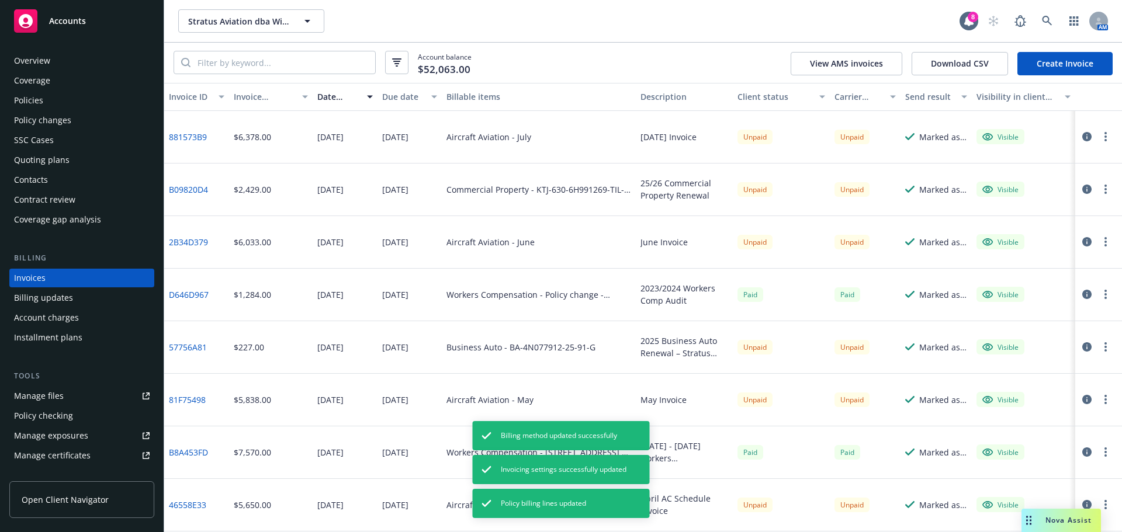
click at [1048, 69] on link "Create Invoice" at bounding box center [1064, 63] width 95 height 23
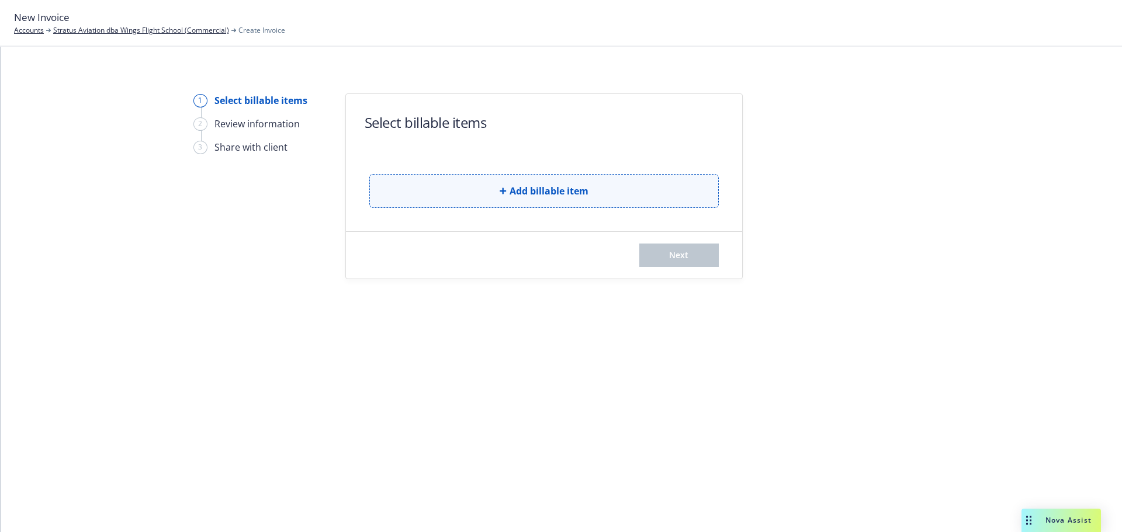
click at [481, 192] on button "Add billable item" at bounding box center [543, 191] width 349 height 34
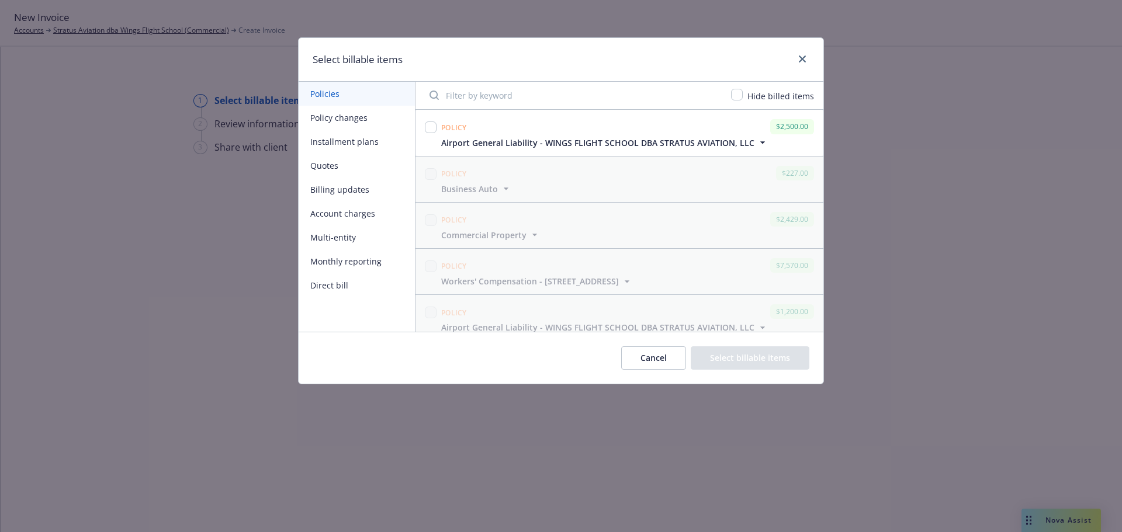
click at [334, 259] on button "Monthly reporting" at bounding box center [357, 261] width 116 height 24
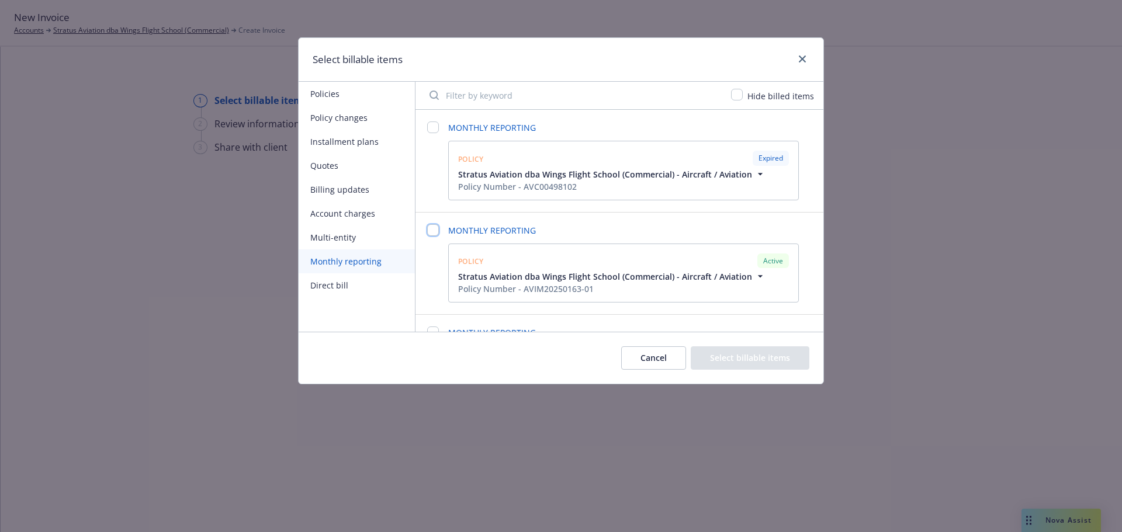
click at [435, 229] on input "checkbox" at bounding box center [433, 230] width 12 height 12
checkbox input "false"
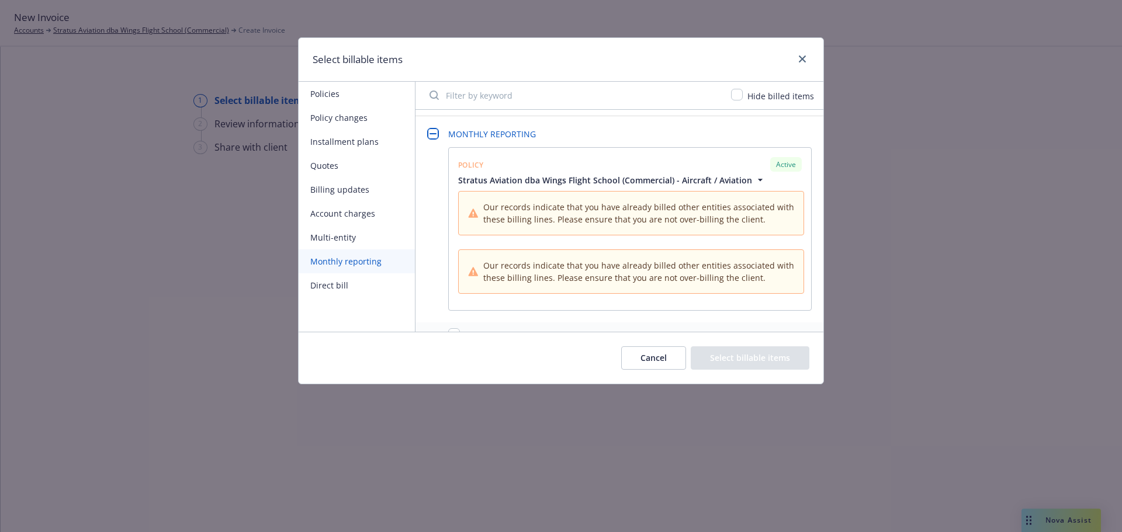
scroll to position [234, 0]
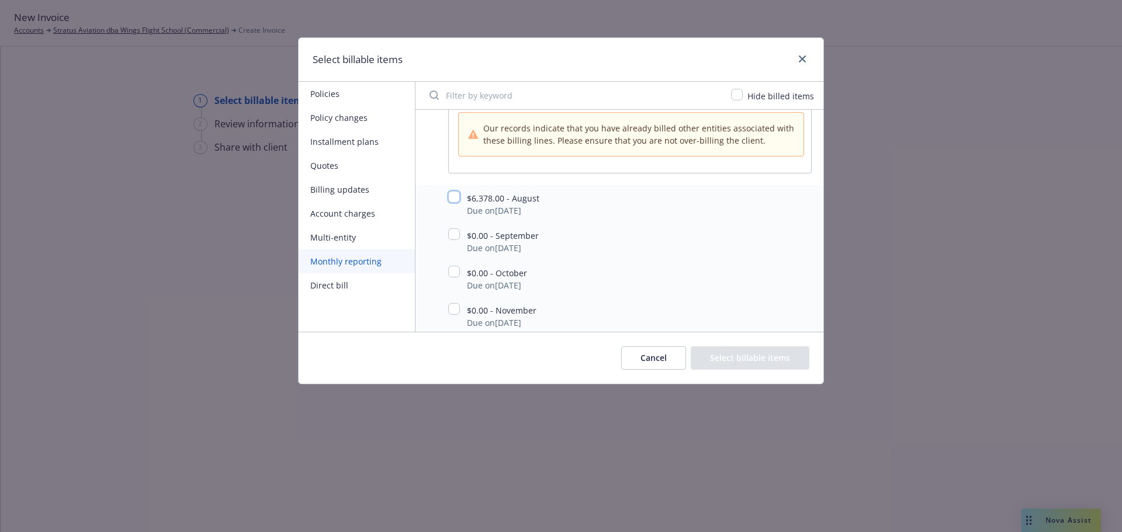
click at [452, 193] on input "checkbox" at bounding box center [454, 197] width 12 height 12
checkbox input "true"
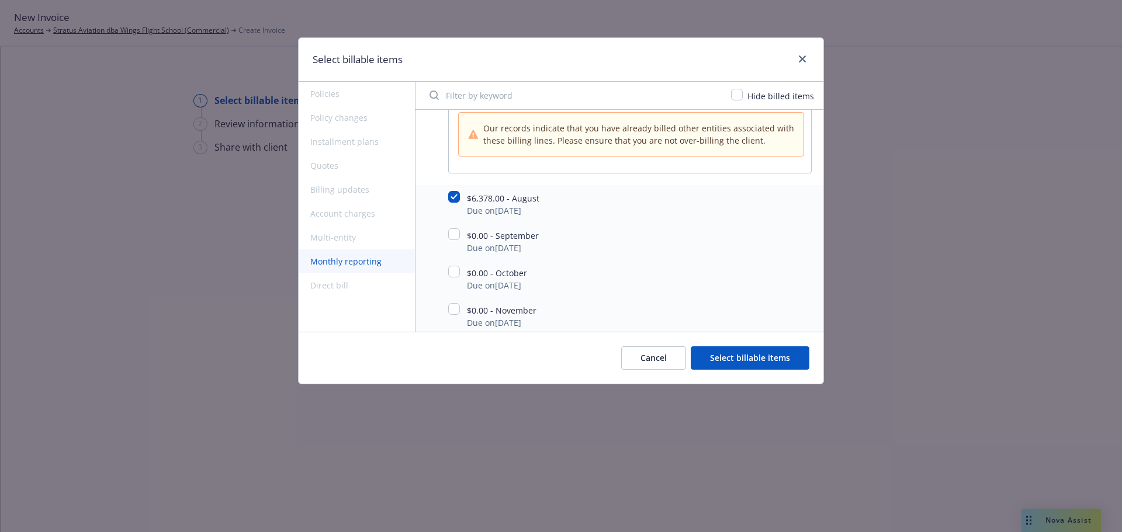
click at [740, 360] on button "Select billable items" at bounding box center [750, 357] width 119 height 23
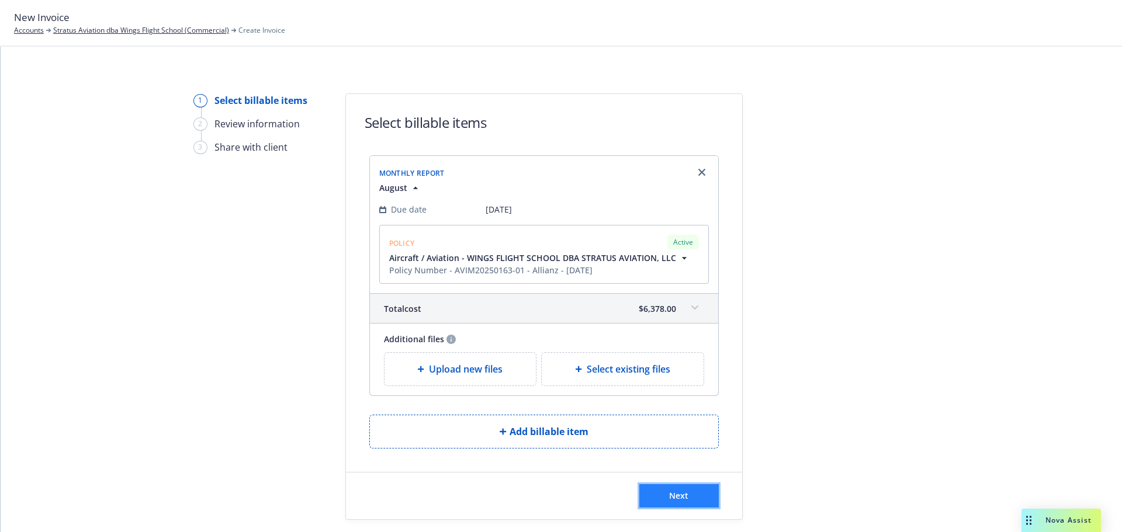
click at [694, 501] on button "Next" at bounding box center [678, 495] width 79 height 23
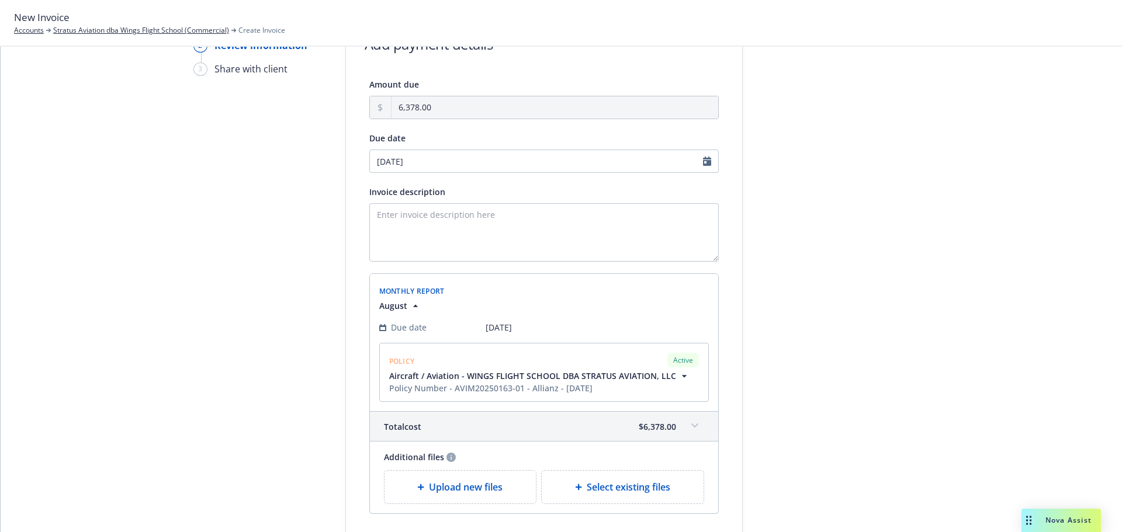
scroll to position [178, 0]
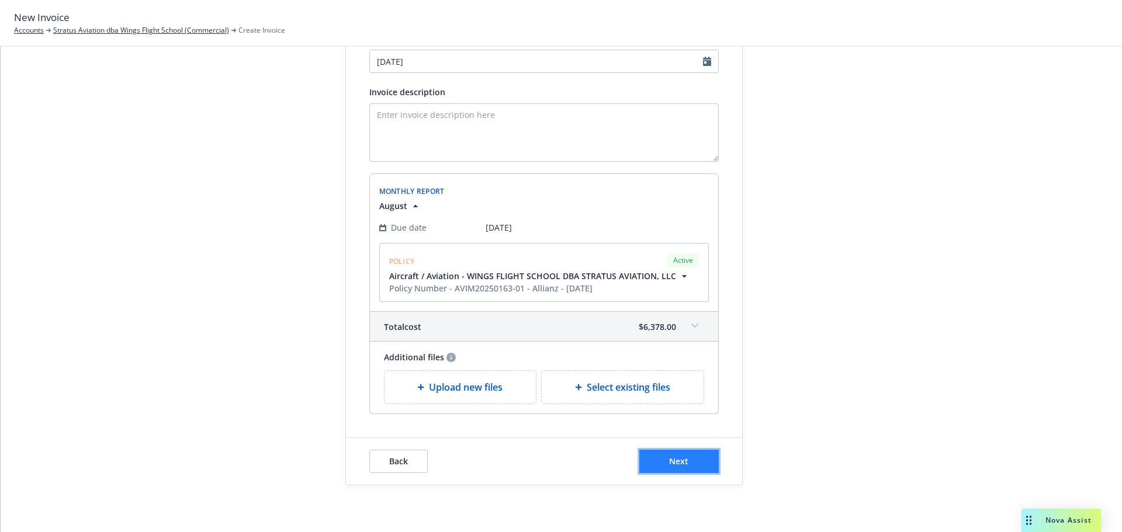
click at [668, 469] on button "Next" at bounding box center [678, 461] width 79 height 23
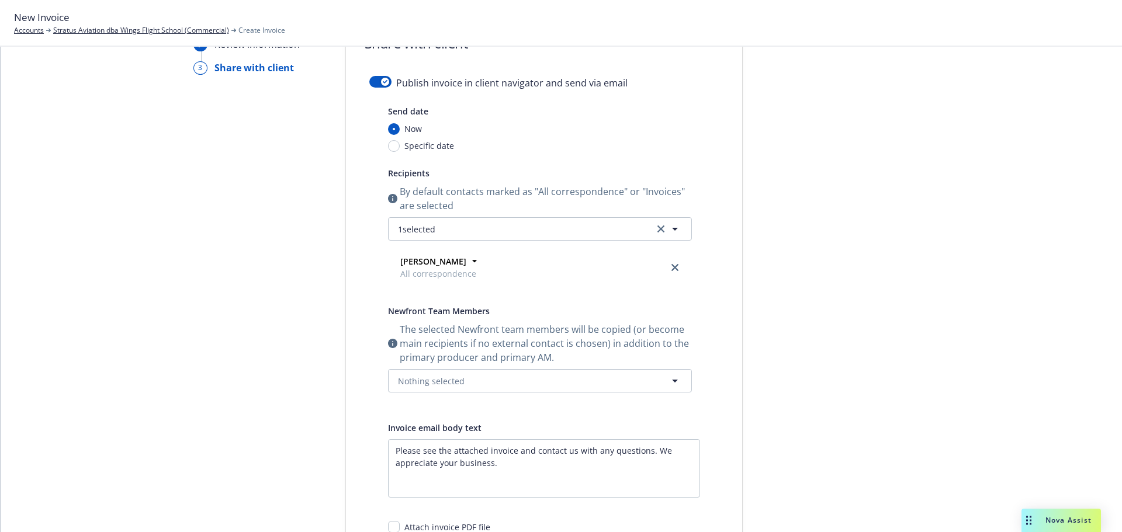
scroll to position [0, 0]
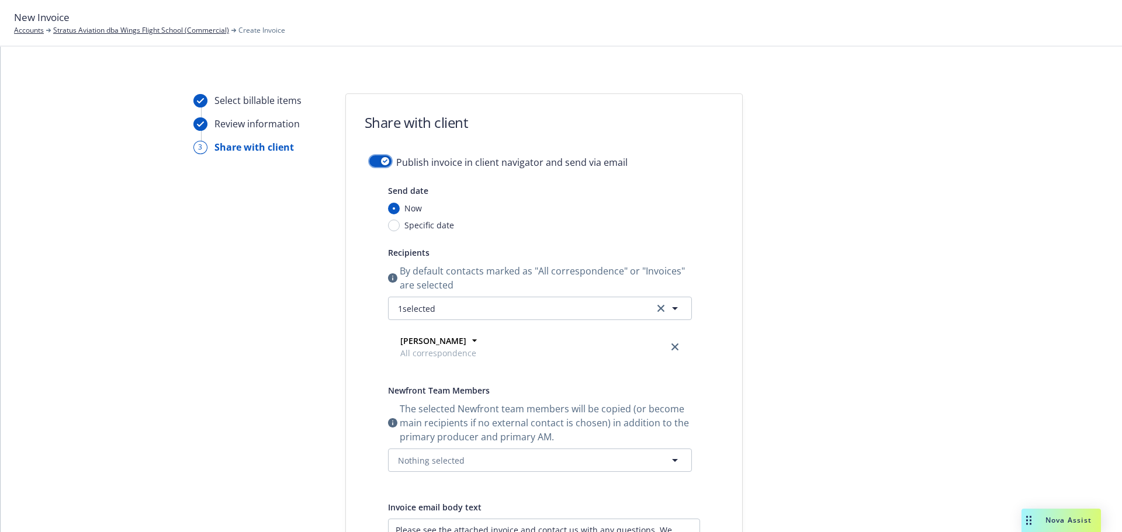
click at [370, 162] on button "button" at bounding box center [380, 161] width 22 height 12
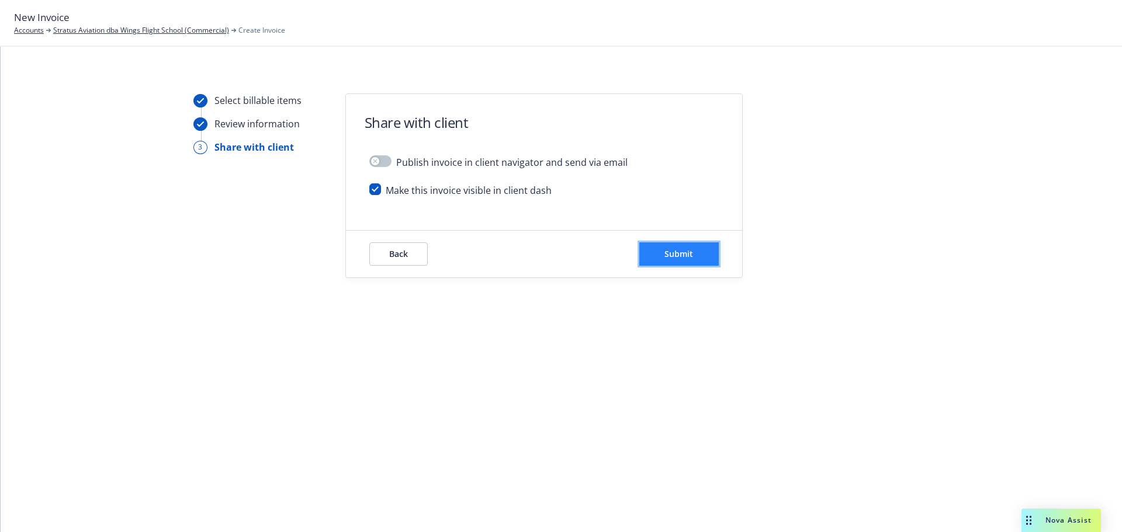
click at [702, 261] on button "Submit" at bounding box center [678, 253] width 79 height 23
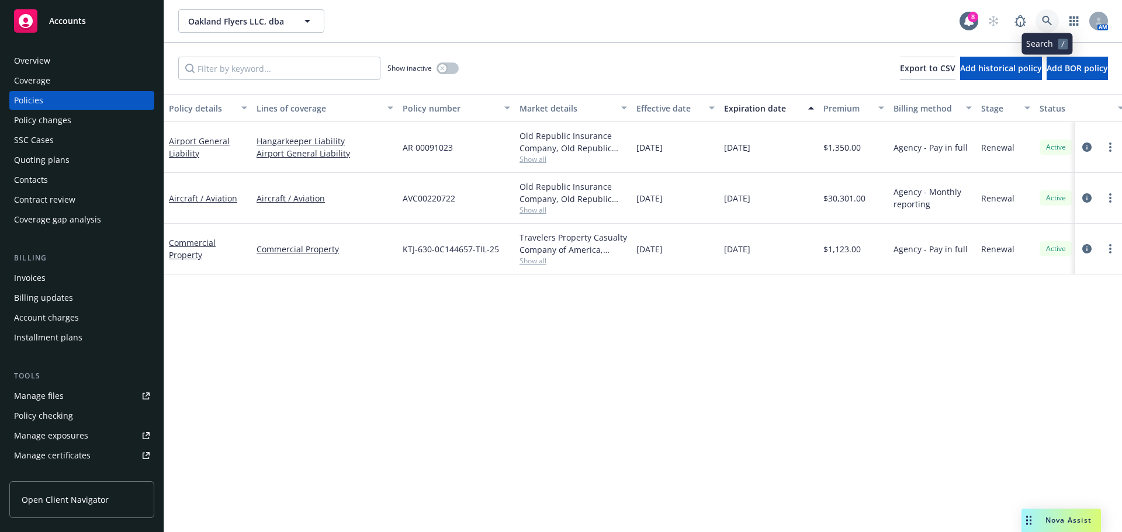
click at [1047, 20] on icon at bounding box center [1047, 21] width 11 height 11
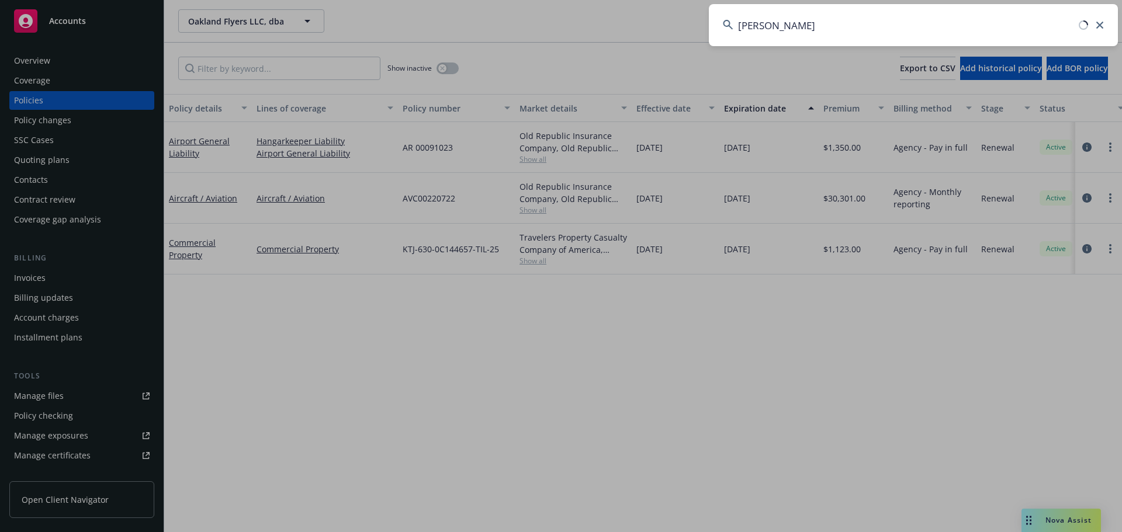
type input "norm hill"
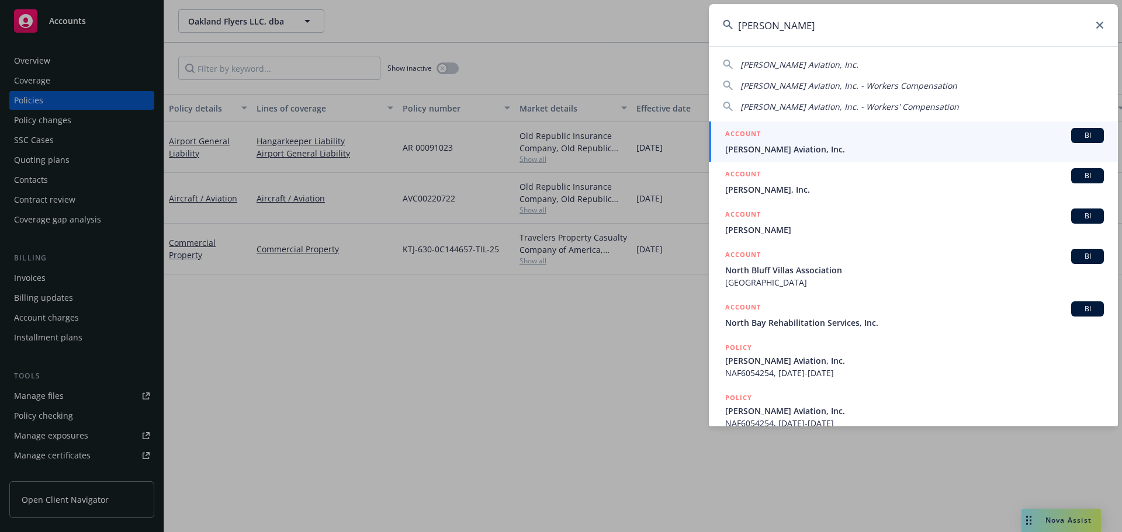
click at [930, 144] on span "[PERSON_NAME] Aviation, Inc." at bounding box center [914, 149] width 379 height 12
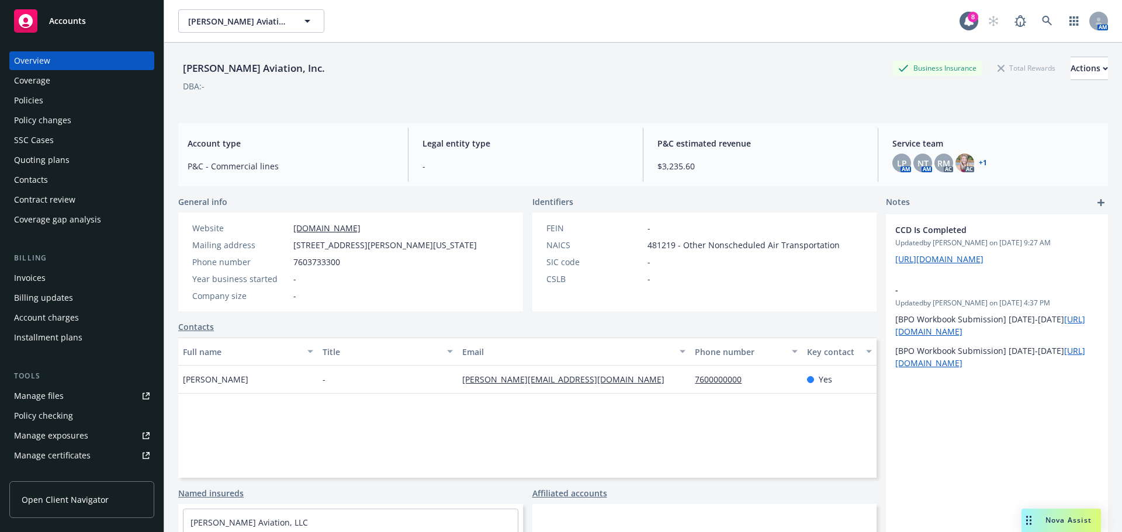
click at [50, 386] on div "Tools Manage files Policy checking Manage exposures Manage certificates Manage …" at bounding box center [81, 447] width 145 height 154
click at [48, 390] on div "Manage files" at bounding box center [39, 396] width 50 height 19
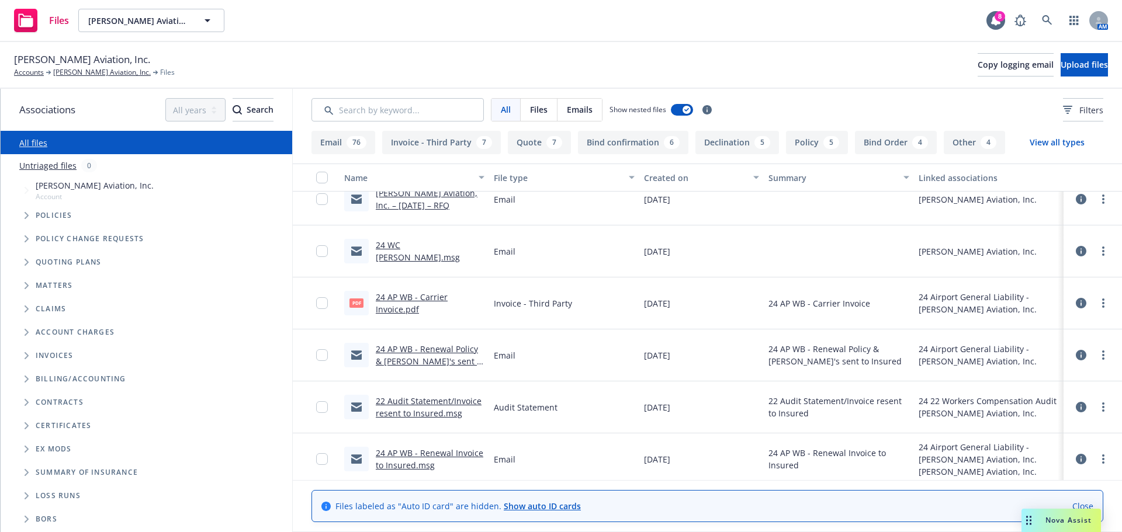
scroll to position [1870, 0]
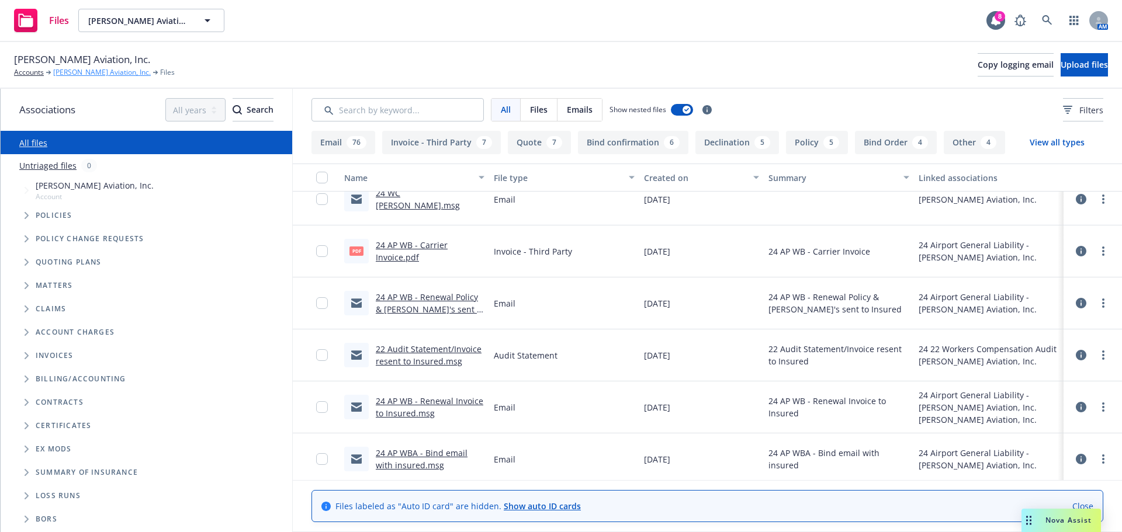
click at [84, 74] on link "[PERSON_NAME] Aviation, Inc." at bounding box center [102, 72] width 98 height 11
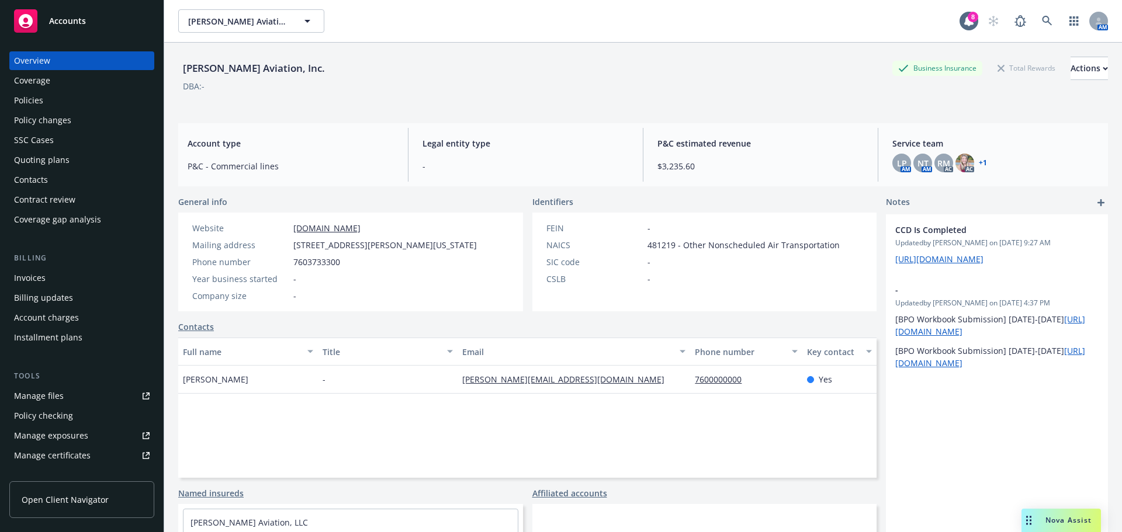
click at [53, 95] on div "Policies" at bounding box center [82, 100] width 136 height 19
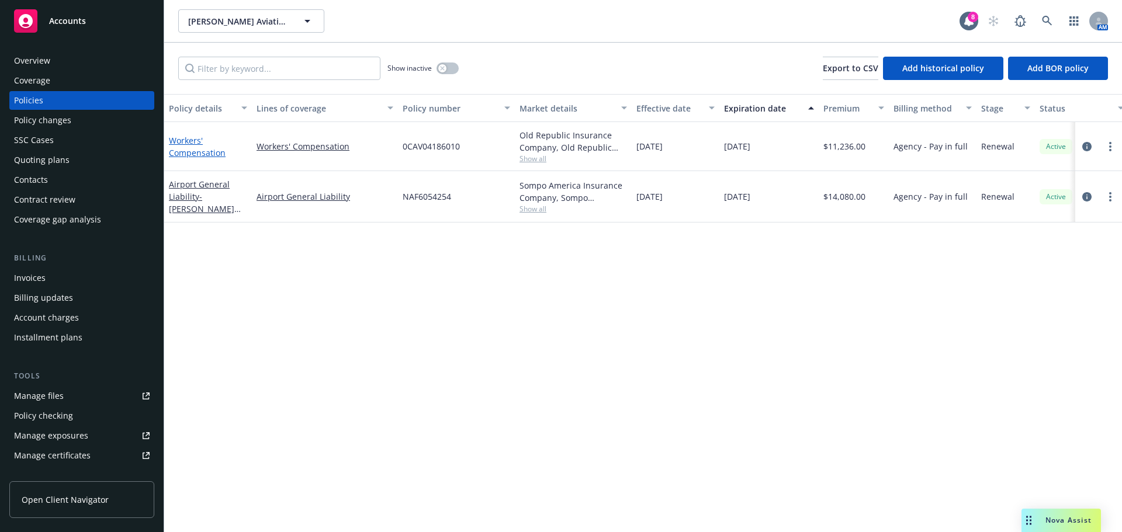
click at [196, 150] on link "Workers' Compensation" at bounding box center [197, 146] width 57 height 23
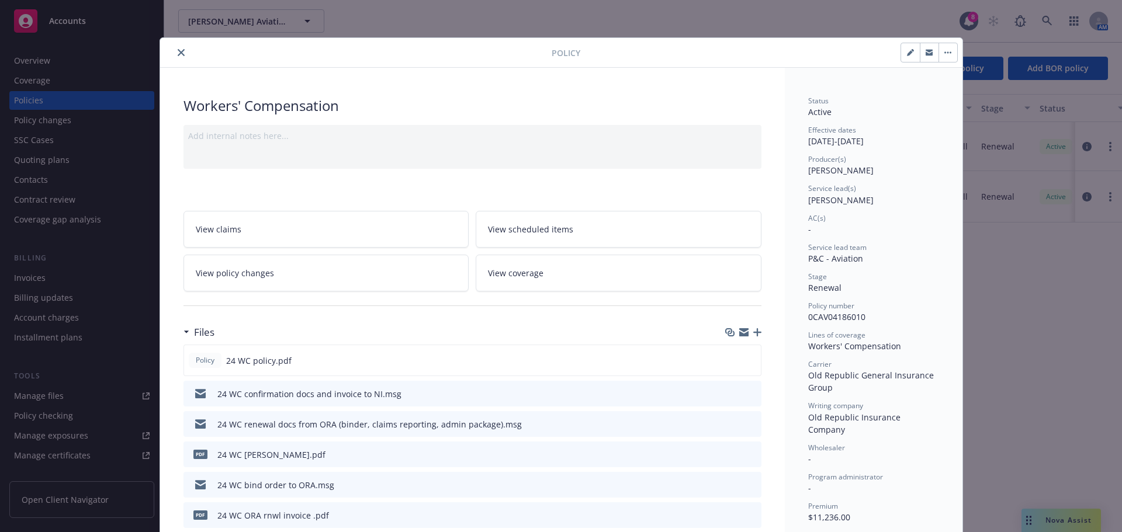
click at [746, 425] on icon "preview file" at bounding box center [750, 423] width 11 height 8
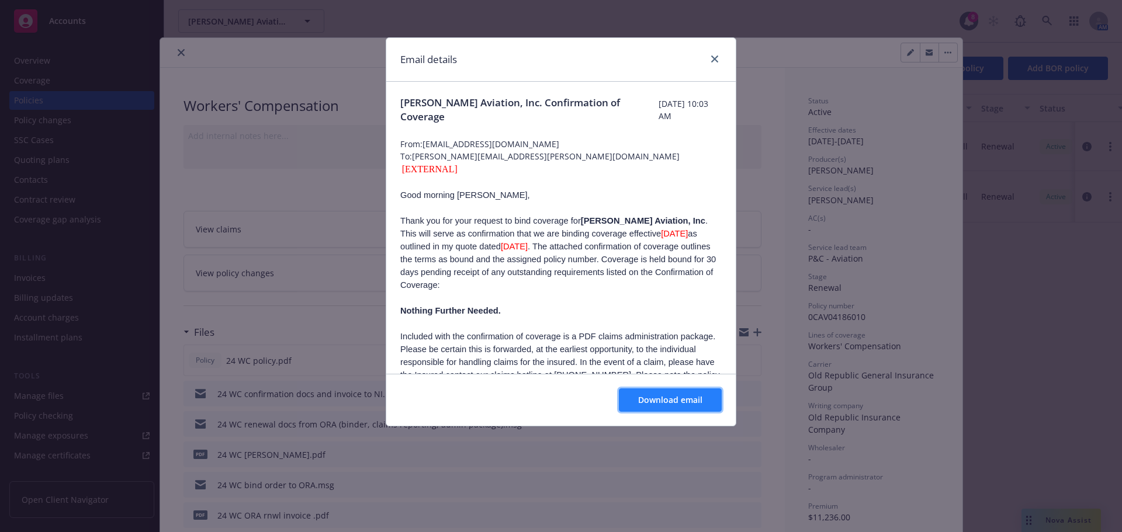
click at [651, 411] on button "Download email" at bounding box center [670, 400] width 103 height 23
click at [716, 60] on icon "close" at bounding box center [714, 59] width 7 height 7
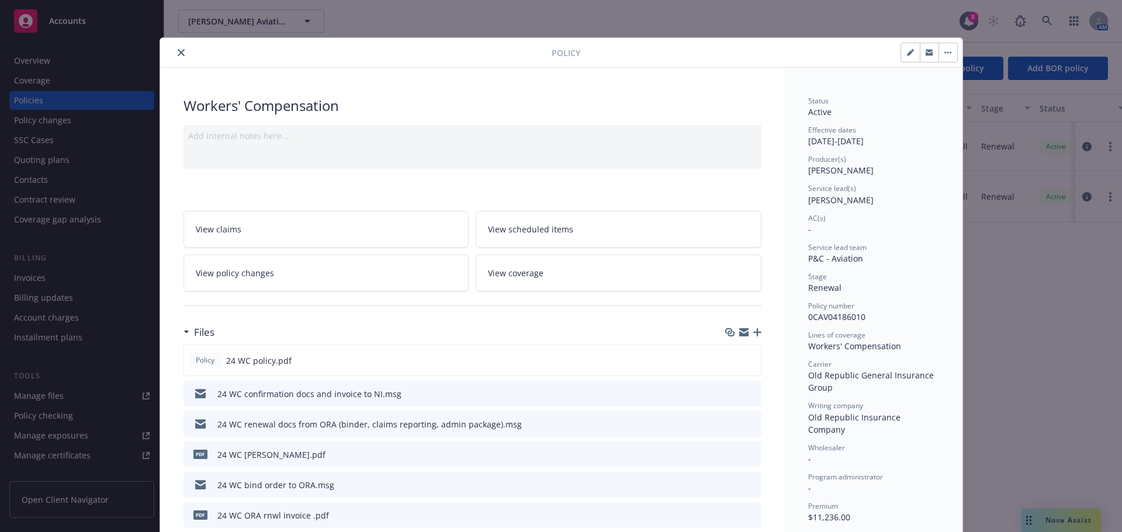
click at [500, 450] on div "pdf 24 WC ORA binder.pdf" at bounding box center [472, 455] width 578 height 26
click at [726, 425] on icon "download file" at bounding box center [730, 423] width 9 height 9
click at [254, 418] on div "24 WC renewal docs from ORA (binder, claims reporting, admin package).msg" at bounding box center [369, 424] width 304 height 12
click at [244, 427] on div "24 WC renewal docs from ORA (binder, claims reporting, admin package).msg" at bounding box center [369, 424] width 304 height 12
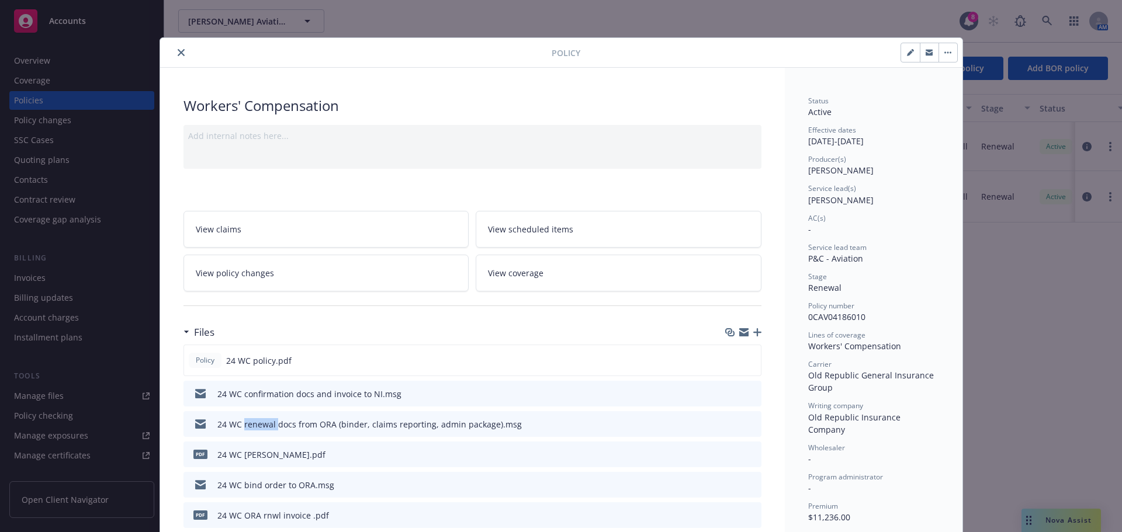
click at [244, 427] on div "24 WC renewal docs from ORA (binder, claims reporting, admin package).msg" at bounding box center [369, 424] width 304 height 12
click at [224, 427] on div "24 WC renewal docs from ORA (binder, claims reporting, admin package).msg" at bounding box center [369, 424] width 304 height 12
click at [747, 419] on icon "preview file" at bounding box center [750, 423] width 11 height 8
click at [747, 419] on icon at bounding box center [751, 424] width 13 height 13
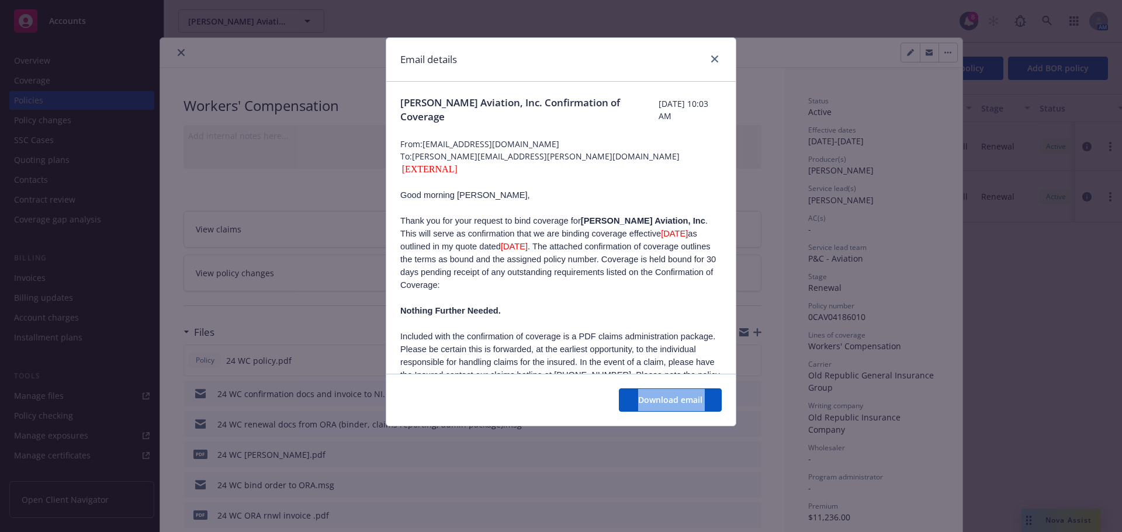
click at [747, 419] on div "Email details Norm Hill Aviation, Inc. Confirmation of Coverage Wednesday, Dece…" at bounding box center [561, 266] width 1122 height 532
click at [663, 386] on div "Download email" at bounding box center [560, 400] width 349 height 52
click at [663, 401] on span "Download email" at bounding box center [670, 399] width 64 height 11
click at [716, 64] on link "close" at bounding box center [715, 59] width 14 height 14
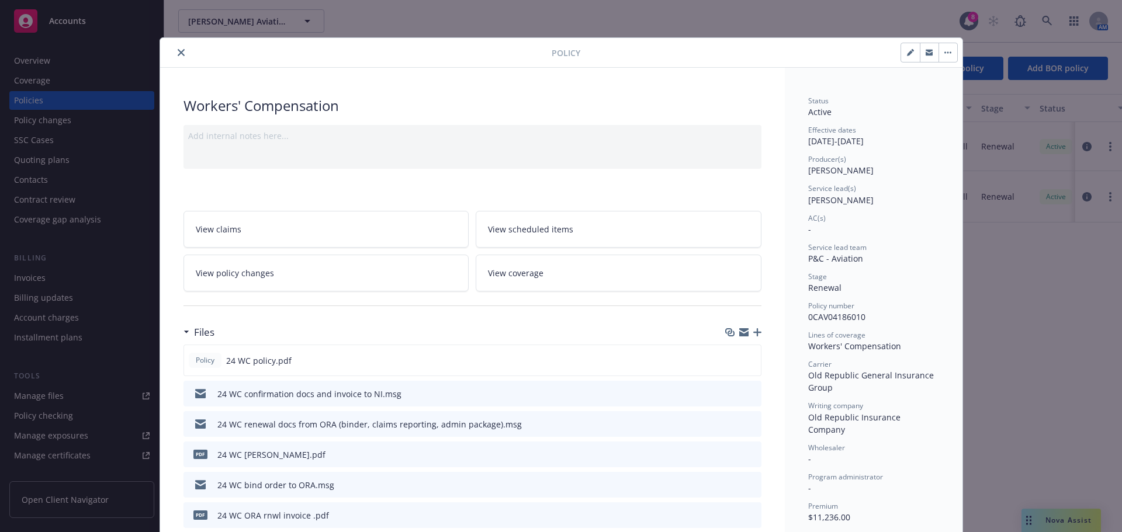
click at [182, 43] on div "Policy" at bounding box center [561, 53] width 802 height 30
click at [174, 58] on button "close" at bounding box center [181, 53] width 14 height 14
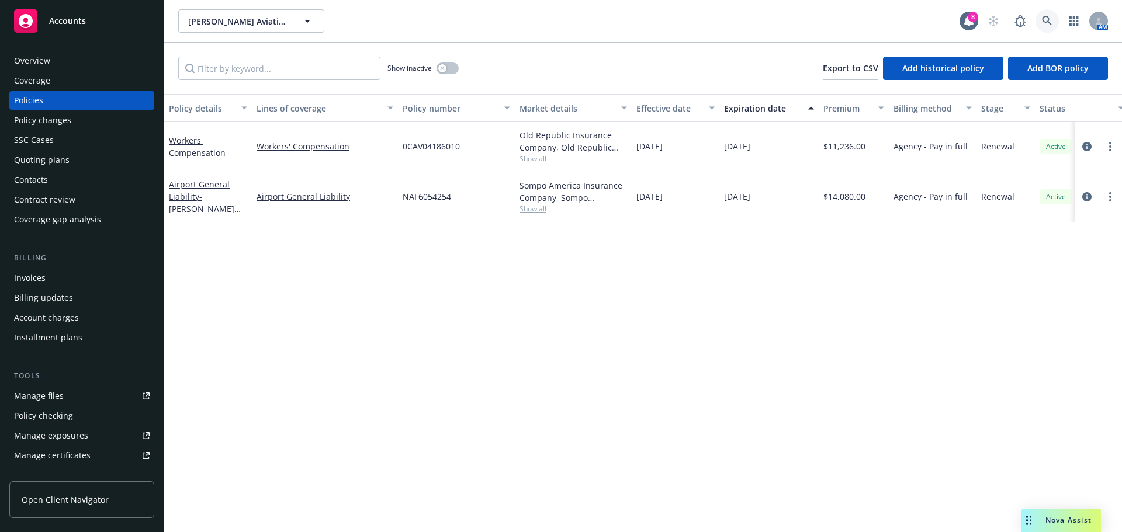
click at [1042, 19] on icon at bounding box center [1047, 21] width 10 height 10
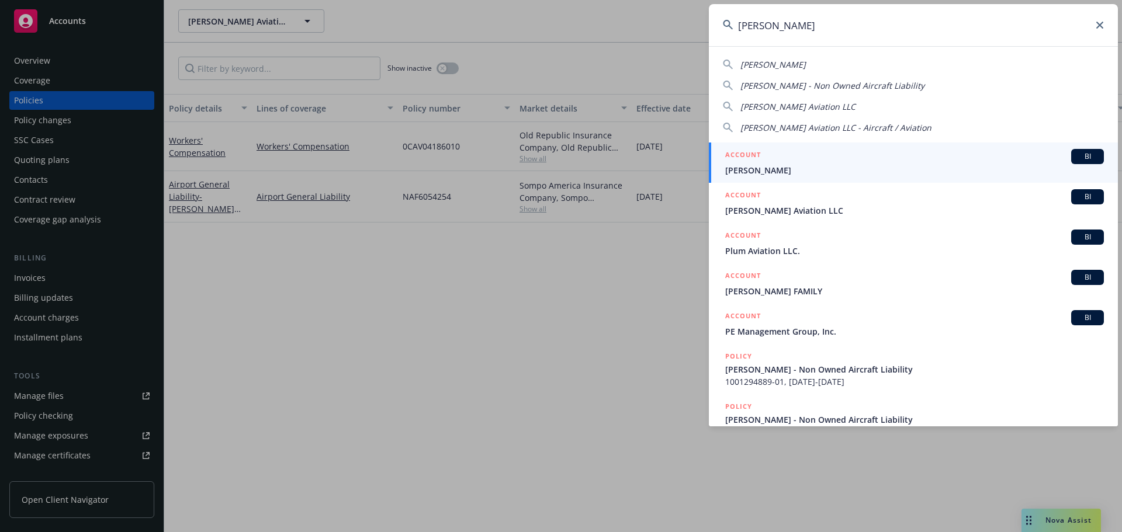
type input "dave simpson"
click at [828, 212] on span "Dave Simpson Aviation LLC" at bounding box center [914, 210] width 379 height 12
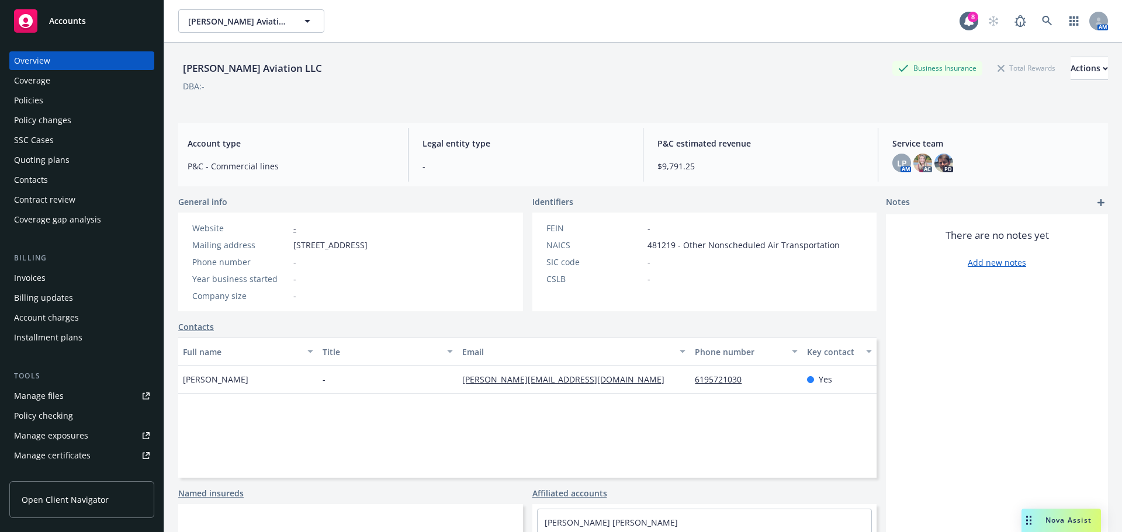
click at [59, 271] on div "Invoices" at bounding box center [82, 278] width 136 height 19
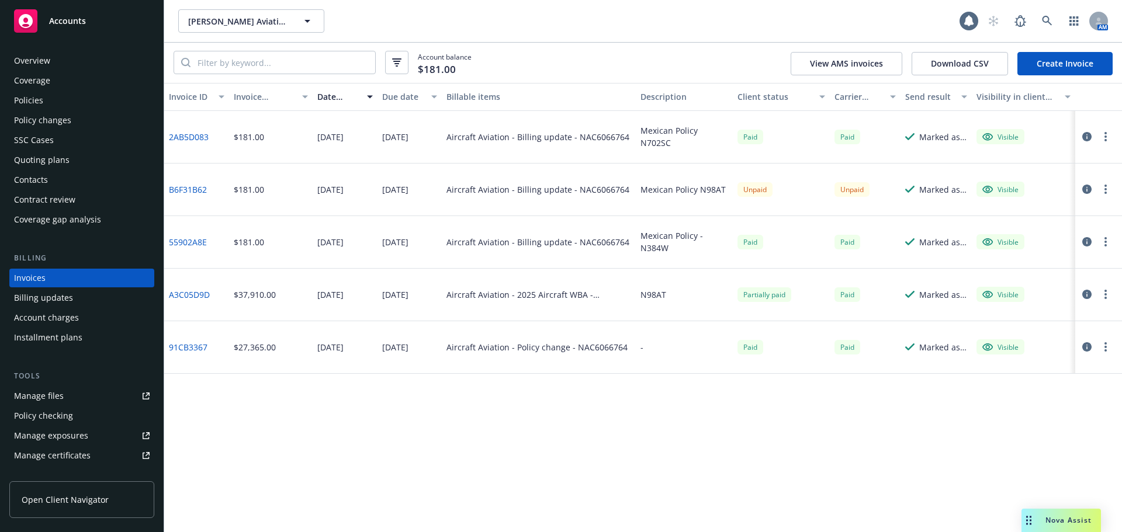
click at [204, 189] on link "B6F31B62" at bounding box center [188, 189] width 38 height 12
click at [1039, 514] on div "Nova Assist" at bounding box center [1060, 520] width 79 height 23
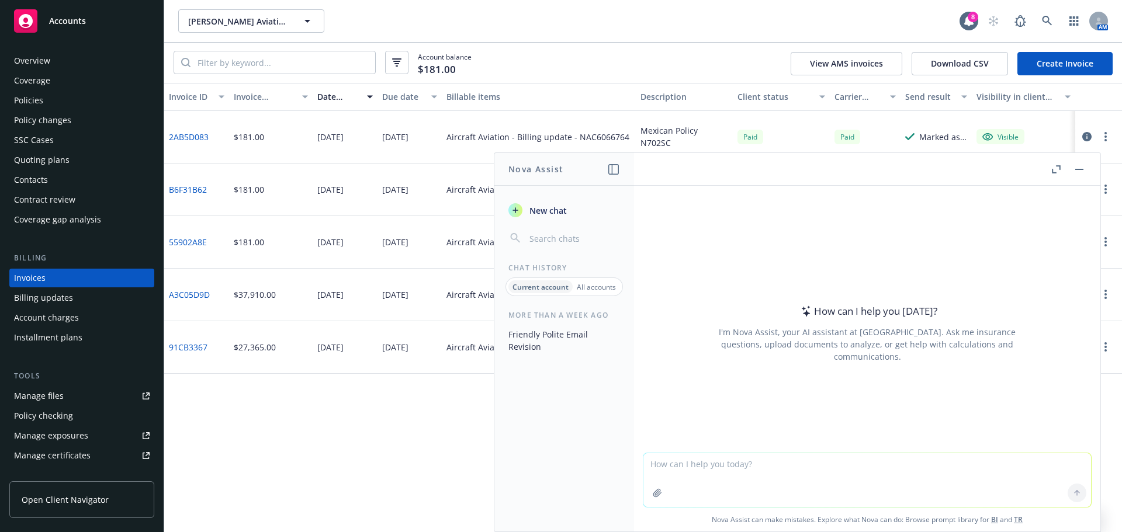
click at [671, 469] on textarea at bounding box center [867, 480] width 448 height 54
paste textarea "Hi Dave, I just BCC’d you in the email but anyway I recommended that payment be…"
type textarea "rewrite this: Hi Dave, I just BCC’d you in the email but anyway I recommended t…"
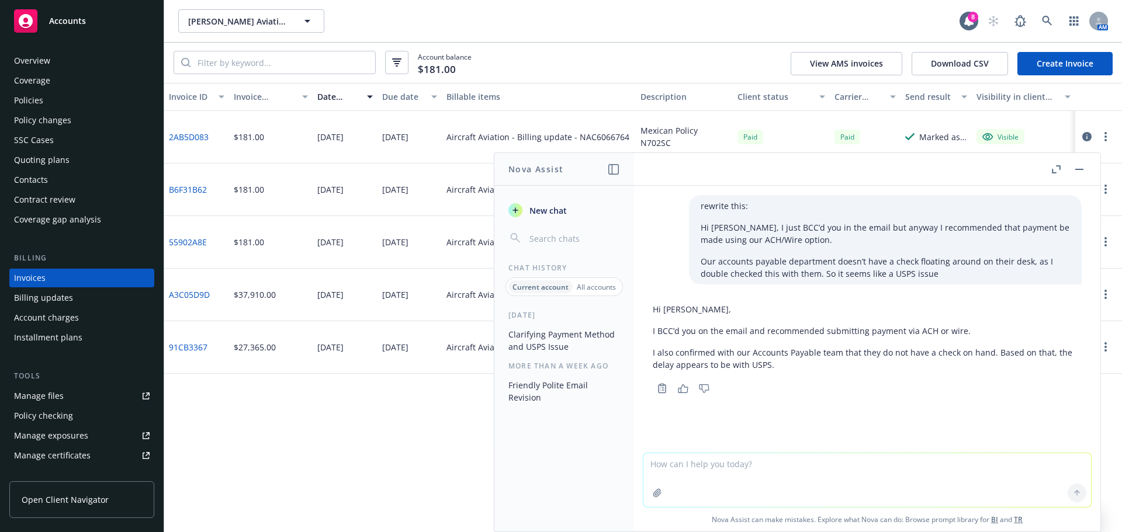
click at [799, 370] on p "I also confirmed with our Accounts Payable team that they do not have a check o…" at bounding box center [867, 358] width 429 height 25
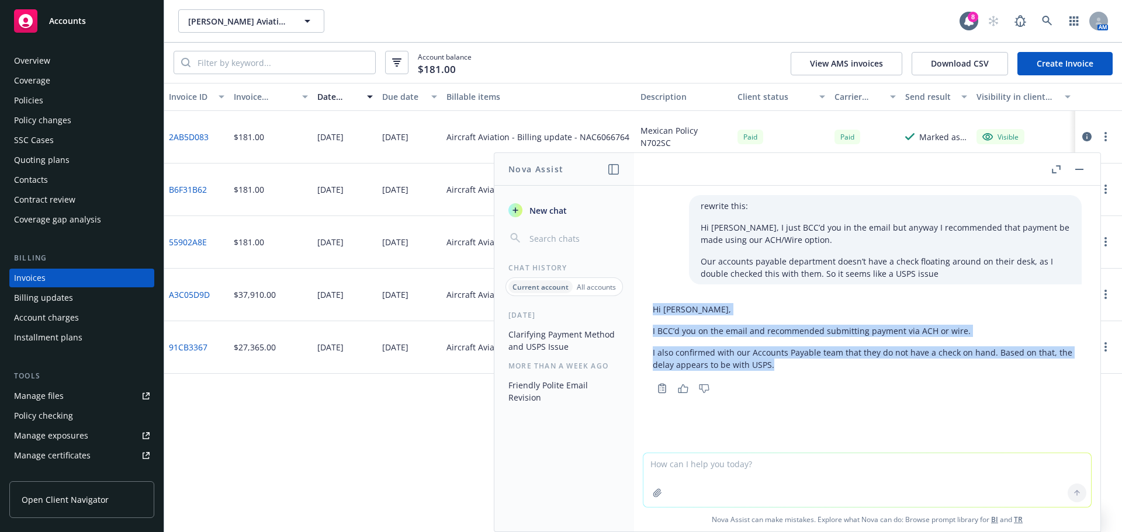
drag, startPoint x: 793, startPoint y: 365, endPoint x: 645, endPoint y: 313, distance: 157.2
click at [645, 313] on div "Hi Dave, I BCC’d you on the email and recommended submitting payment via ACH or…" at bounding box center [867, 348] width 448 height 98
copy div "Hi Dave, I BCC’d you on the email and recommended submitting payment via ACH or…"
click at [1072, 171] on button "button" at bounding box center [1079, 169] width 14 height 14
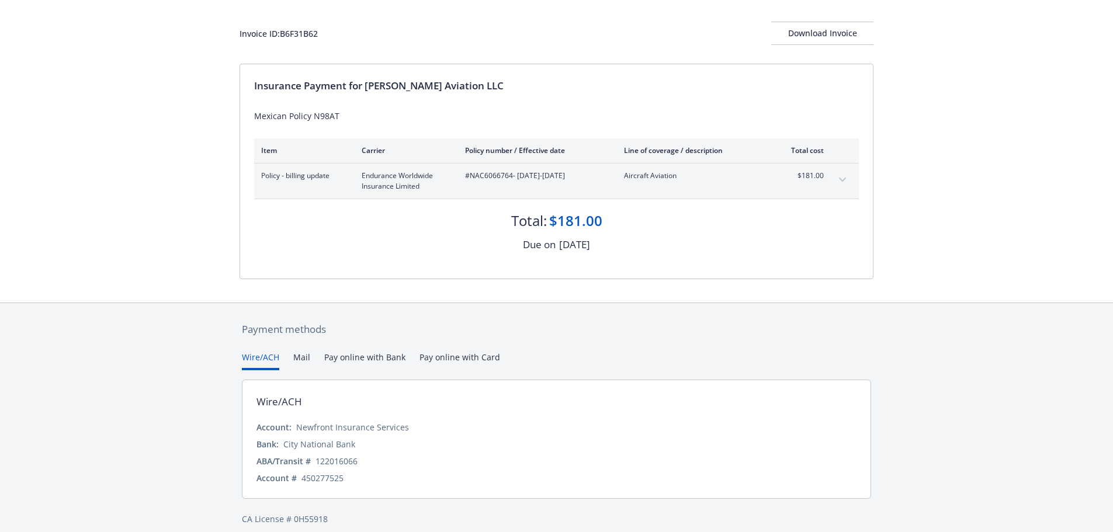
scroll to position [70, 0]
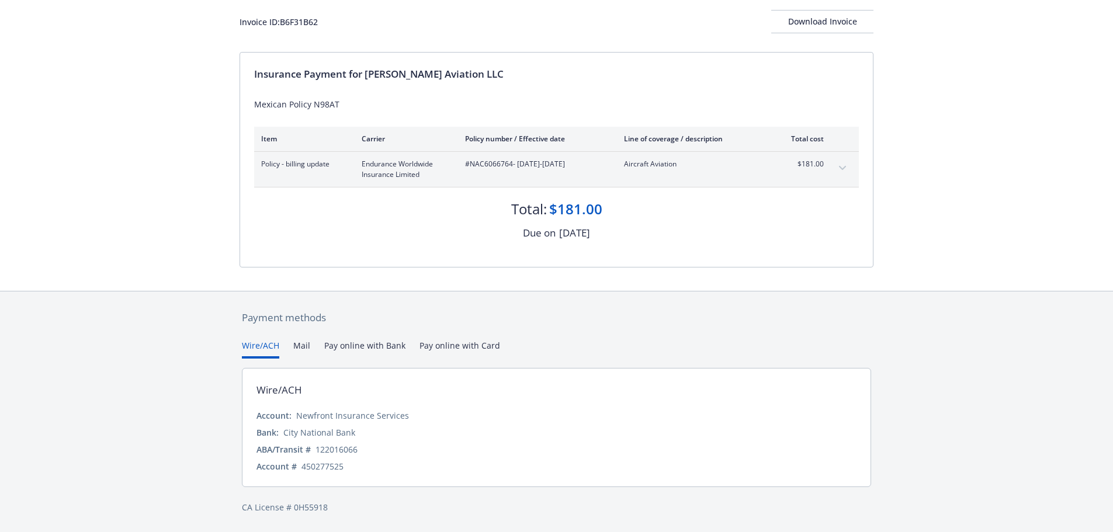
click at [280, 389] on div "Wire/ACH" at bounding box center [279, 390] width 46 height 15
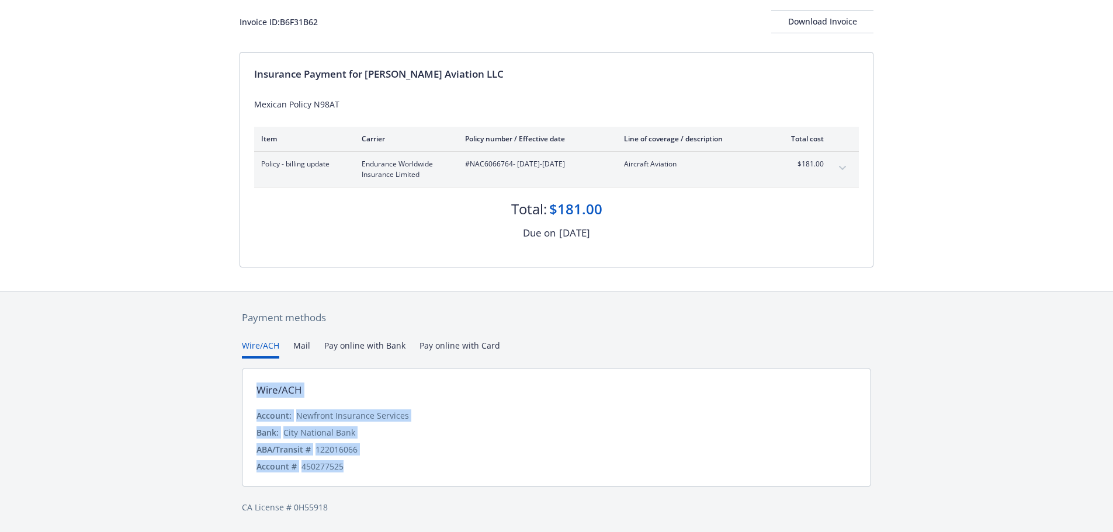
drag, startPoint x: 252, startPoint y: 386, endPoint x: 337, endPoint y: 469, distance: 118.2
click at [373, 478] on div "Wire/ACH Account: Newfront Insurance Services Bank: City National Bank ABA/Tran…" at bounding box center [556, 427] width 629 height 119
copy div "Wire/ACH Account: Newfront Insurance Services Bank: City National Bank ABA/Tran…"
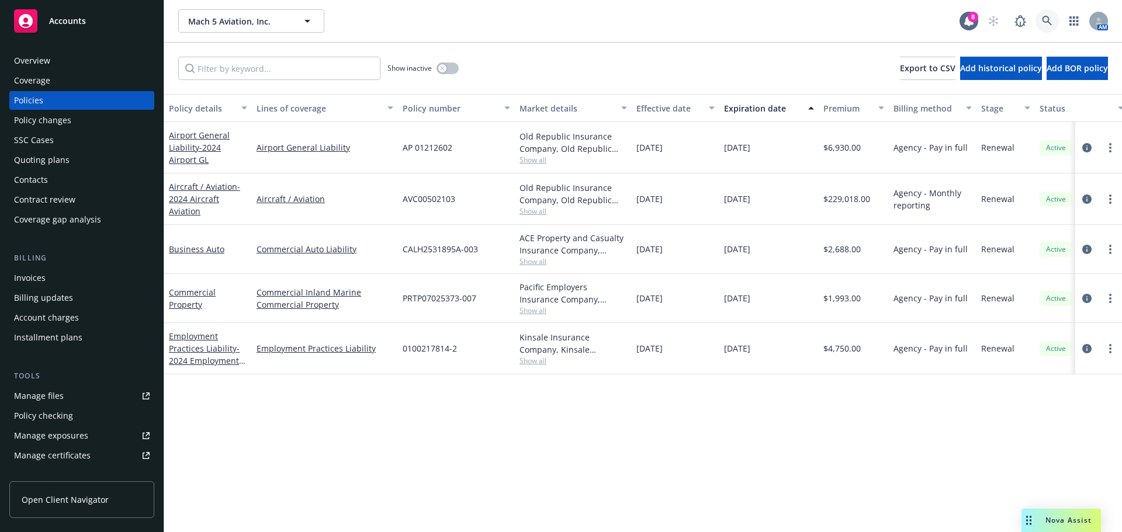
click at [1046, 17] on icon at bounding box center [1047, 21] width 10 height 10
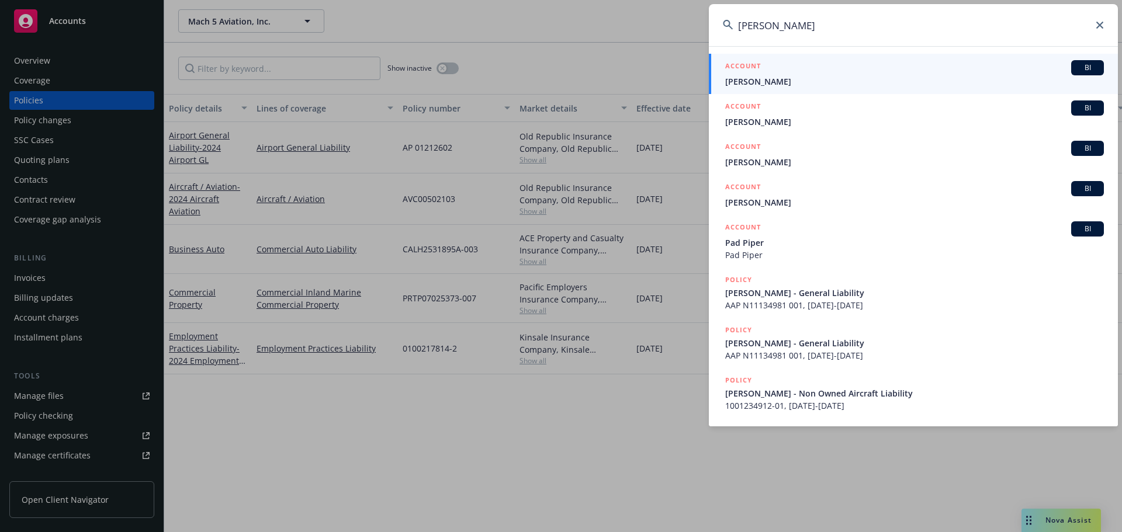
type input "pieper"
click at [820, 78] on span "Patrick G. Pieper" at bounding box center [914, 81] width 379 height 12
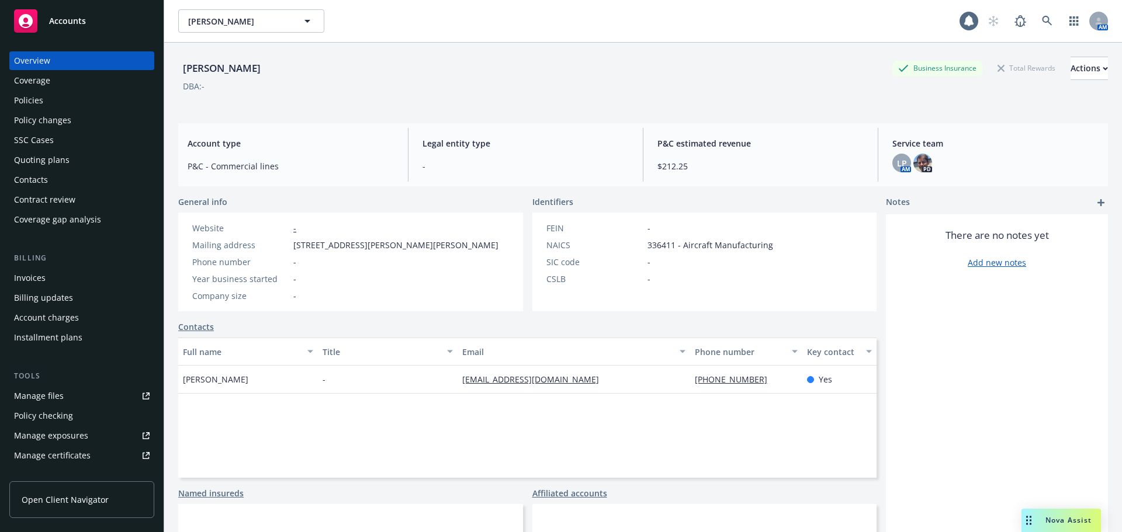
click at [33, 93] on div "Policies" at bounding box center [28, 100] width 29 height 19
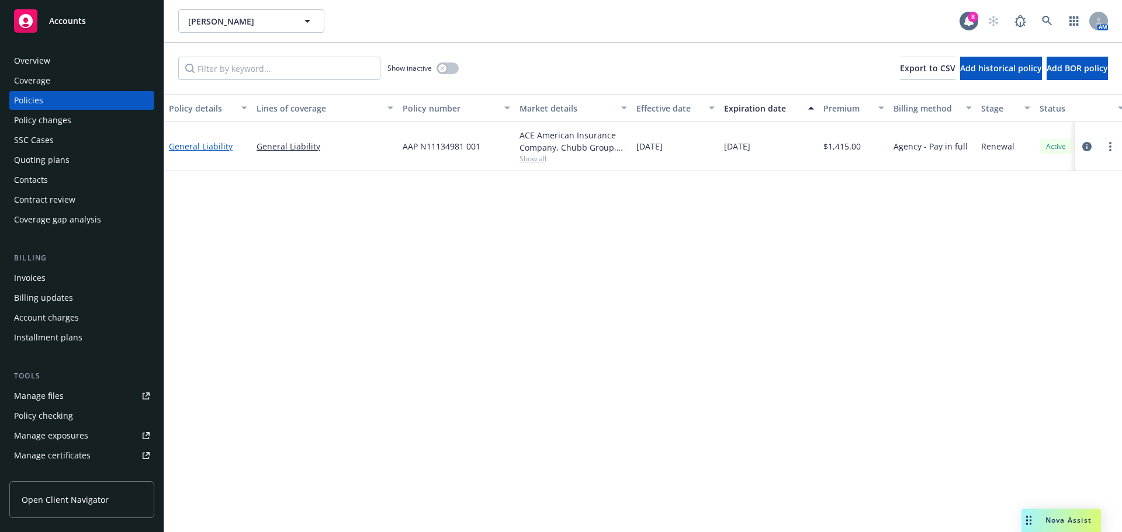
click at [210, 148] on link "General Liability" at bounding box center [201, 146] width 64 height 11
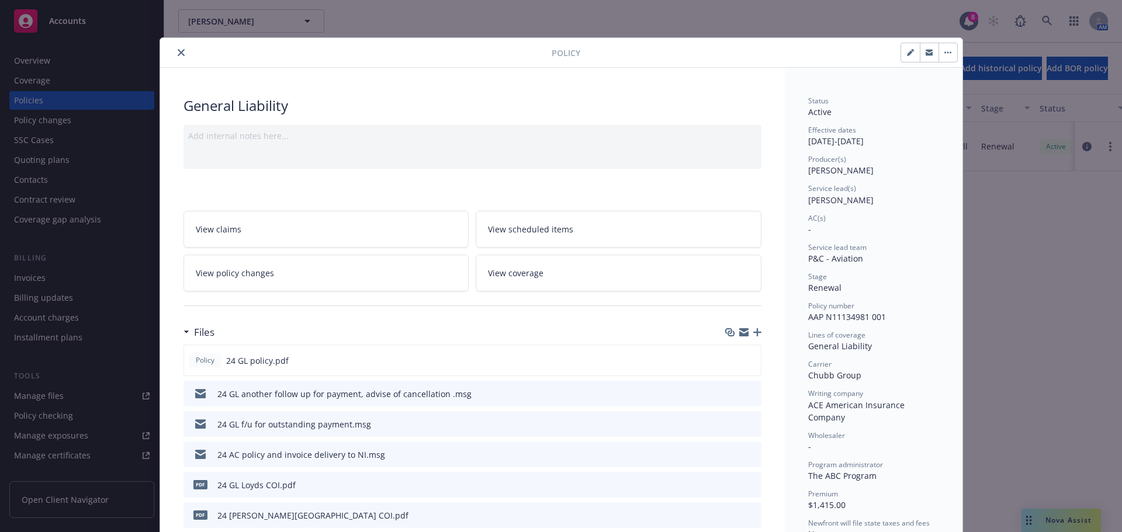
click at [174, 57] on button "close" at bounding box center [181, 53] width 14 height 14
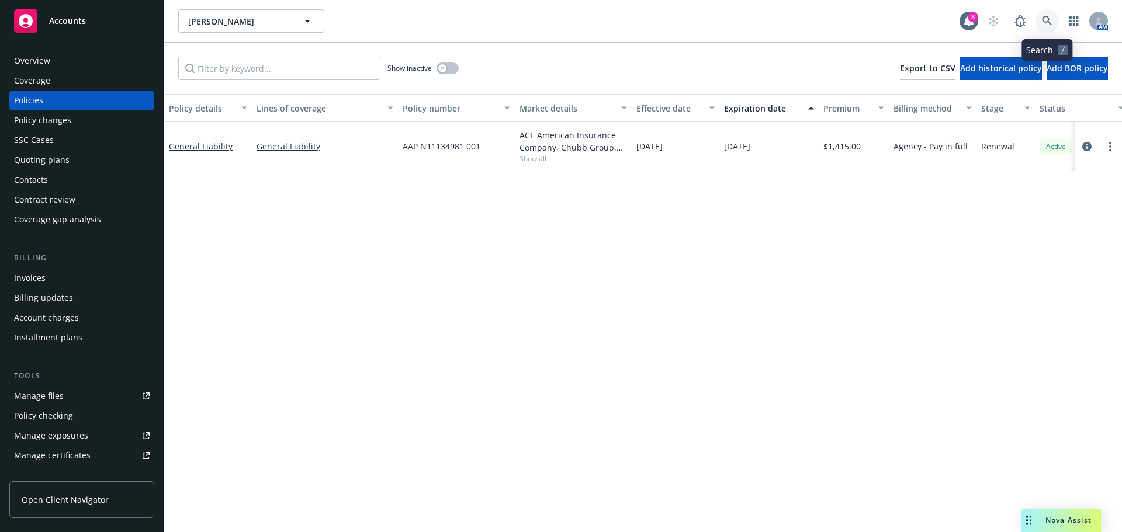
click at [1042, 20] on icon at bounding box center [1047, 21] width 10 height 10
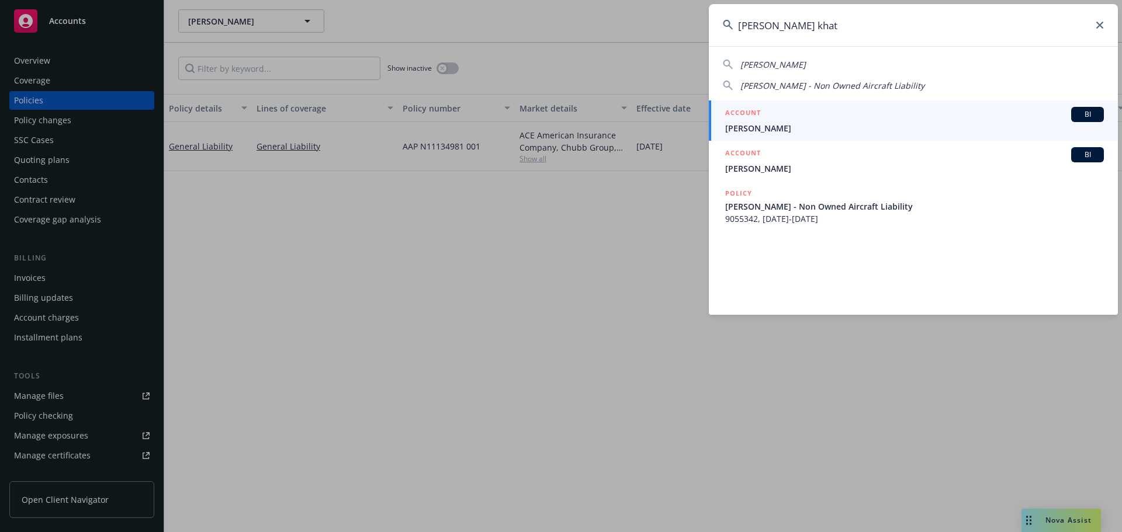
type input "yaashi khat"
click at [820, 131] on span "Yaashi Khatri" at bounding box center [914, 128] width 379 height 12
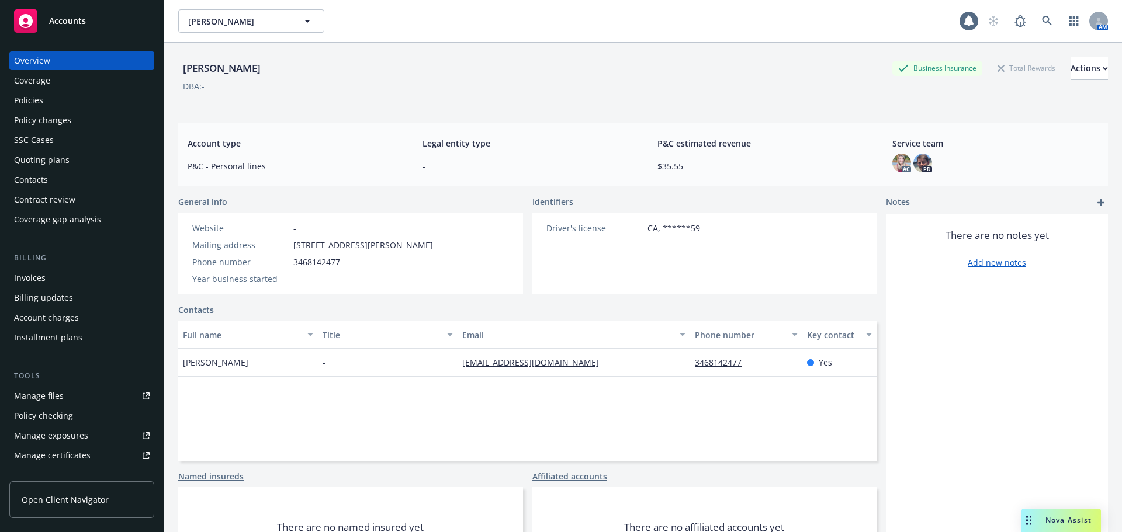
click at [61, 107] on div "Policies" at bounding box center [82, 100] width 136 height 19
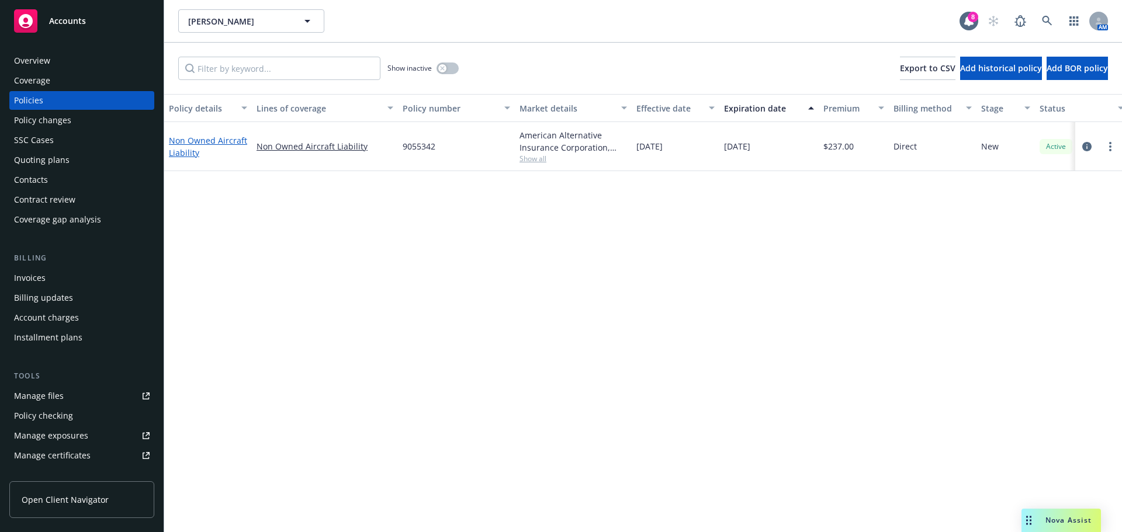
click at [220, 135] on link "Non Owned Aircraft Liability" at bounding box center [208, 146] width 78 height 23
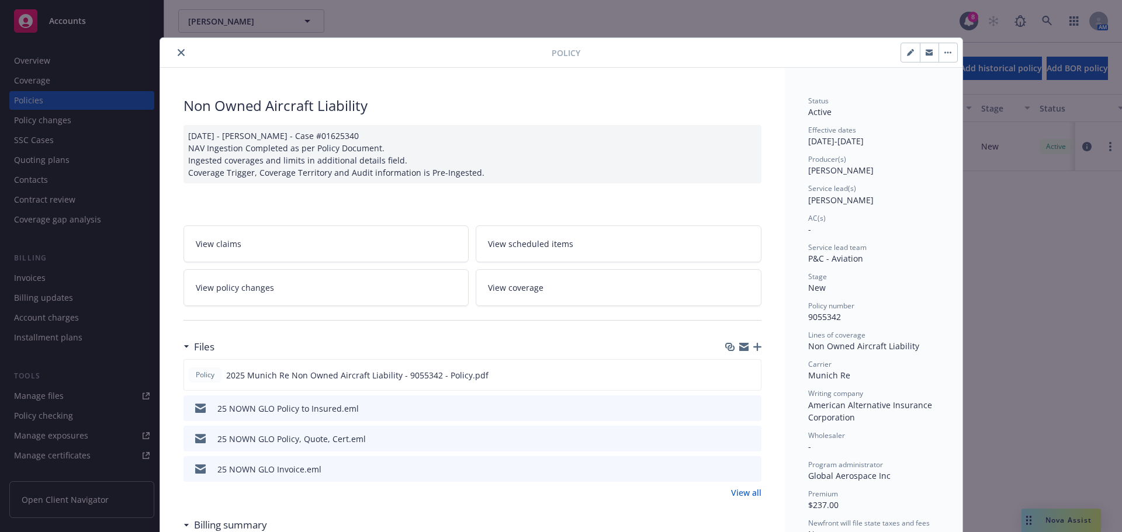
click at [174, 50] on button "close" at bounding box center [181, 53] width 14 height 14
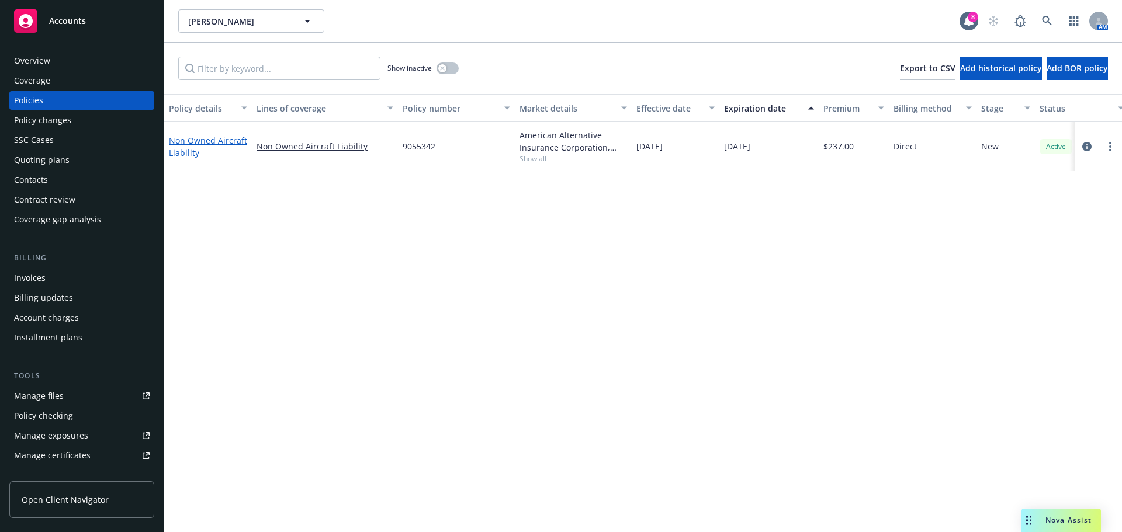
click at [183, 152] on link "Non Owned Aircraft Liability" at bounding box center [208, 146] width 78 height 23
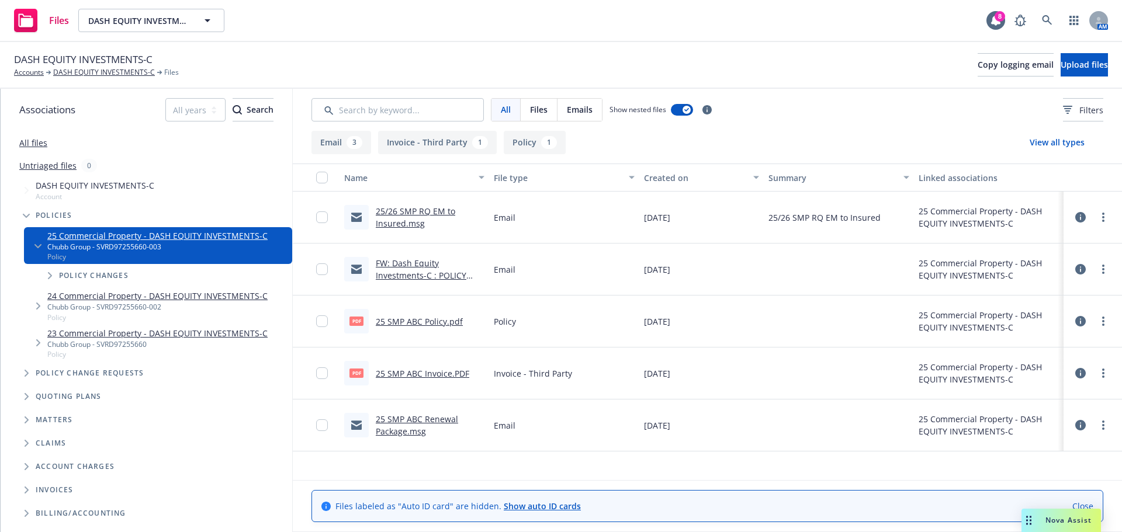
click at [68, 300] on link "24 Commercial Property - DASH EQUITY INVESTMENTS-C" at bounding box center [157, 296] width 220 height 12
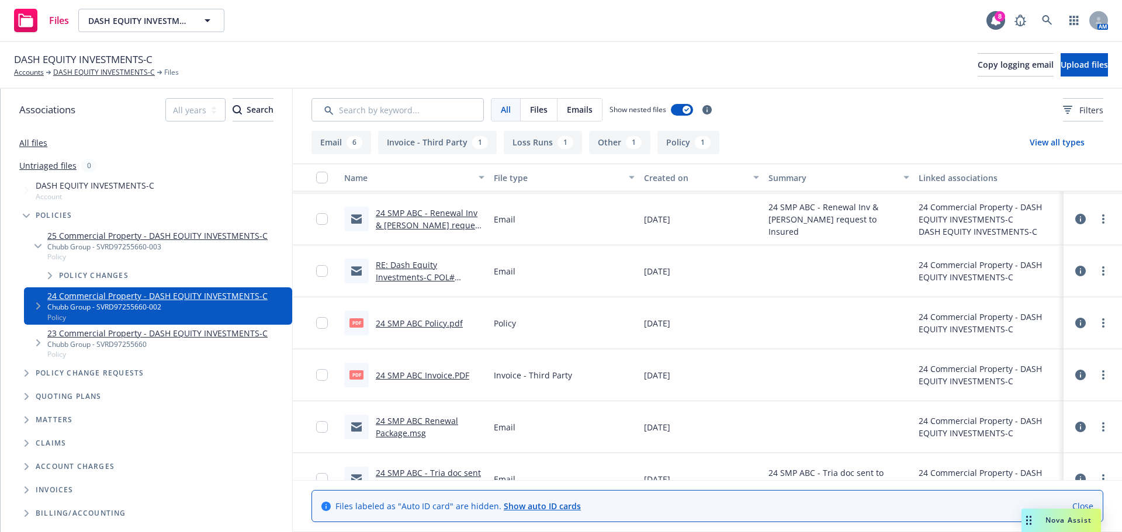
scroll to position [175, 0]
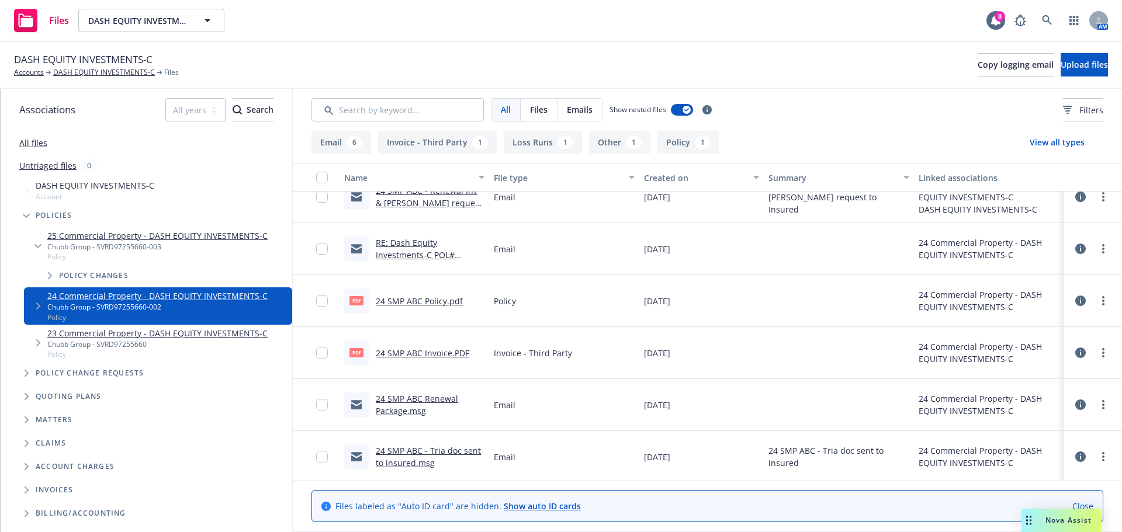
click at [421, 348] on link "24 SMP ABC Invoice.PDF" at bounding box center [422, 353] width 93 height 11
